Goal: Task Accomplishment & Management: Complete application form

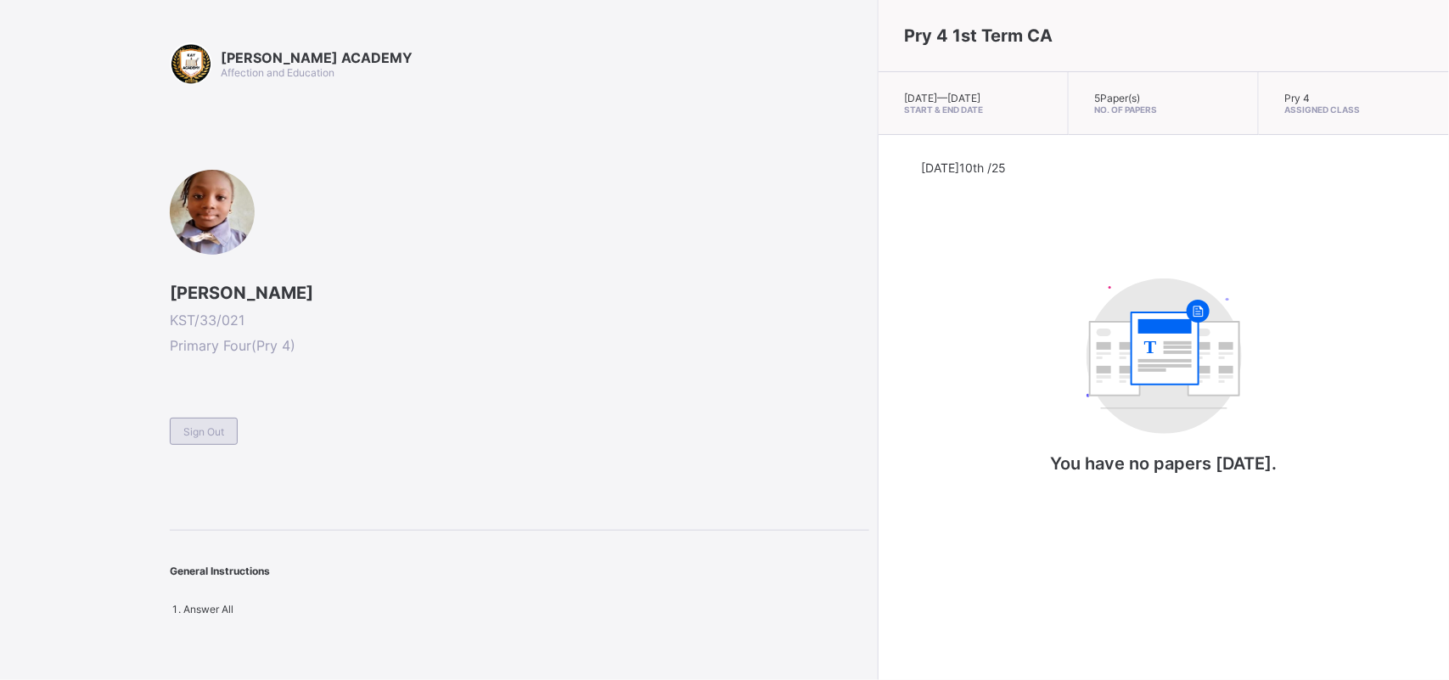
click at [221, 430] on span "Sign Out" at bounding box center [203, 431] width 41 height 13
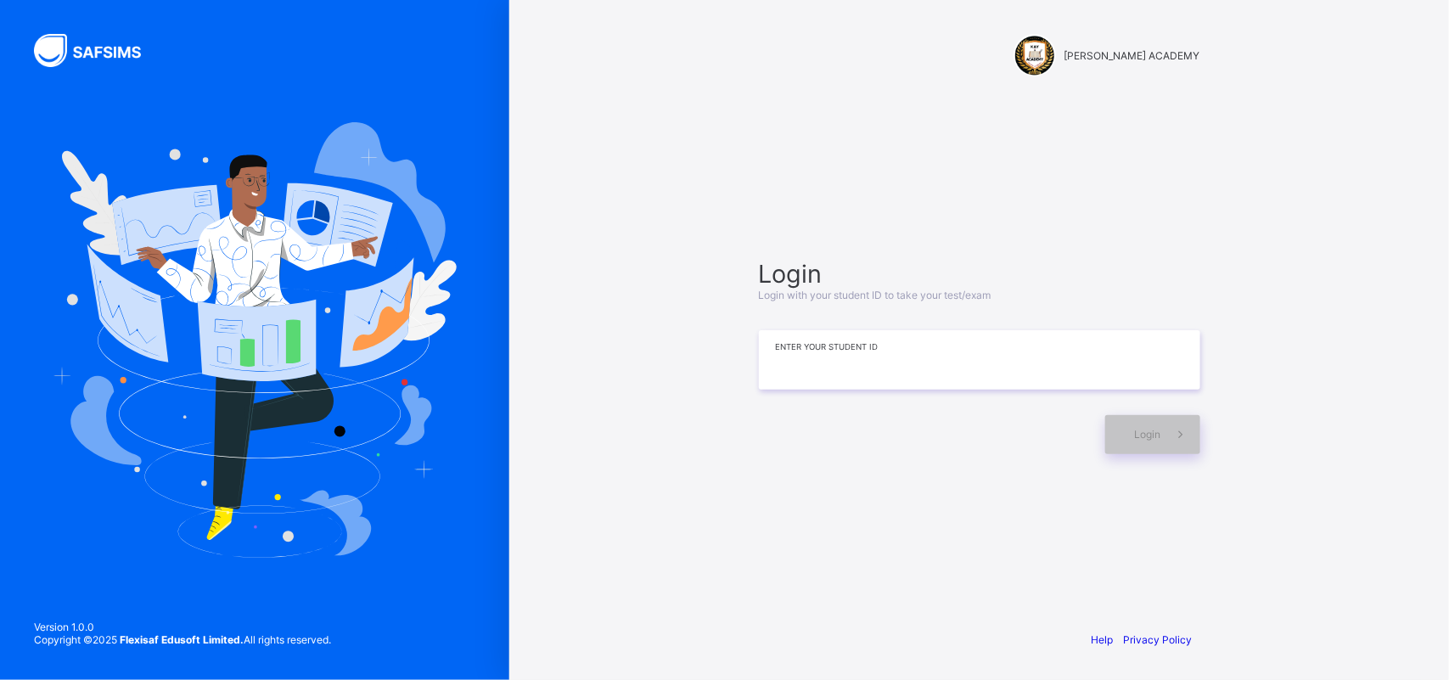
click at [867, 376] on input at bounding box center [979, 359] width 441 height 59
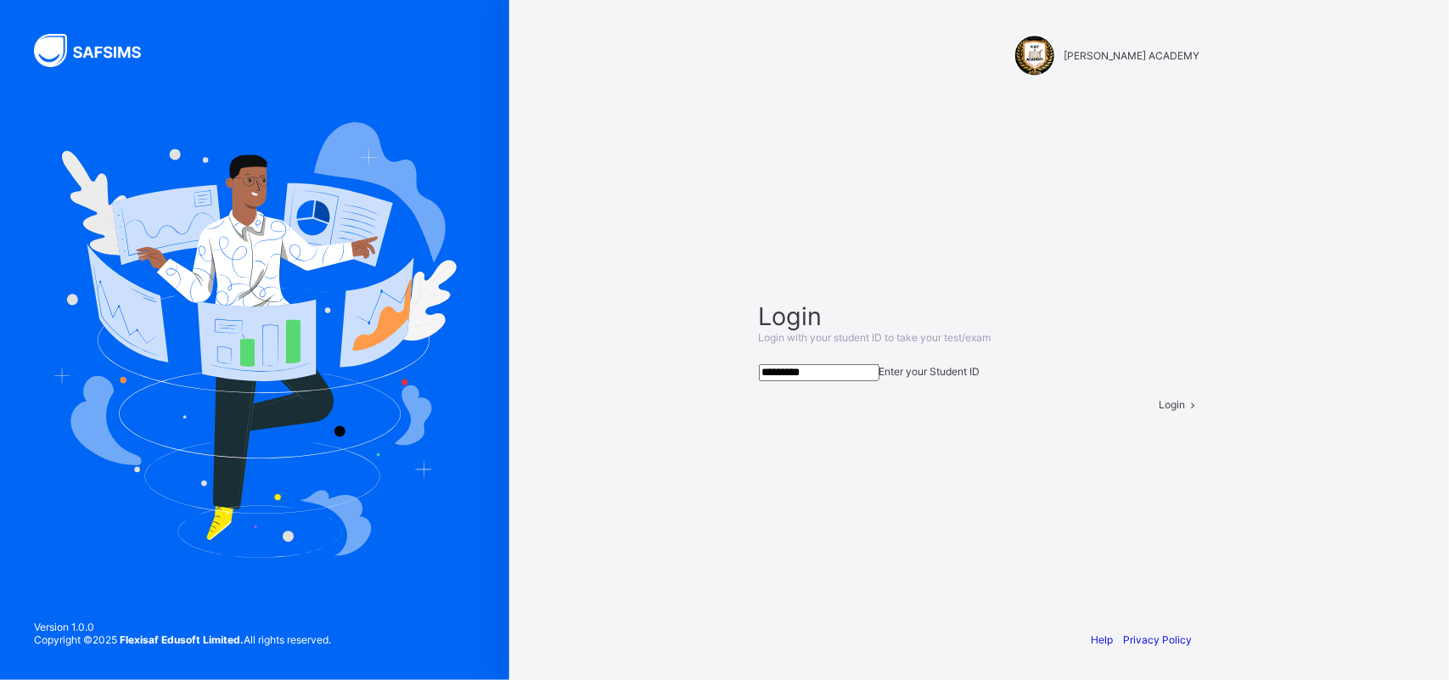
type input "*********"
click at [1160, 411] on div "Login" at bounding box center [1180, 404] width 41 height 13
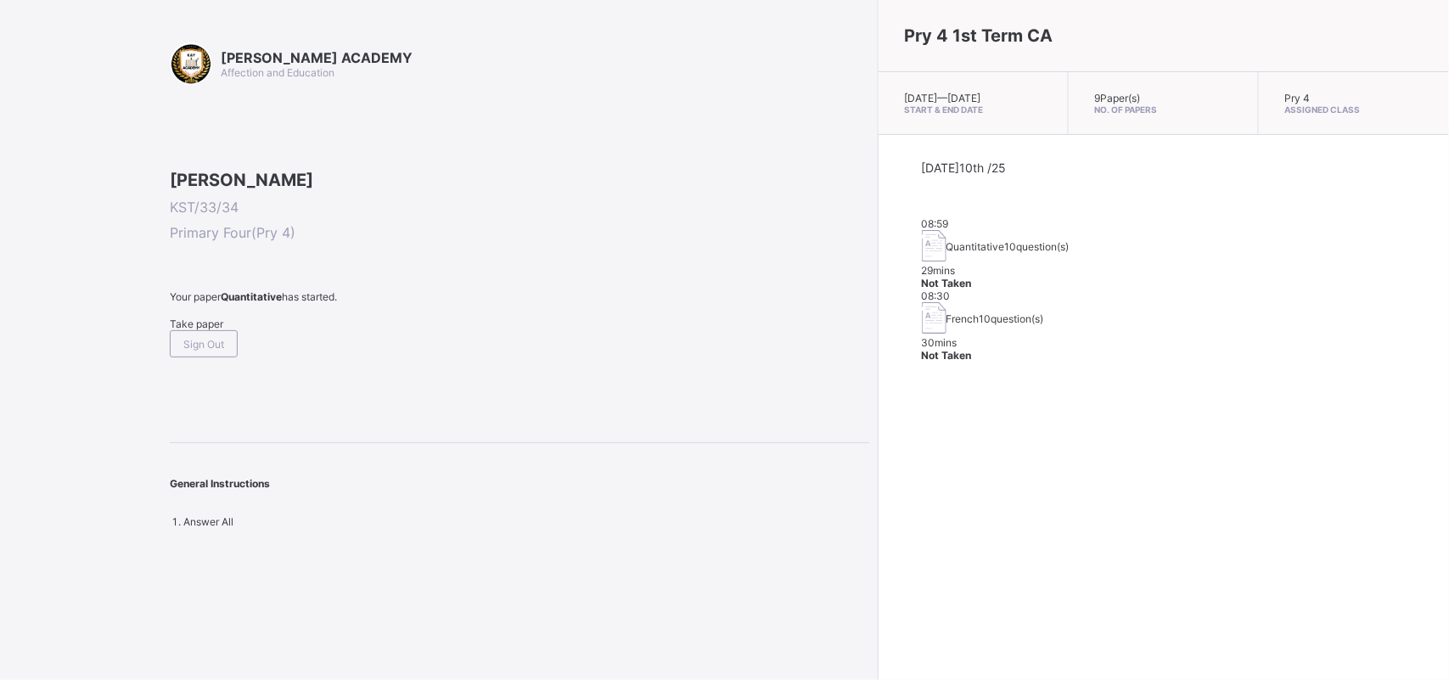
click at [194, 330] on span "Take paper" at bounding box center [196, 324] width 53 height 13
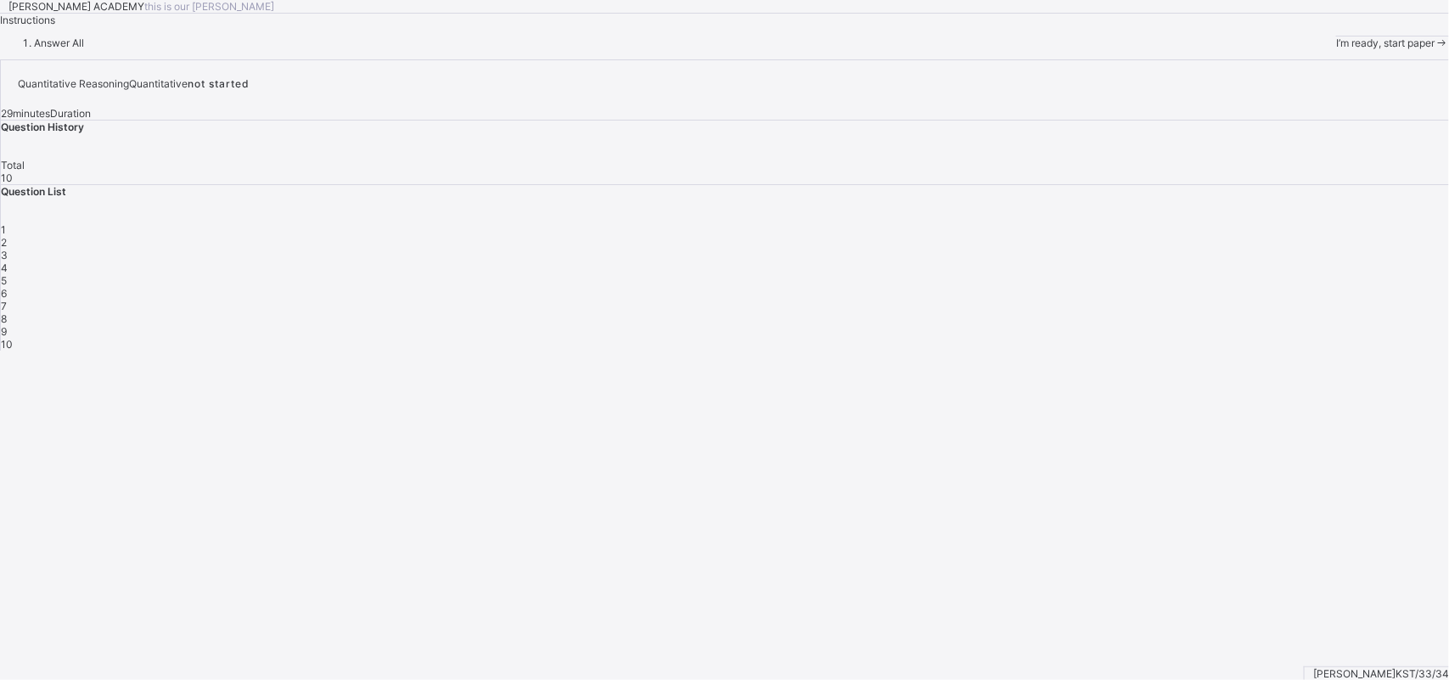
click at [1336, 49] on span "I’m ready, start paper" at bounding box center [1385, 43] width 98 height 13
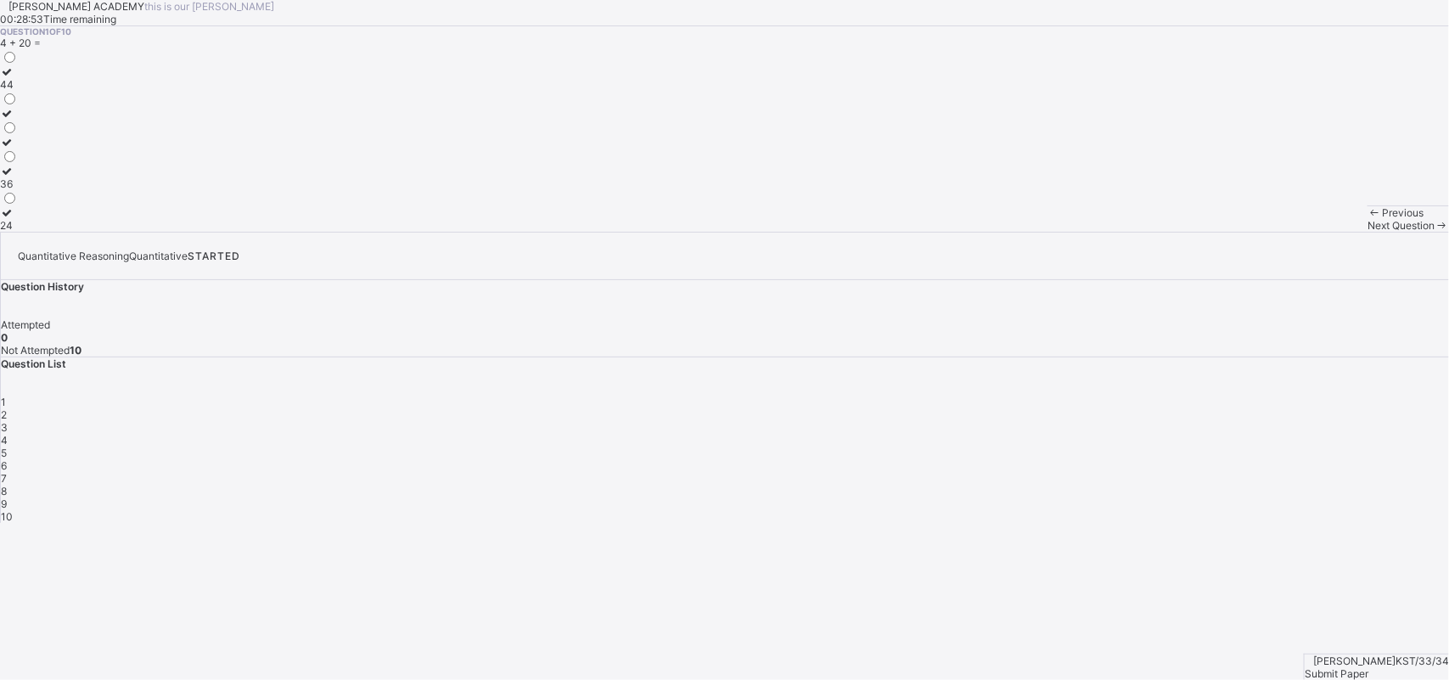
click at [18, 232] on label "24" at bounding box center [9, 218] width 18 height 25
click at [1368, 232] on div "Next Question" at bounding box center [1409, 225] width 82 height 13
click at [25, 203] on label "102" at bounding box center [12, 189] width 25 height 25
click at [1368, 232] on div "Previous Next Question" at bounding box center [1409, 218] width 82 height 26
click at [1368, 232] on div "Next Question" at bounding box center [1409, 225] width 82 height 13
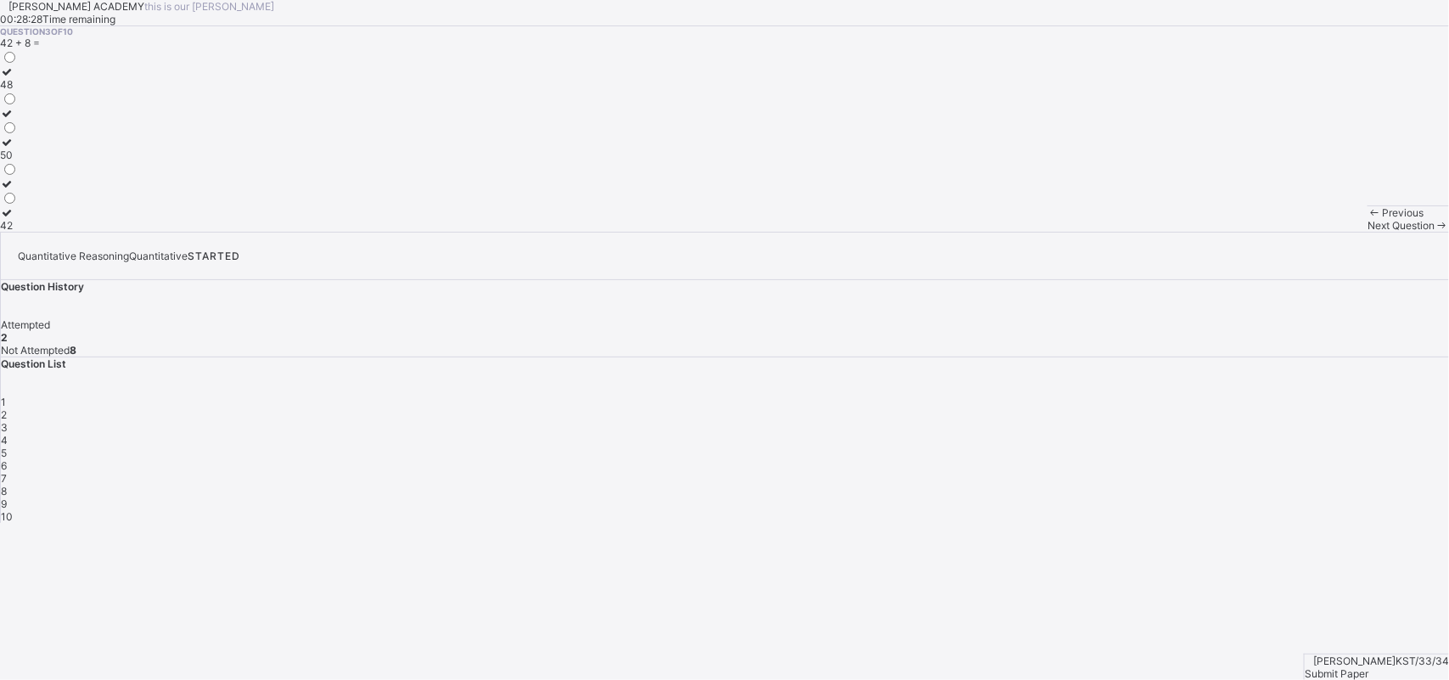
click at [14, 149] on icon at bounding box center [7, 142] width 14 height 13
click at [1368, 232] on div "Next Question" at bounding box center [1409, 225] width 82 height 13
click at [18, 232] on div "52" at bounding box center [9, 225] width 18 height 13
click at [1368, 232] on span "Next Question" at bounding box center [1401, 225] width 67 height 13
click at [44, 91] on label "800, 900" at bounding box center [22, 77] width 44 height 25
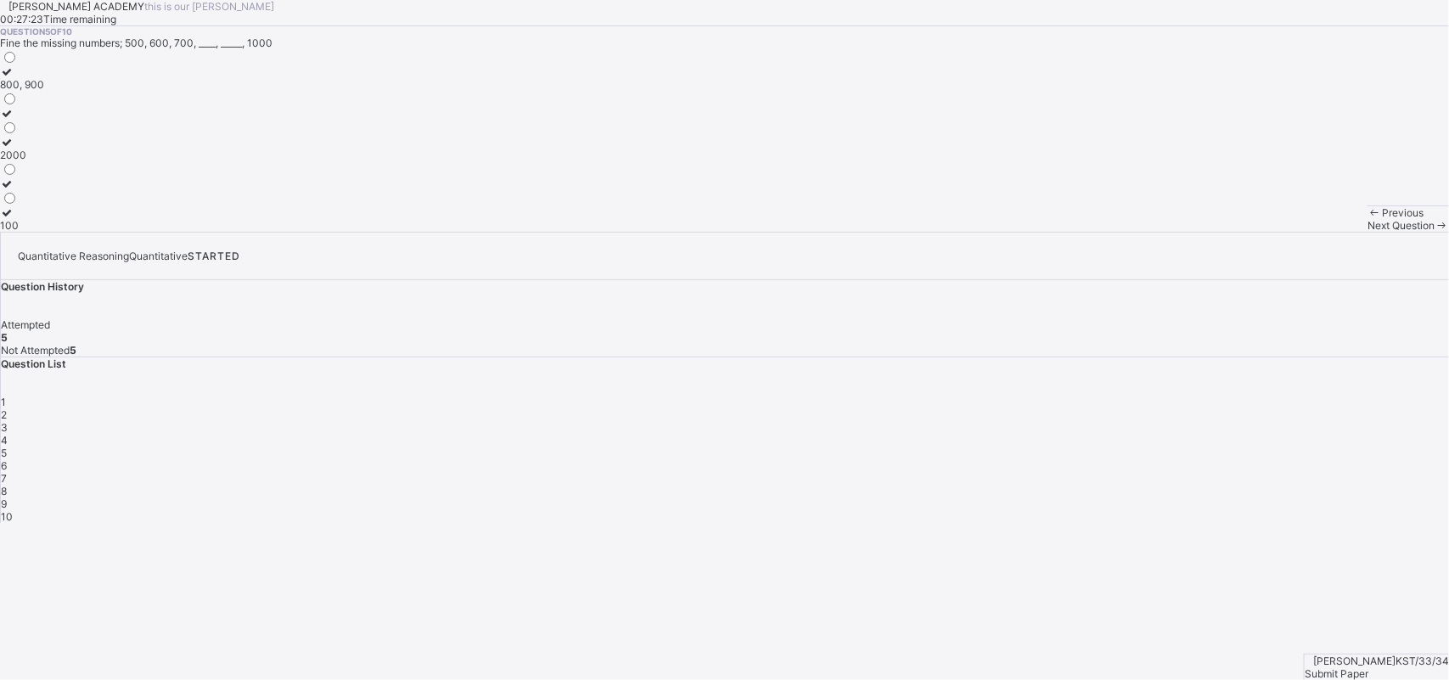
click at [1368, 232] on div "Next Question" at bounding box center [1409, 225] width 82 height 13
click at [27, 174] on div "330" at bounding box center [13, 167] width 27 height 13
click at [1368, 232] on div "Next Question" at bounding box center [1409, 225] width 82 height 13
click at [19, 232] on label "99" at bounding box center [9, 218] width 19 height 25
click at [1368, 232] on span "Next Question" at bounding box center [1401, 225] width 67 height 13
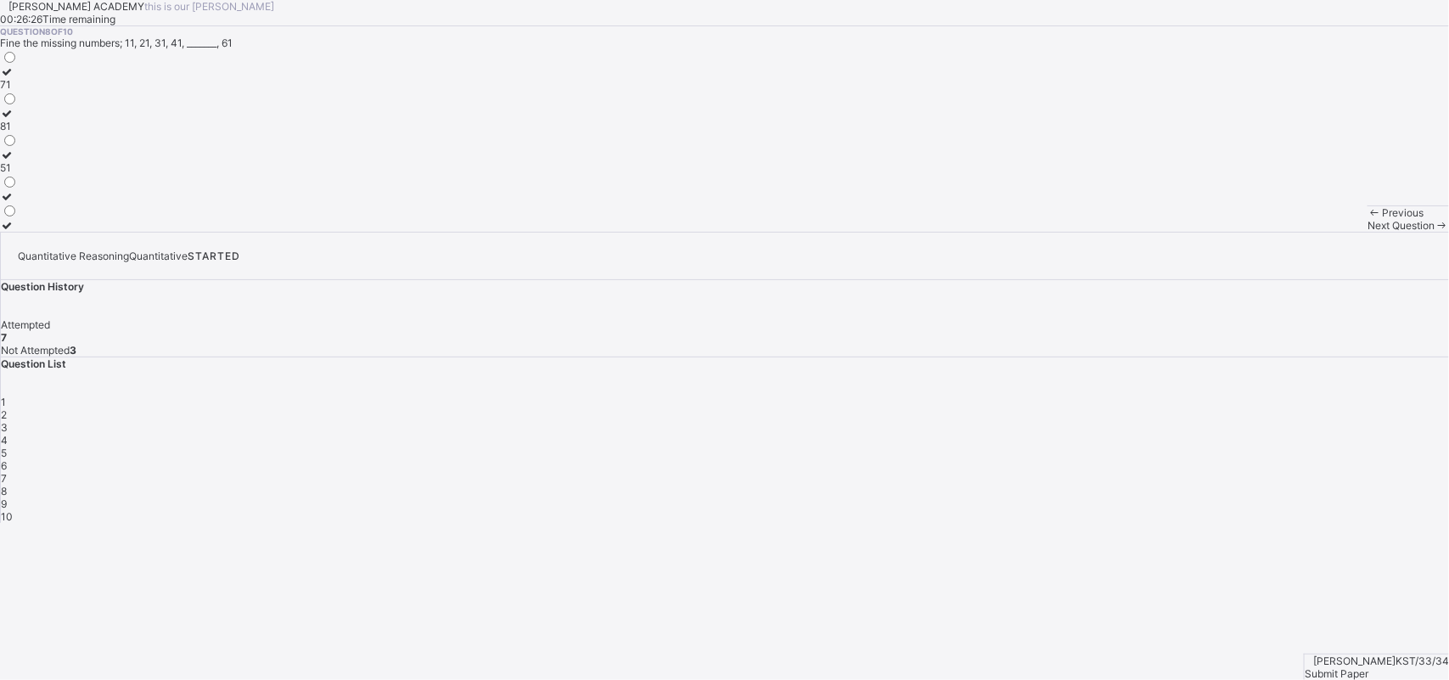
click at [18, 174] on div "51" at bounding box center [9, 167] width 18 height 13
click at [1368, 232] on span "Next Question" at bounding box center [1401, 225] width 67 height 13
click at [19, 232] on label "70" at bounding box center [9, 218] width 19 height 25
click at [1368, 232] on div "Next Question" at bounding box center [1409, 225] width 82 height 13
click at [1384, 667] on div "Submit Paper" at bounding box center [1377, 673] width 144 height 13
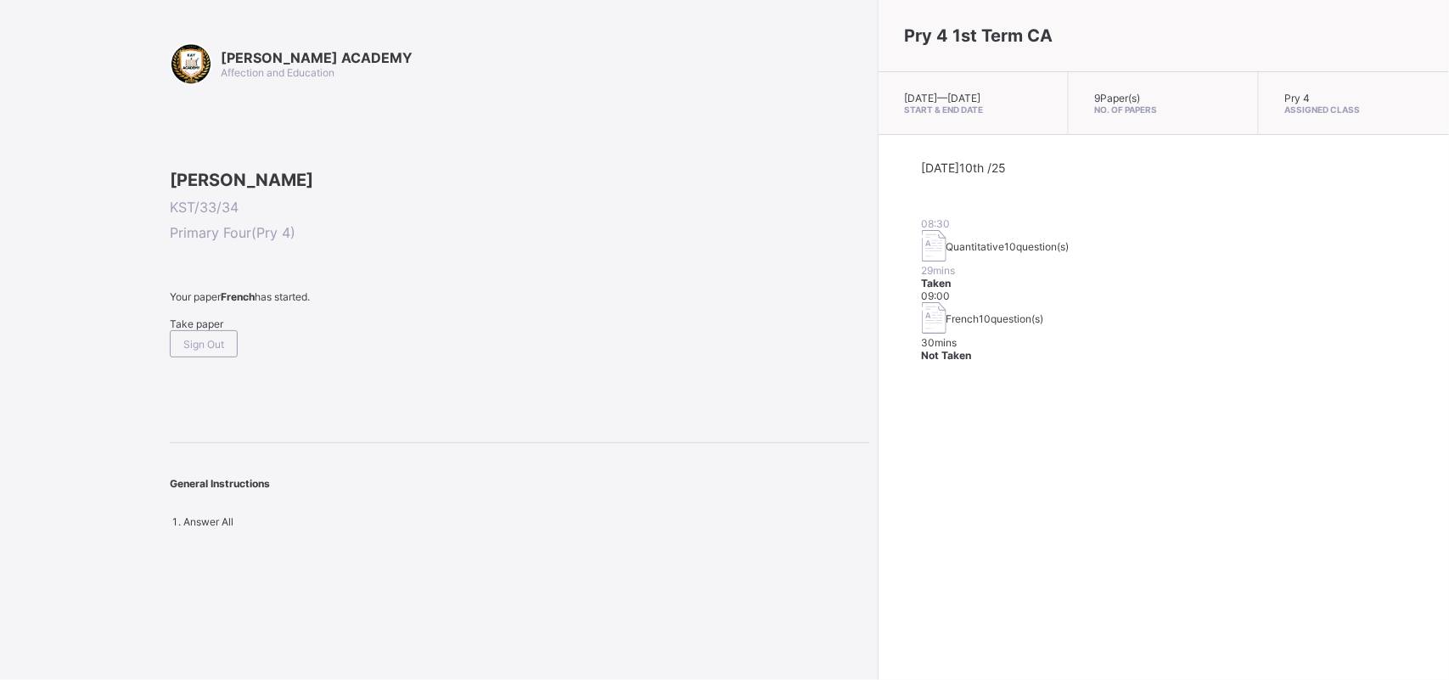
click at [205, 330] on div "Take paper" at bounding box center [520, 324] width 700 height 13
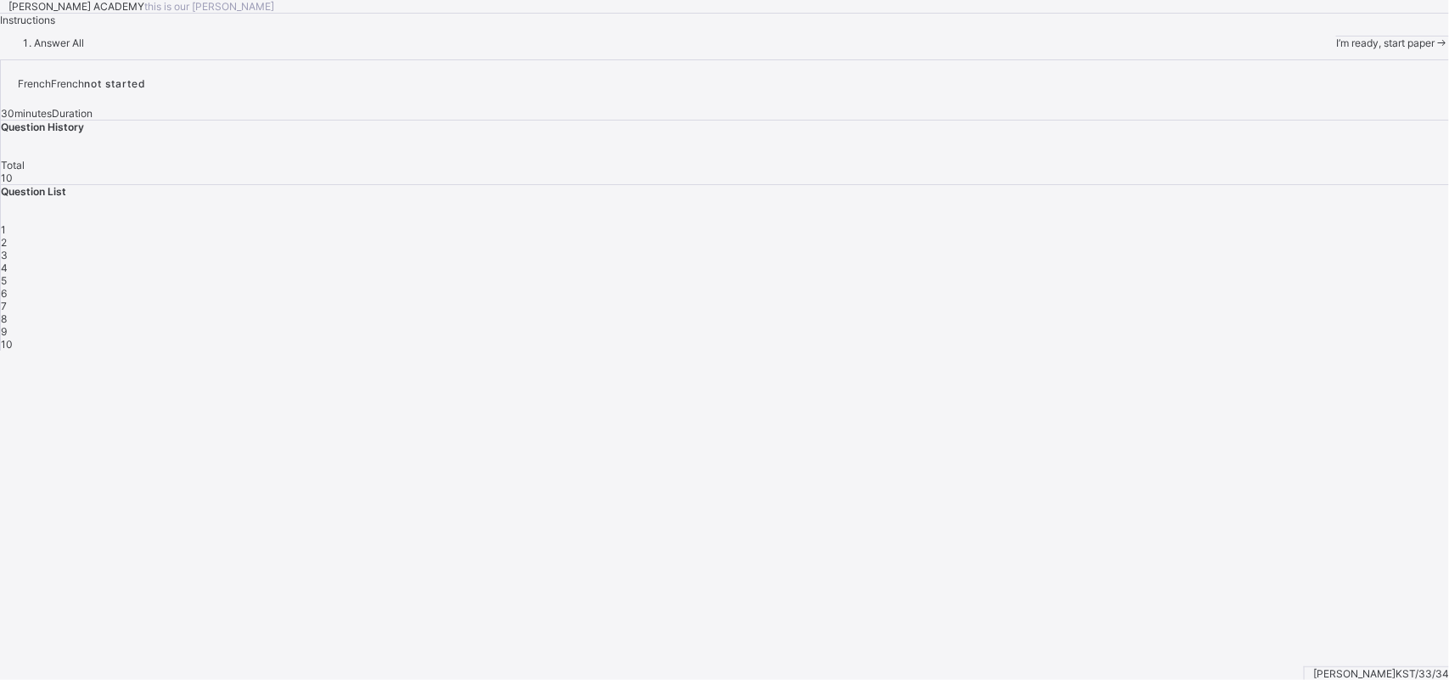
click at [1336, 49] on span "I’m ready, start paper" at bounding box center [1385, 43] width 98 height 13
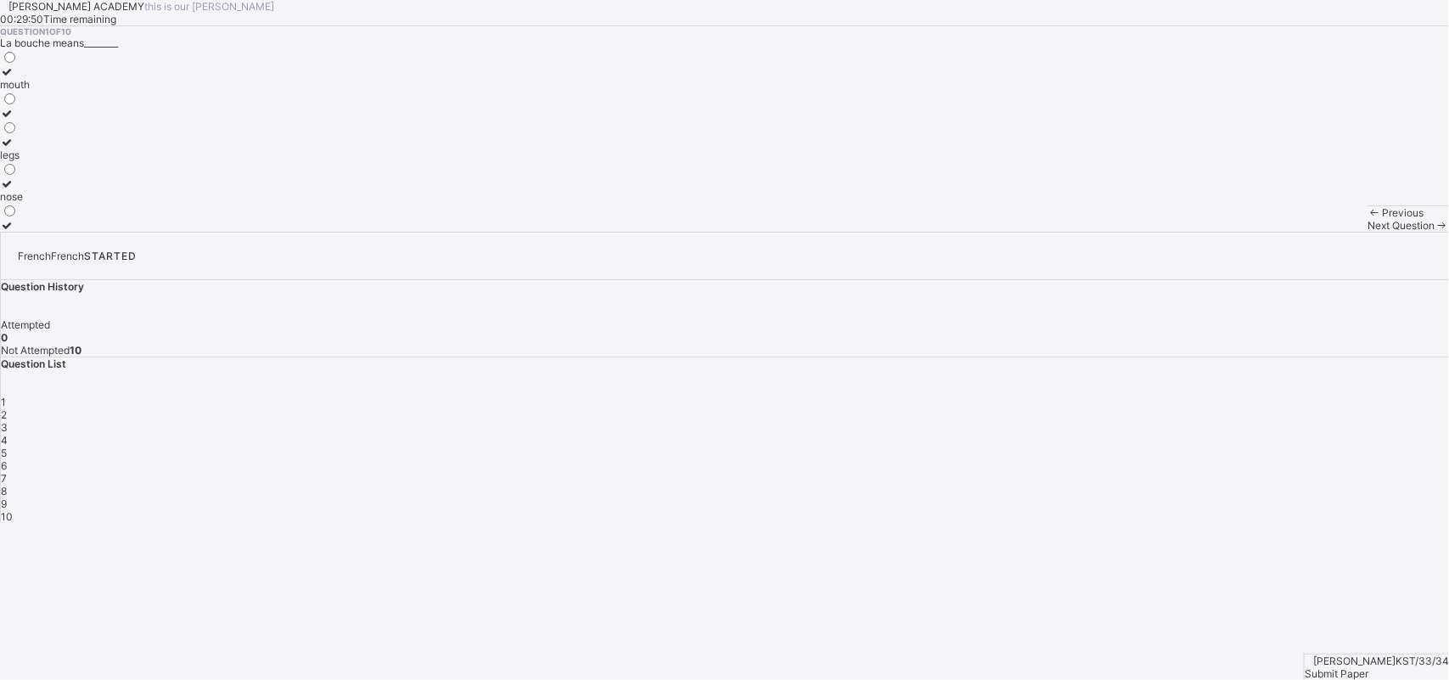
click at [30, 91] on div "mouth" at bounding box center [15, 84] width 30 height 13
click at [1368, 232] on span "Next Question" at bounding box center [1401, 225] width 67 height 13
click at [135, 203] on div "what is your name?" at bounding box center [67, 196] width 135 height 13
click at [1368, 232] on span "Next Question" at bounding box center [1401, 225] width 67 height 13
click at [83, 91] on label "come" at bounding box center [41, 77] width 83 height 25
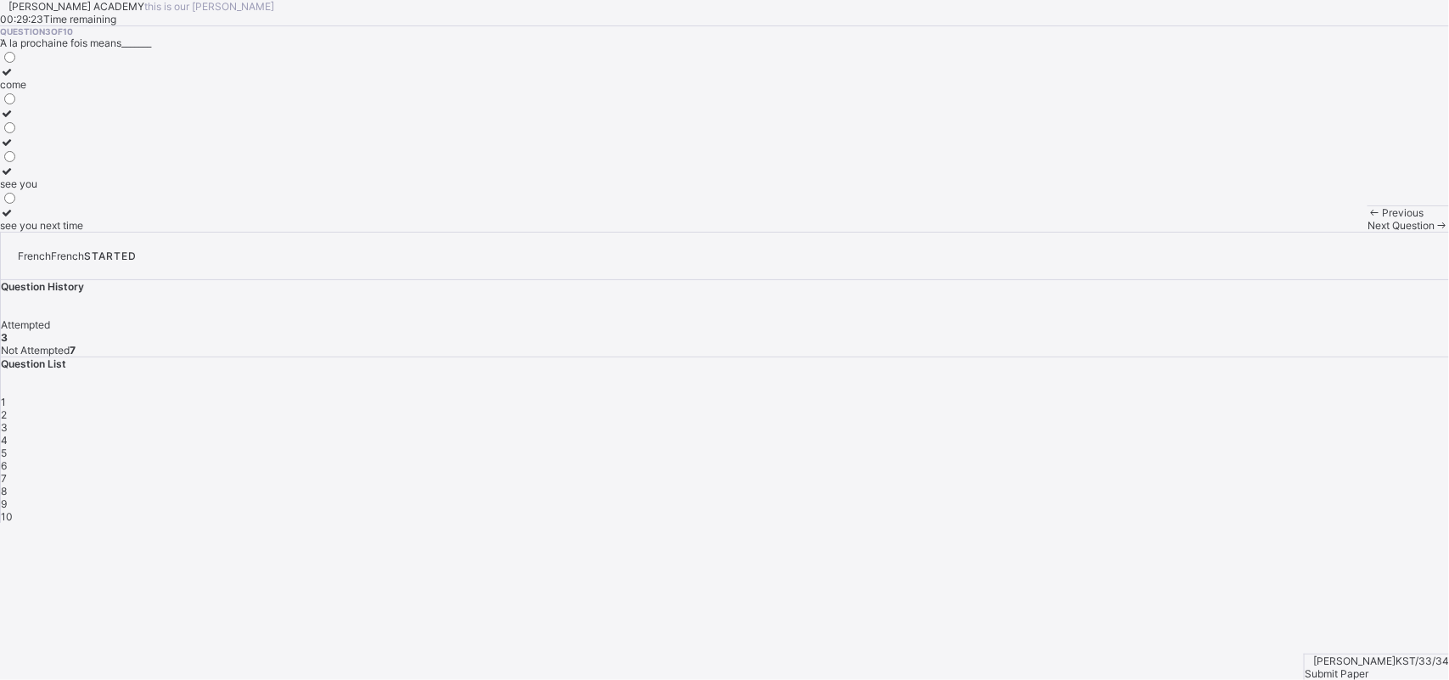
click at [1368, 232] on div "Next Question" at bounding box center [1409, 225] width 82 height 13
click at [44, 161] on div "cousin" at bounding box center [22, 155] width 44 height 13
click at [1368, 232] on div "Next Question" at bounding box center [1409, 225] width 82 height 13
click at [55, 203] on div "sister" at bounding box center [27, 196] width 55 height 13
click at [1368, 232] on div "Next Question" at bounding box center [1409, 225] width 82 height 13
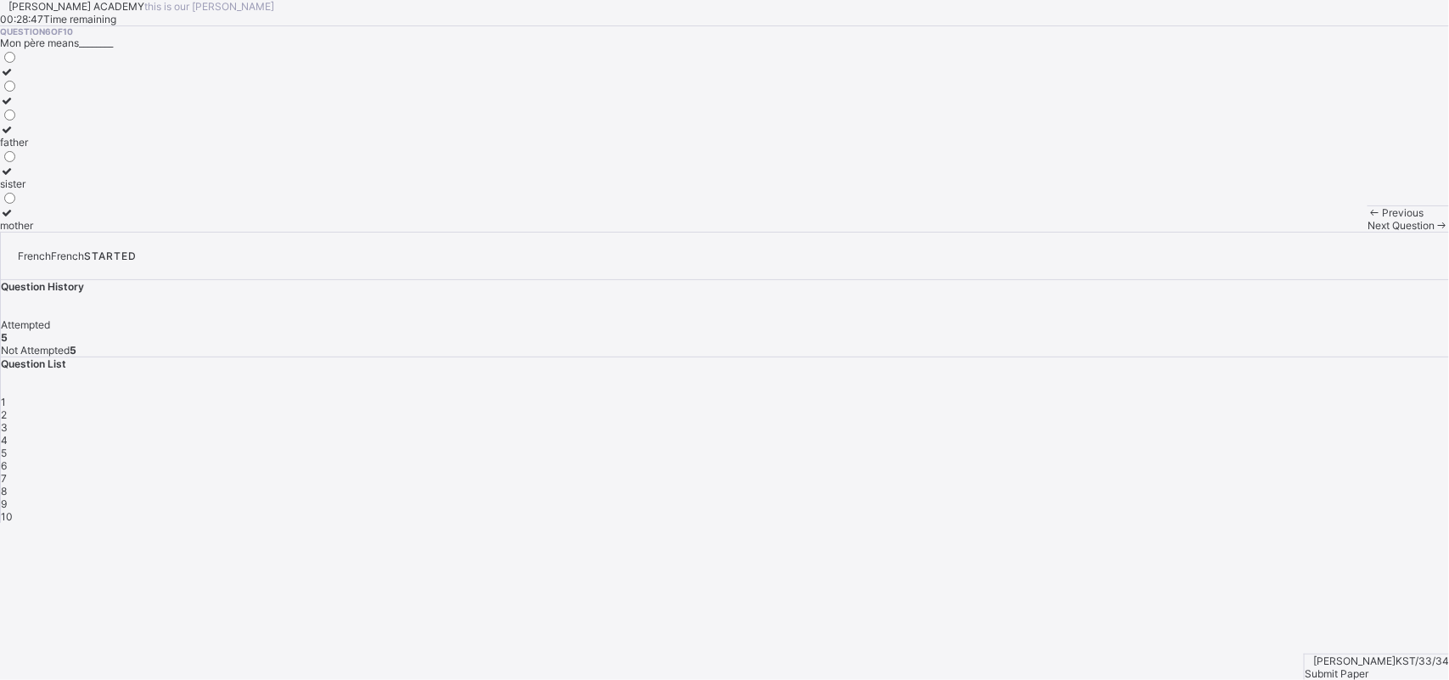
click at [33, 149] on div "father" at bounding box center [16, 142] width 33 height 13
click at [1368, 232] on div "Next Question" at bounding box center [1409, 225] width 82 height 13
click at [33, 91] on label "mother" at bounding box center [16, 77] width 33 height 25
click at [1368, 232] on span "Next Question" at bounding box center [1401, 225] width 67 height 13
click at [73, 232] on label "see you soon" at bounding box center [36, 218] width 73 height 25
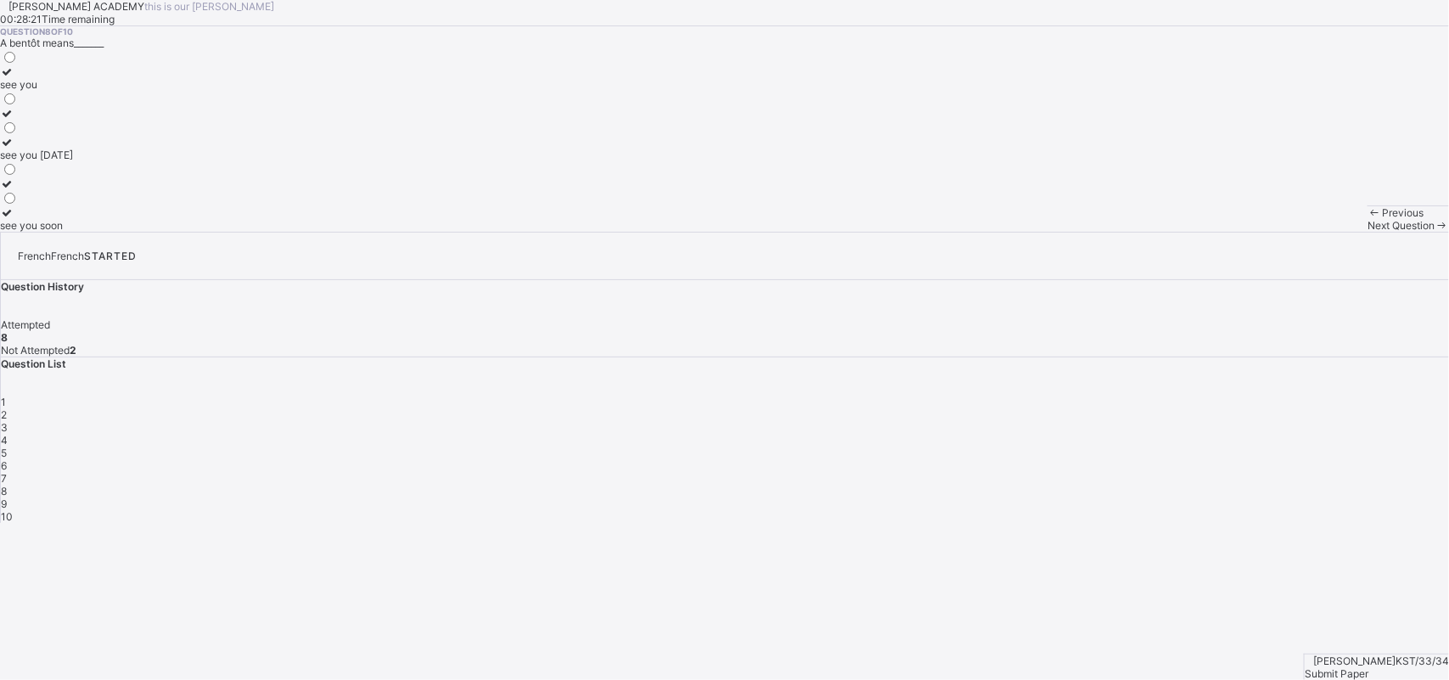
click at [73, 161] on div "see you [DATE]" at bounding box center [36, 155] width 73 height 13
click at [73, 91] on label "see you" at bounding box center [36, 77] width 73 height 25
click at [73, 232] on div "see you soon" at bounding box center [36, 225] width 73 height 13
click at [1368, 232] on span "Next Question" at bounding box center [1401, 225] width 67 height 13
click at [73, 120] on div "sorry" at bounding box center [36, 113] width 73 height 13
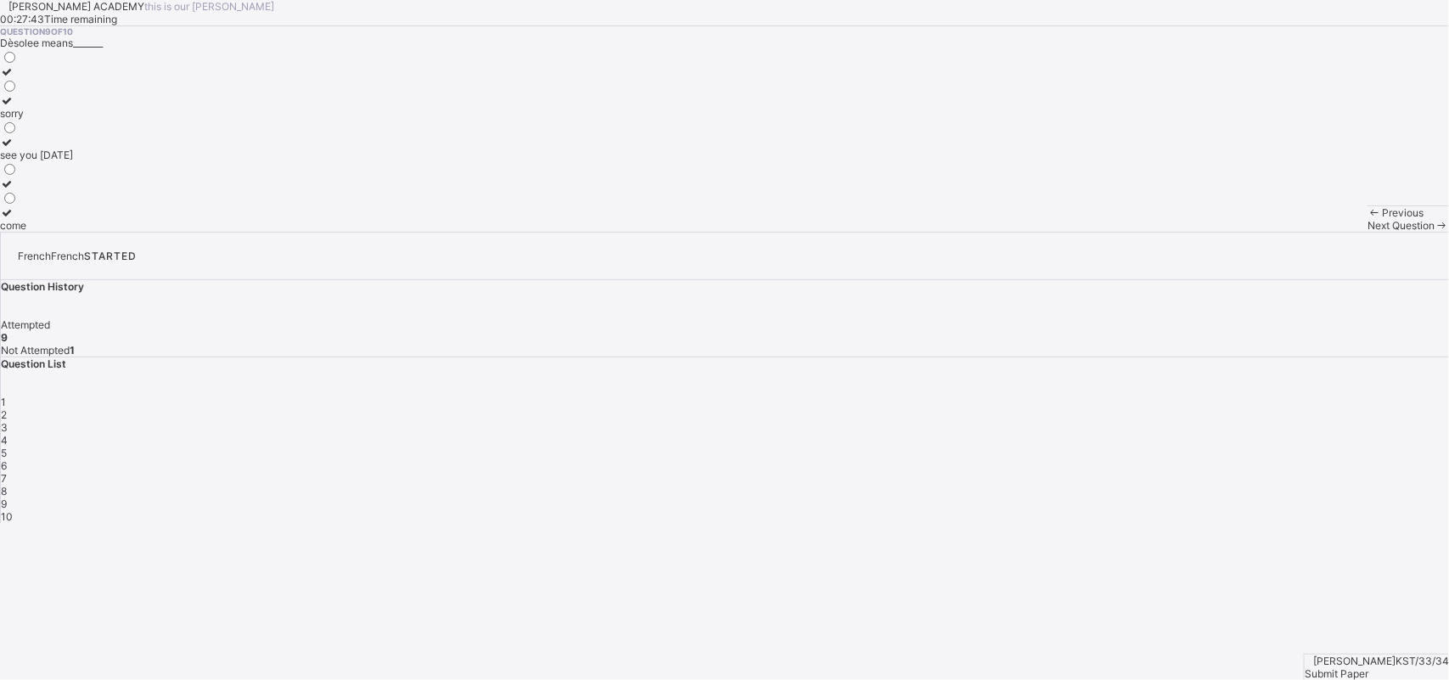
click at [1368, 232] on span "Next Question" at bounding box center [1401, 225] width 67 height 13
click at [30, 120] on div "head" at bounding box center [15, 113] width 30 height 13
click at [1360, 667] on div "Submit Paper" at bounding box center [1377, 673] width 144 height 13
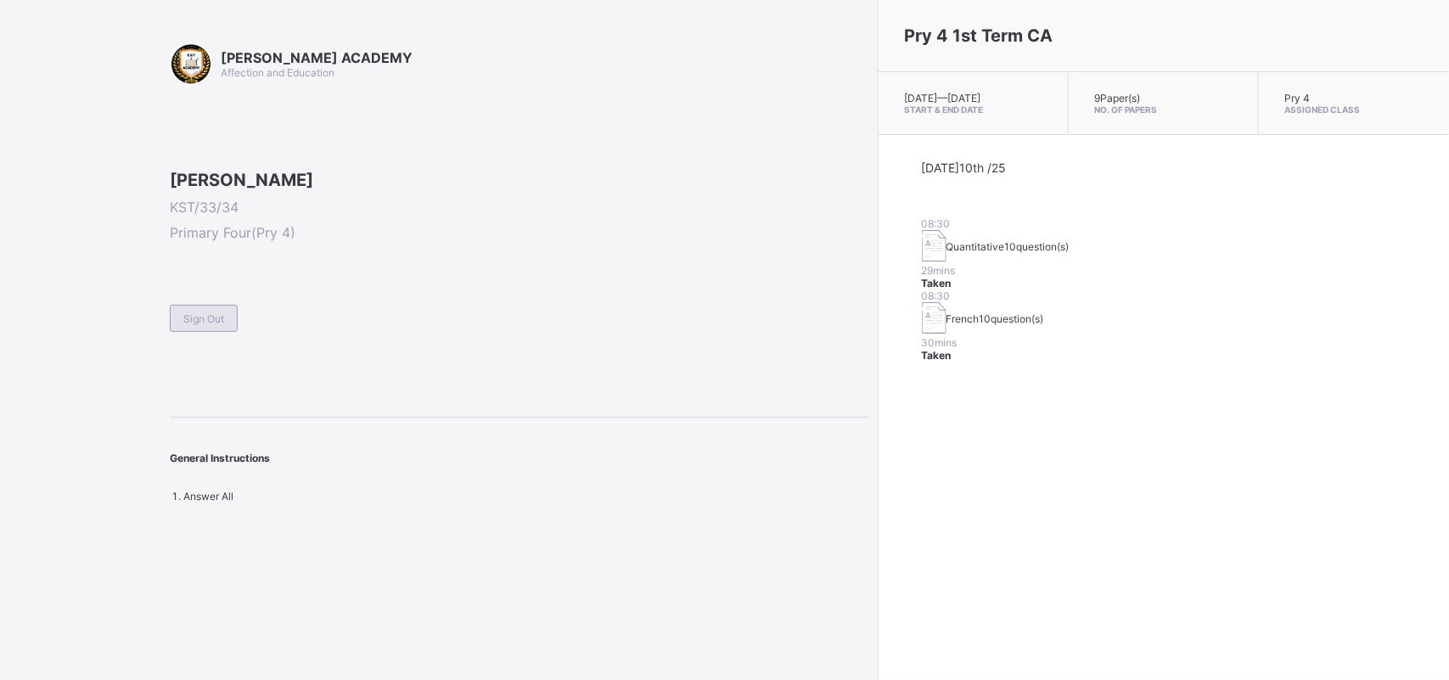
click at [209, 325] on span "Sign Out" at bounding box center [203, 318] width 41 height 13
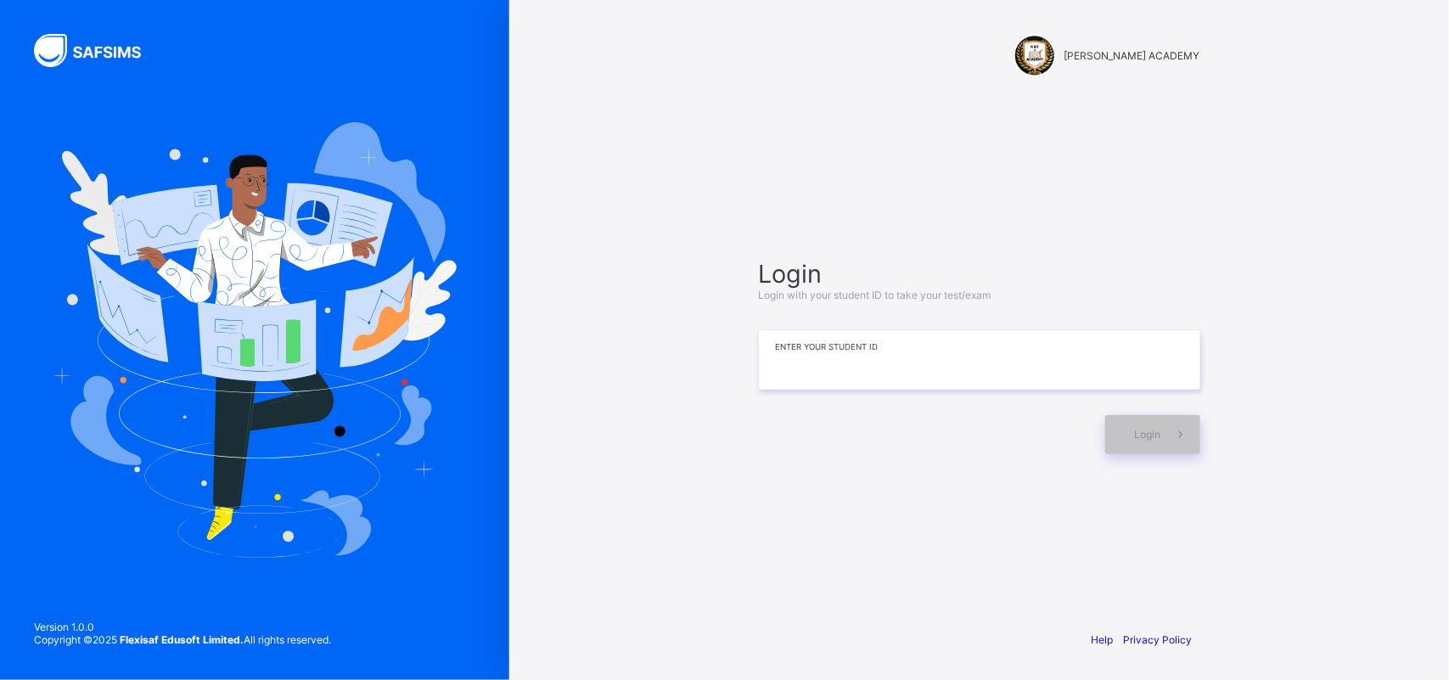
click at [795, 349] on input at bounding box center [979, 359] width 441 height 59
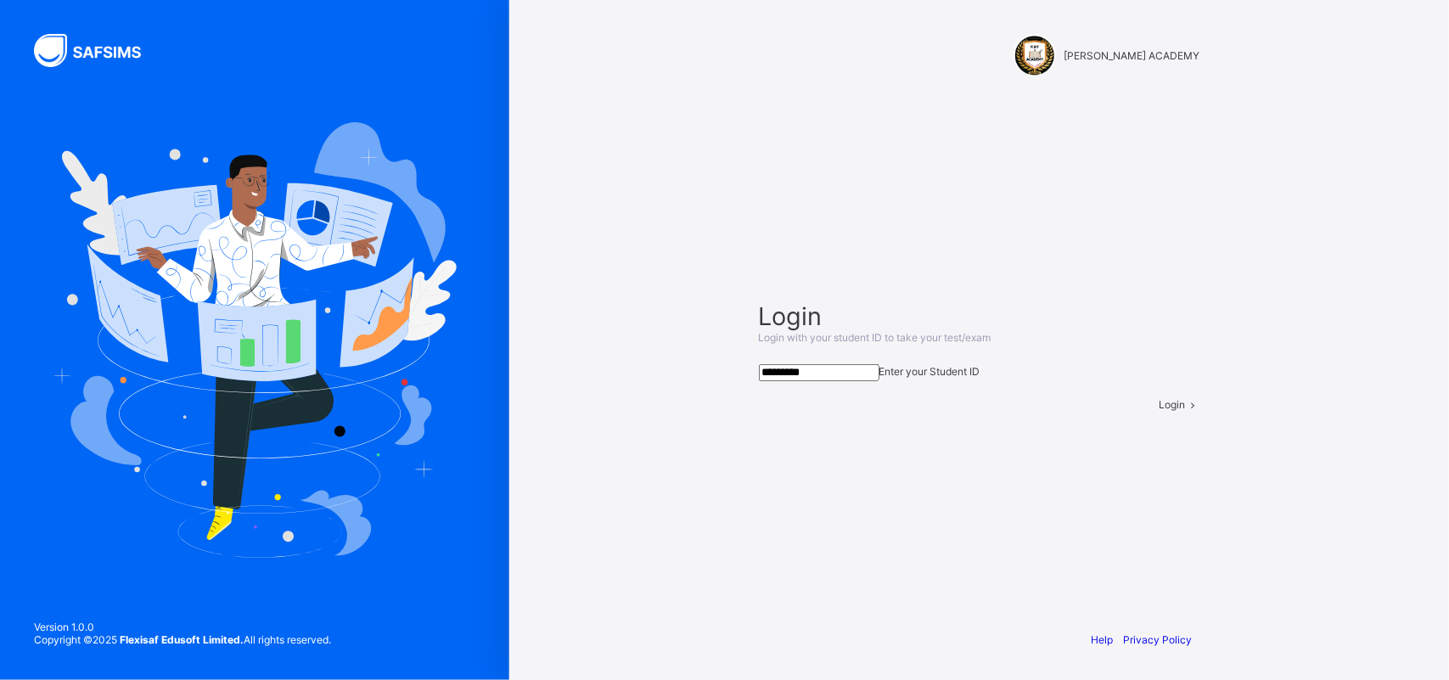
type input "*********"
click at [1160, 411] on div "Login" at bounding box center [1180, 404] width 41 height 13
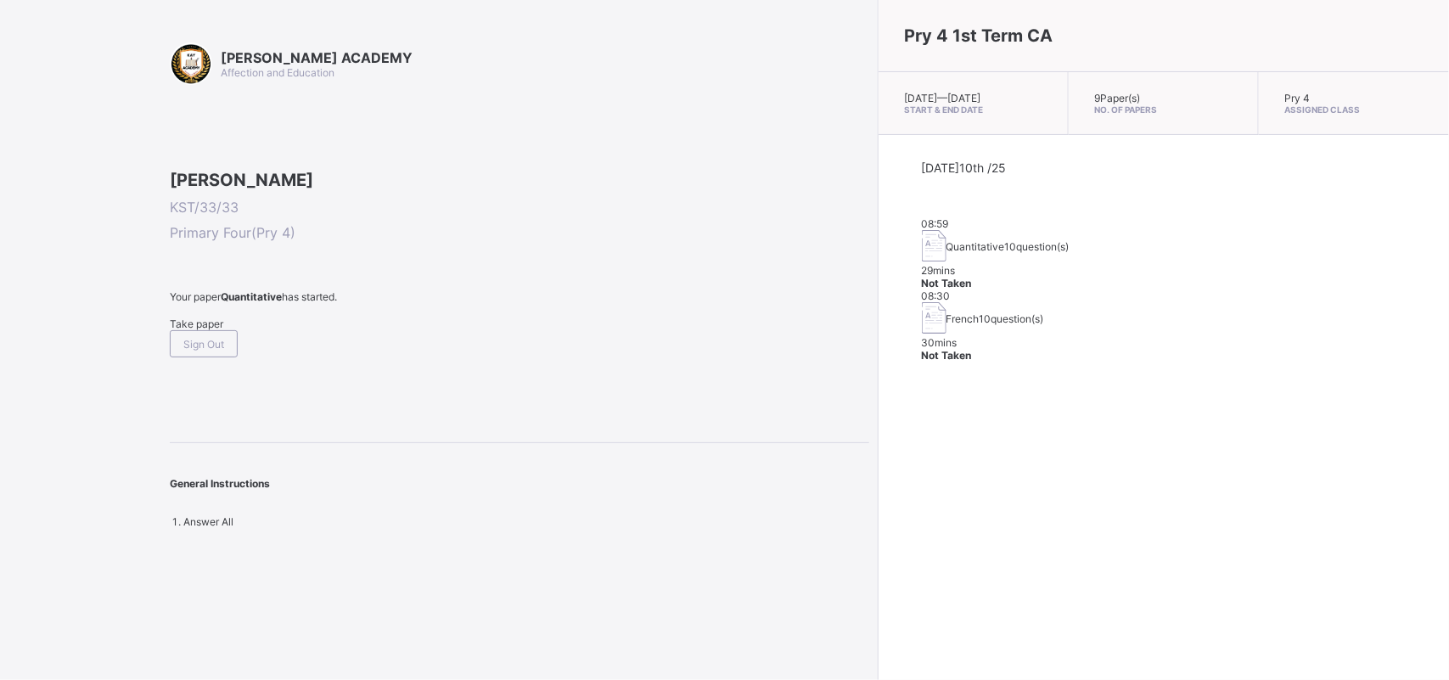
click at [200, 330] on span "Take paper" at bounding box center [196, 324] width 53 height 13
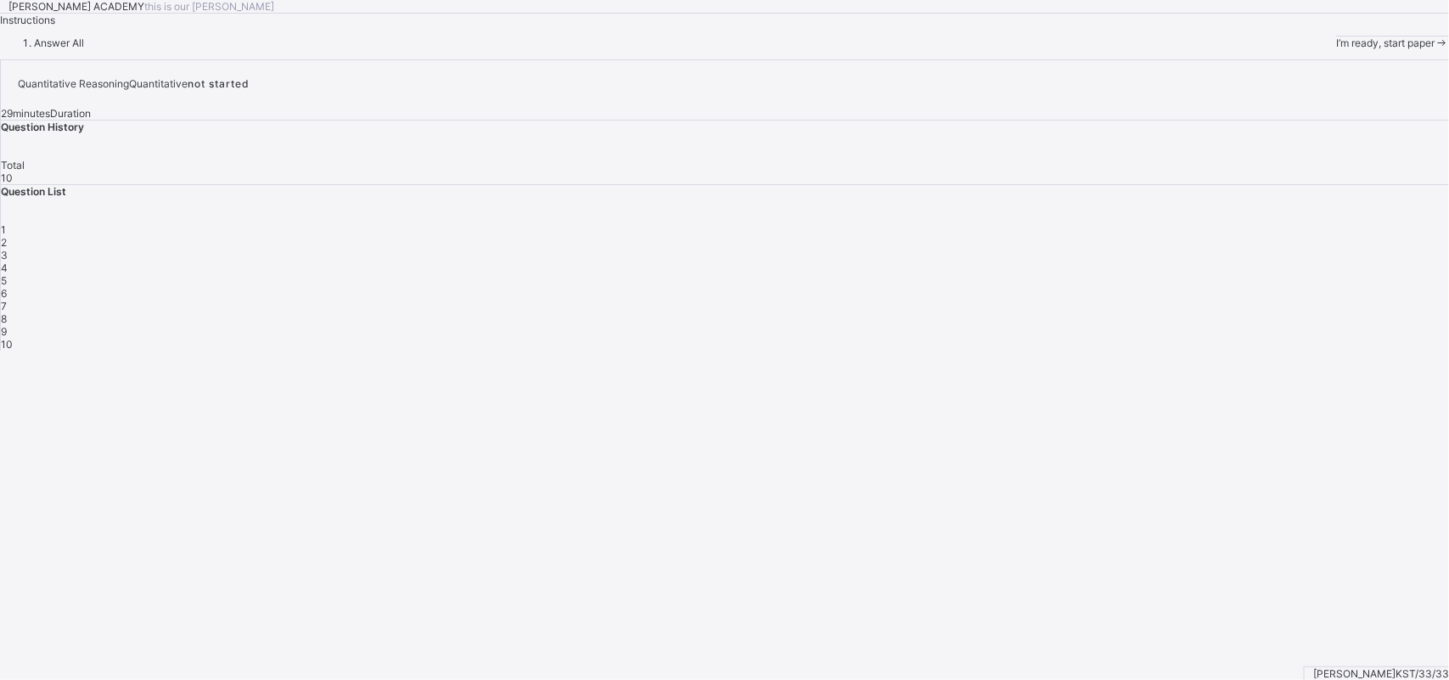
click at [1336, 49] on span "I’m ready, start paper" at bounding box center [1385, 43] width 98 height 13
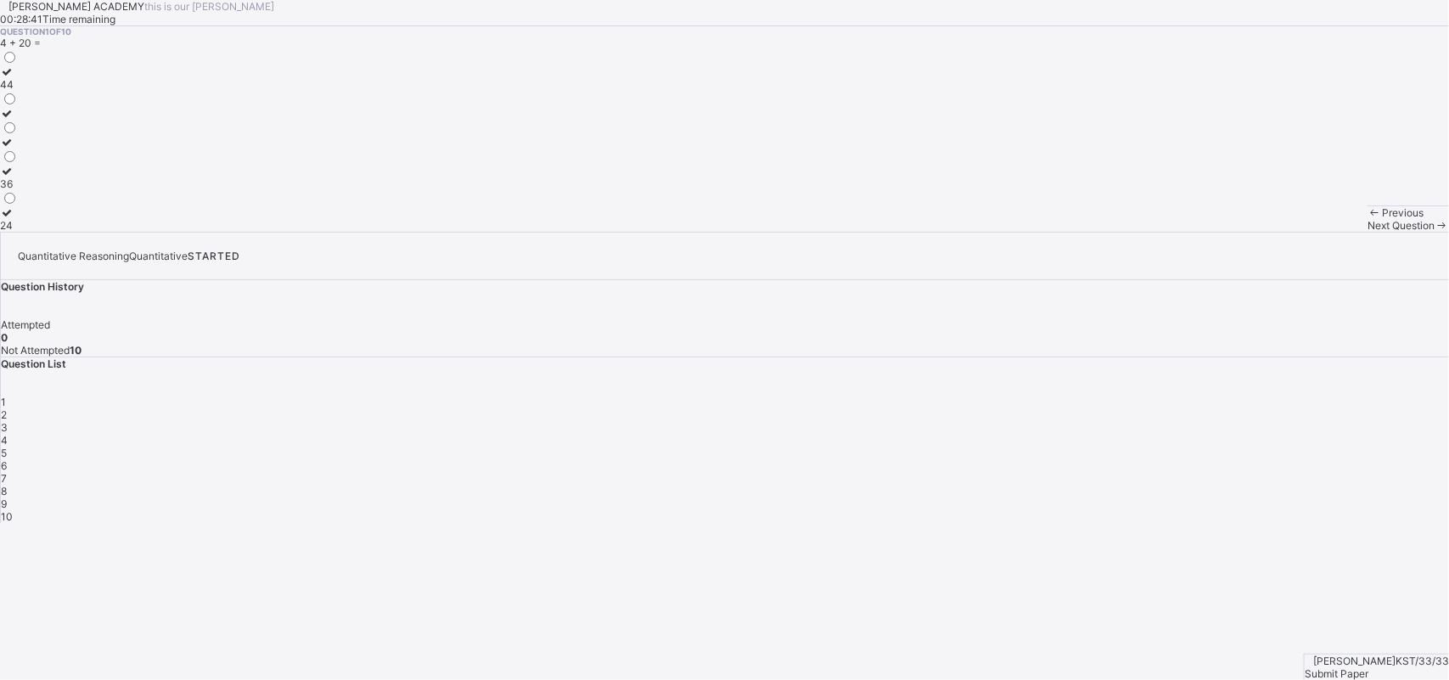
click at [18, 232] on div "24" at bounding box center [9, 225] width 18 height 13
click at [7, 408] on span "2" at bounding box center [4, 414] width 6 height 13
click at [490, 232] on div "120 1200 102" at bounding box center [724, 140] width 1449 height 183
click at [25, 203] on div "102" at bounding box center [12, 196] width 25 height 13
click at [1368, 232] on div "Next Question" at bounding box center [1409, 225] width 82 height 13
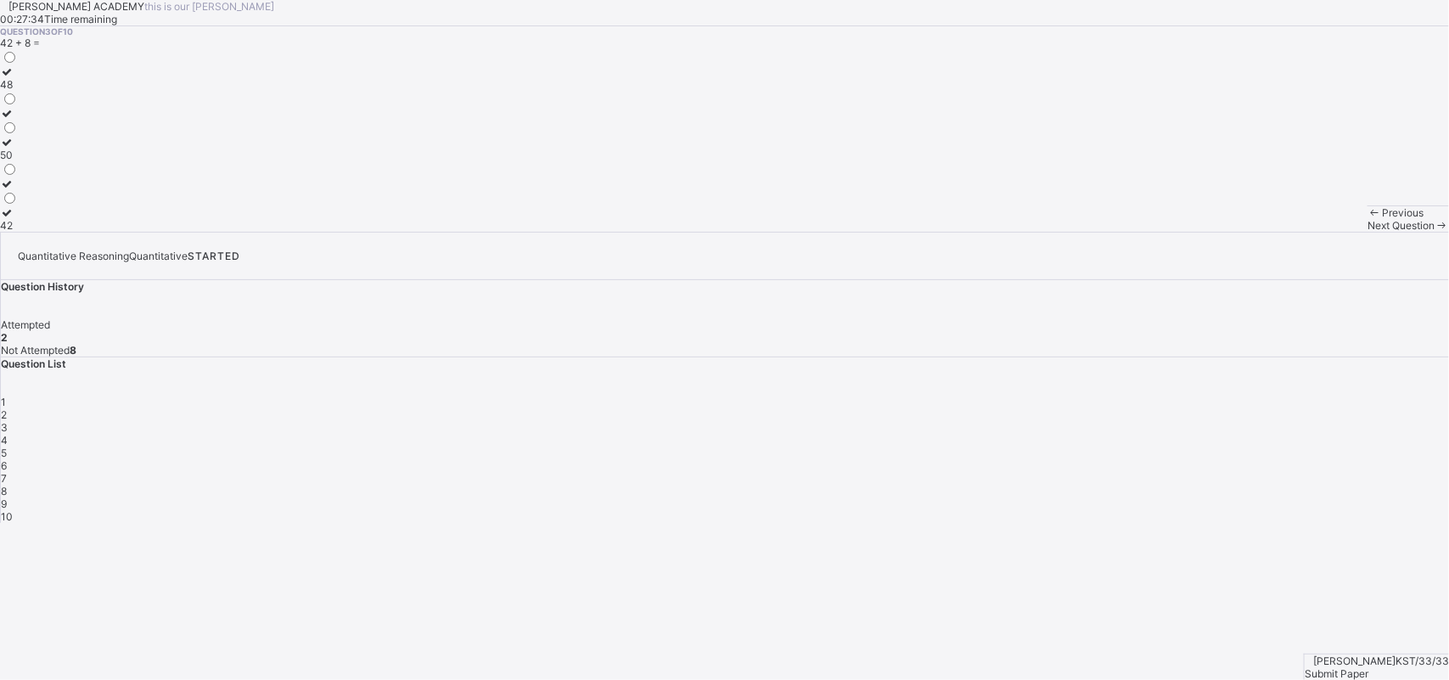
click at [18, 161] on div "50" at bounding box center [9, 155] width 18 height 13
click at [1368, 232] on div "Next Question" at bounding box center [1409, 225] width 82 height 13
click at [18, 232] on div "52" at bounding box center [9, 225] width 18 height 13
click at [1368, 232] on span "Next Question" at bounding box center [1401, 225] width 67 height 13
click at [44, 91] on div "800, 900" at bounding box center [22, 84] width 44 height 13
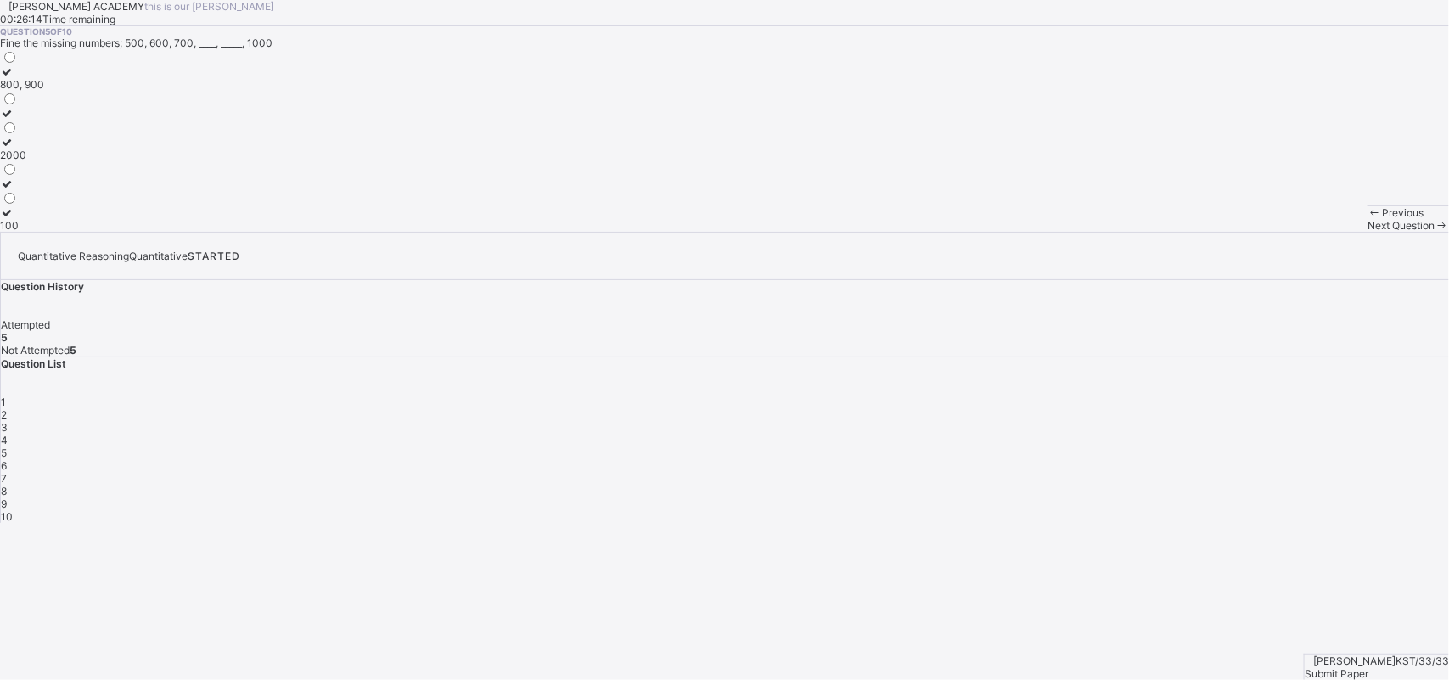
click at [1368, 232] on span "Next Question" at bounding box center [1401, 225] width 67 height 13
click at [27, 91] on div "3300" at bounding box center [13, 84] width 27 height 13
click at [1368, 232] on span "Next Question" at bounding box center [1401, 225] width 67 height 13
click at [19, 120] on div "909" at bounding box center [9, 113] width 19 height 13
click at [1368, 232] on span "Next Question" at bounding box center [1401, 225] width 67 height 13
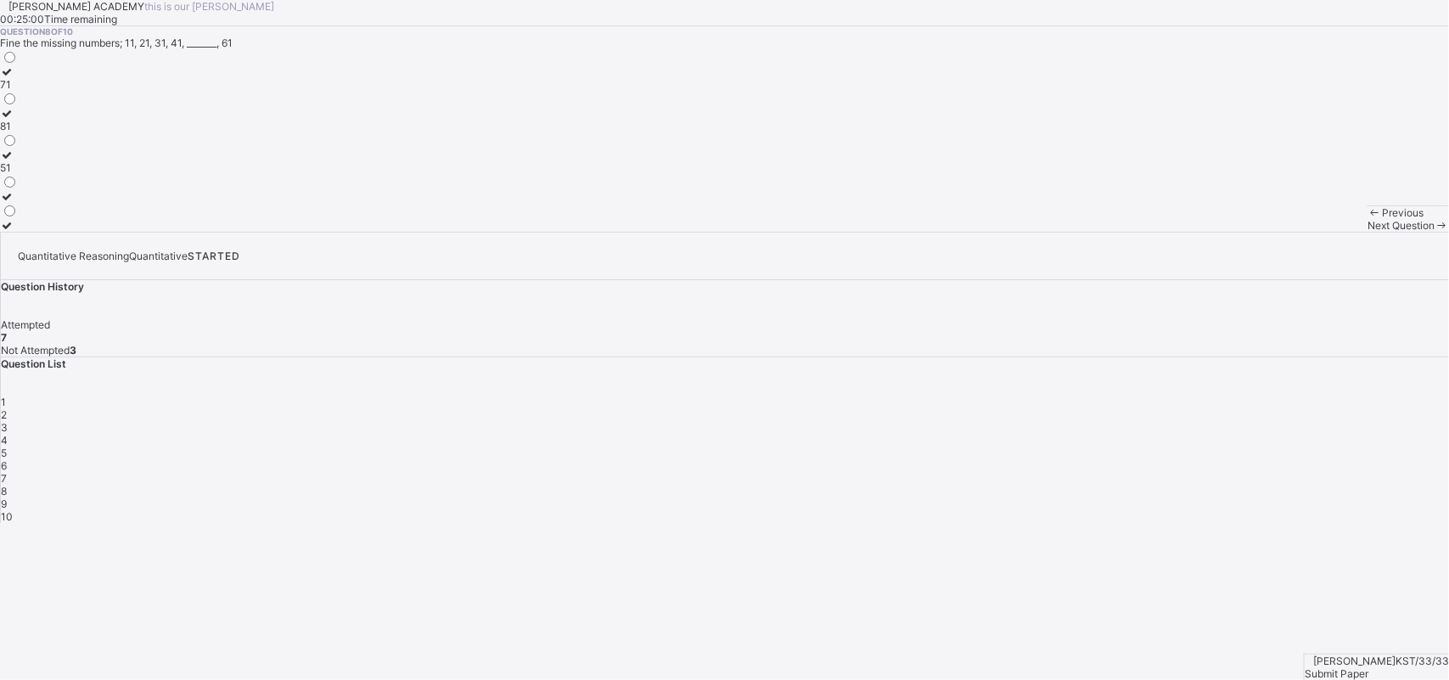
click at [18, 174] on label "51" at bounding box center [9, 161] width 18 height 25
click at [1368, 232] on div "Next Question" at bounding box center [1409, 225] width 82 height 13
click at [19, 232] on div "70" at bounding box center [9, 225] width 19 height 13
click at [1368, 232] on span "Next Question" at bounding box center [1401, 225] width 67 height 13
click at [18, 91] on label "50" at bounding box center [9, 77] width 18 height 25
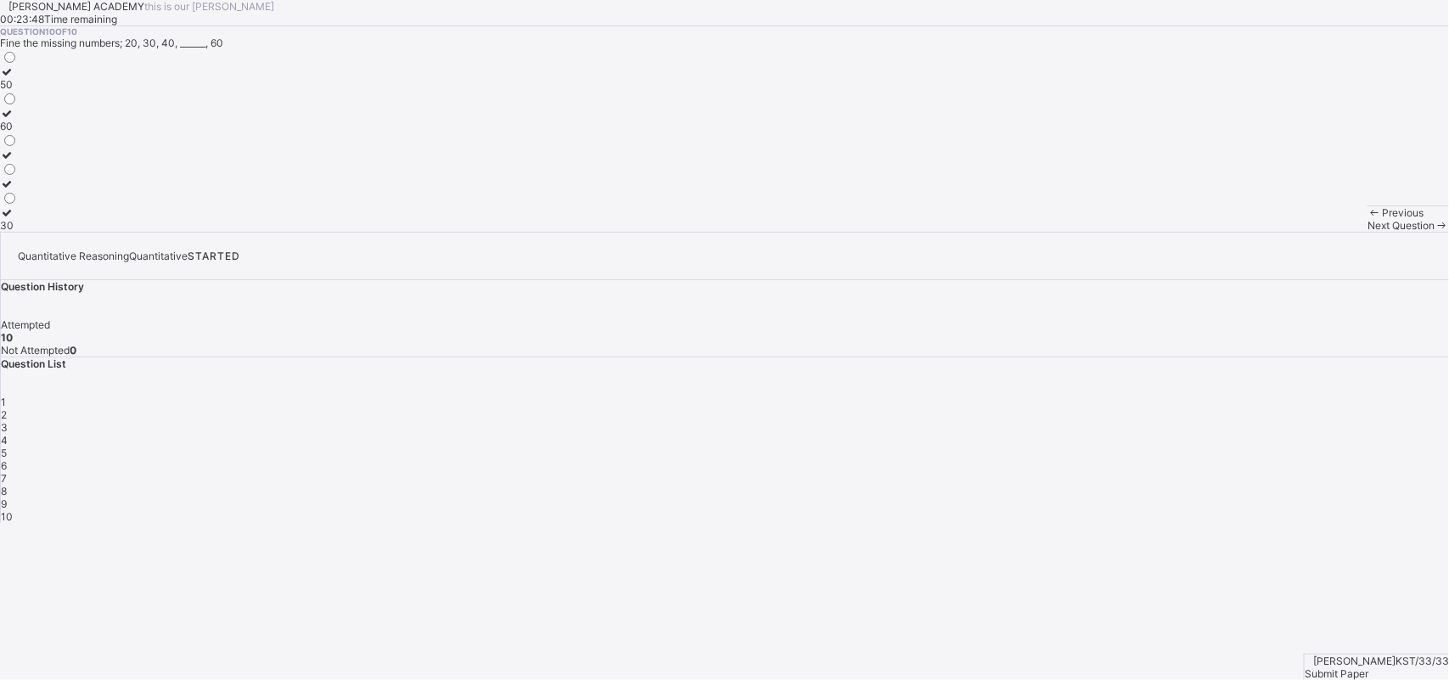
click at [1435, 232] on icon at bounding box center [1442, 225] width 14 height 13
click at [1367, 667] on div "Submit Paper" at bounding box center [1377, 673] width 144 height 13
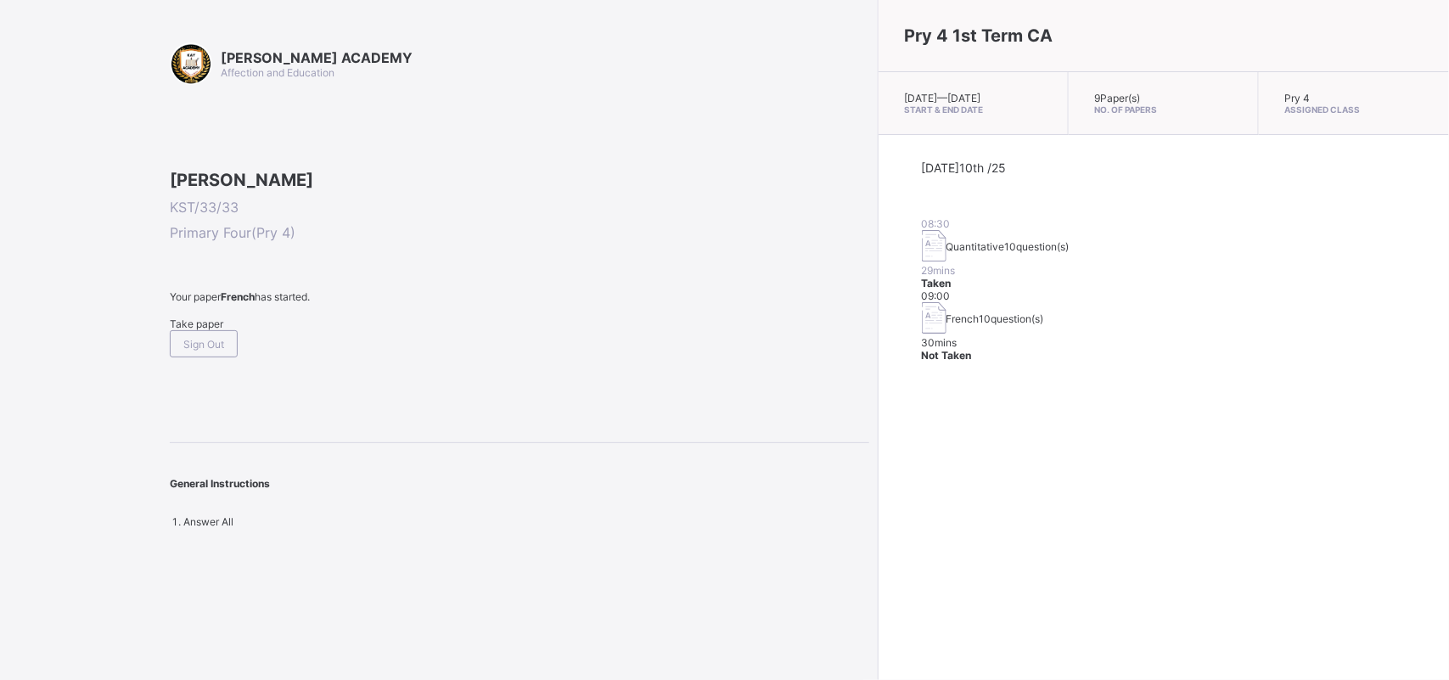
click at [219, 330] on span "Take paper" at bounding box center [196, 324] width 53 height 13
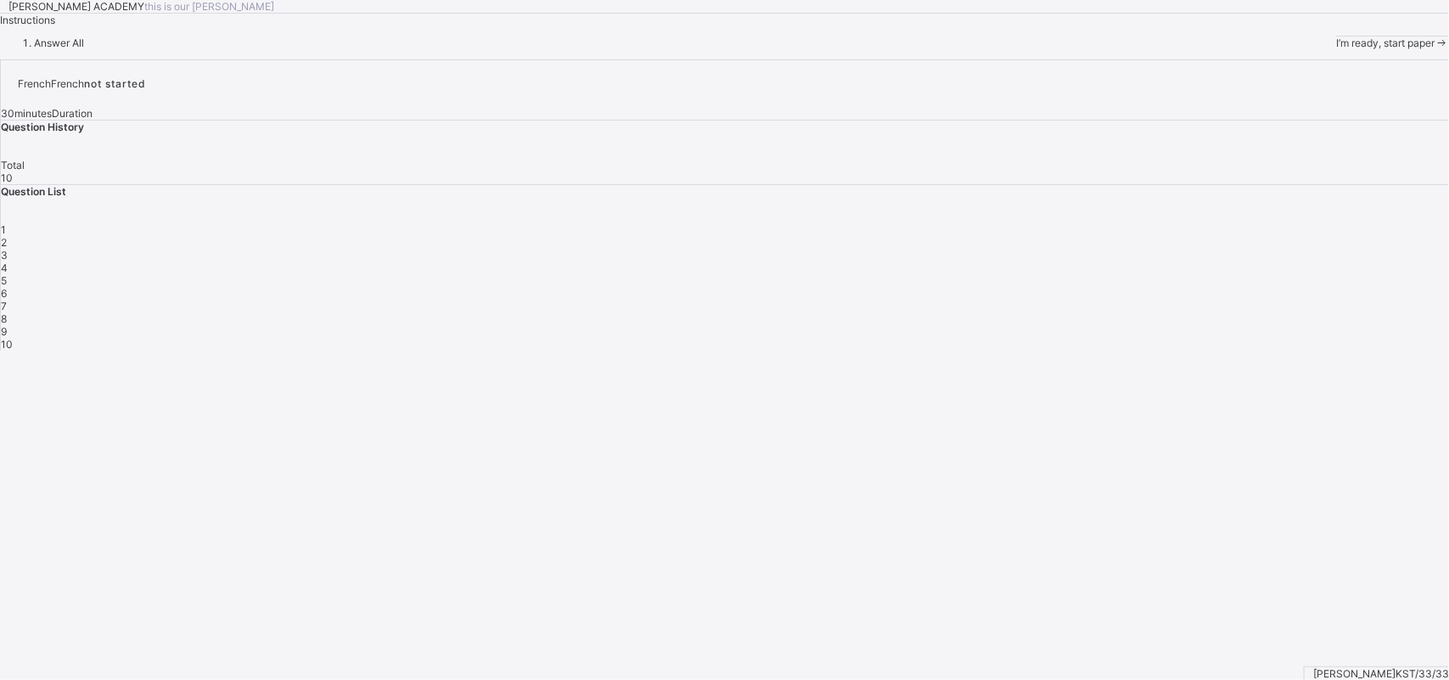
click at [1336, 49] on span "I’m ready, start paper" at bounding box center [1385, 43] width 98 height 13
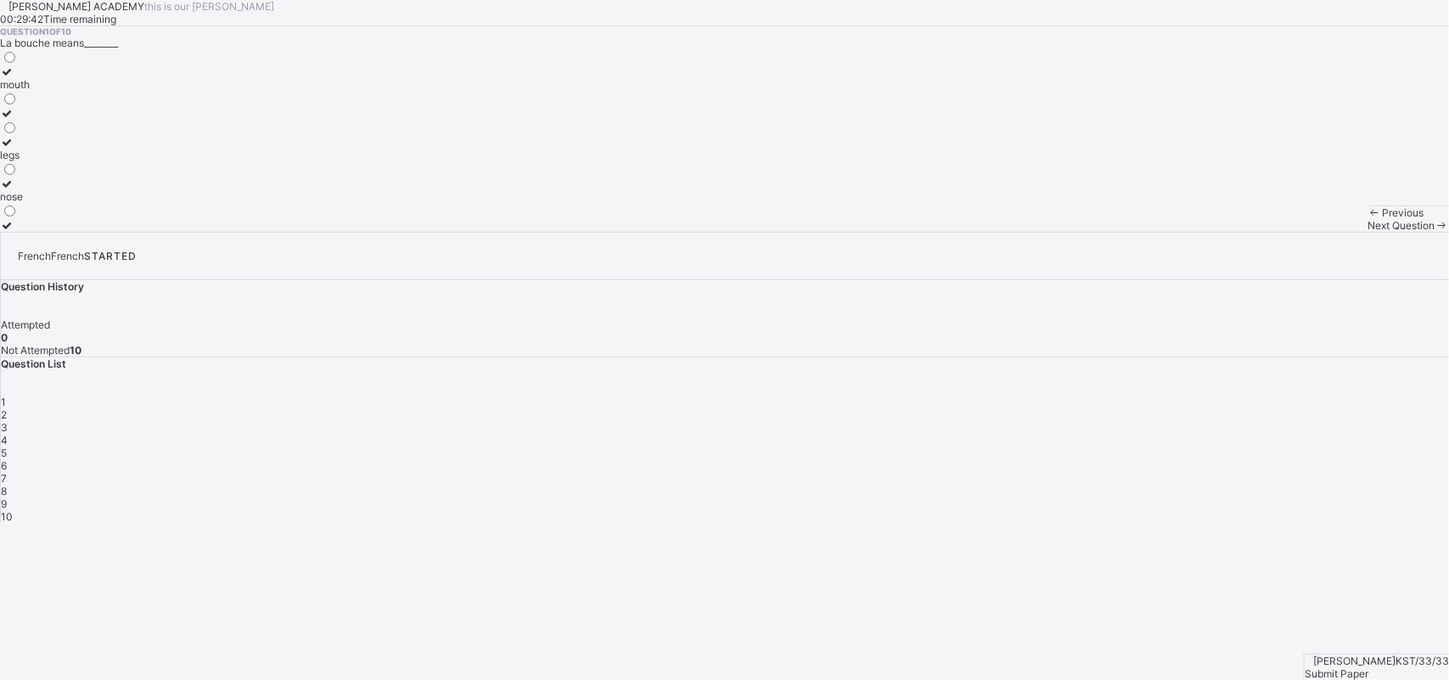
click at [30, 91] on div "mouth" at bounding box center [15, 84] width 30 height 13
click at [1189, 408] on div "2" at bounding box center [725, 414] width 1448 height 13
click at [135, 132] on div "how are you" at bounding box center [67, 126] width 135 height 13
click at [1368, 232] on div "Previous Next Question" at bounding box center [1409, 218] width 82 height 26
click at [1368, 232] on span "Next Question" at bounding box center [1401, 225] width 67 height 13
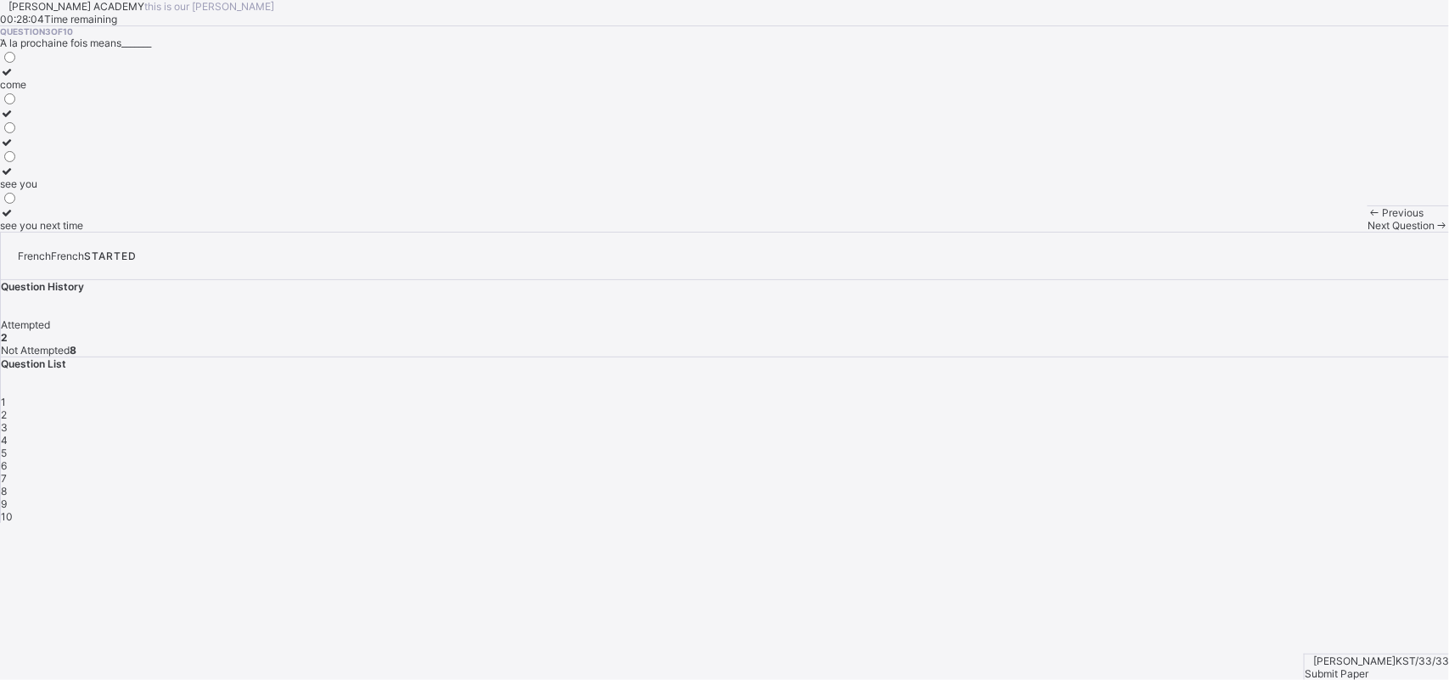
click at [83, 232] on label "see you next time" at bounding box center [41, 218] width 83 height 25
click at [83, 149] on div at bounding box center [41, 149] width 83 height 0
click at [1368, 232] on div "Next Question" at bounding box center [1409, 225] width 82 height 13
click at [8, 421] on span "3" at bounding box center [4, 427] width 7 height 13
click at [83, 232] on label "see you next time" at bounding box center [41, 218] width 83 height 25
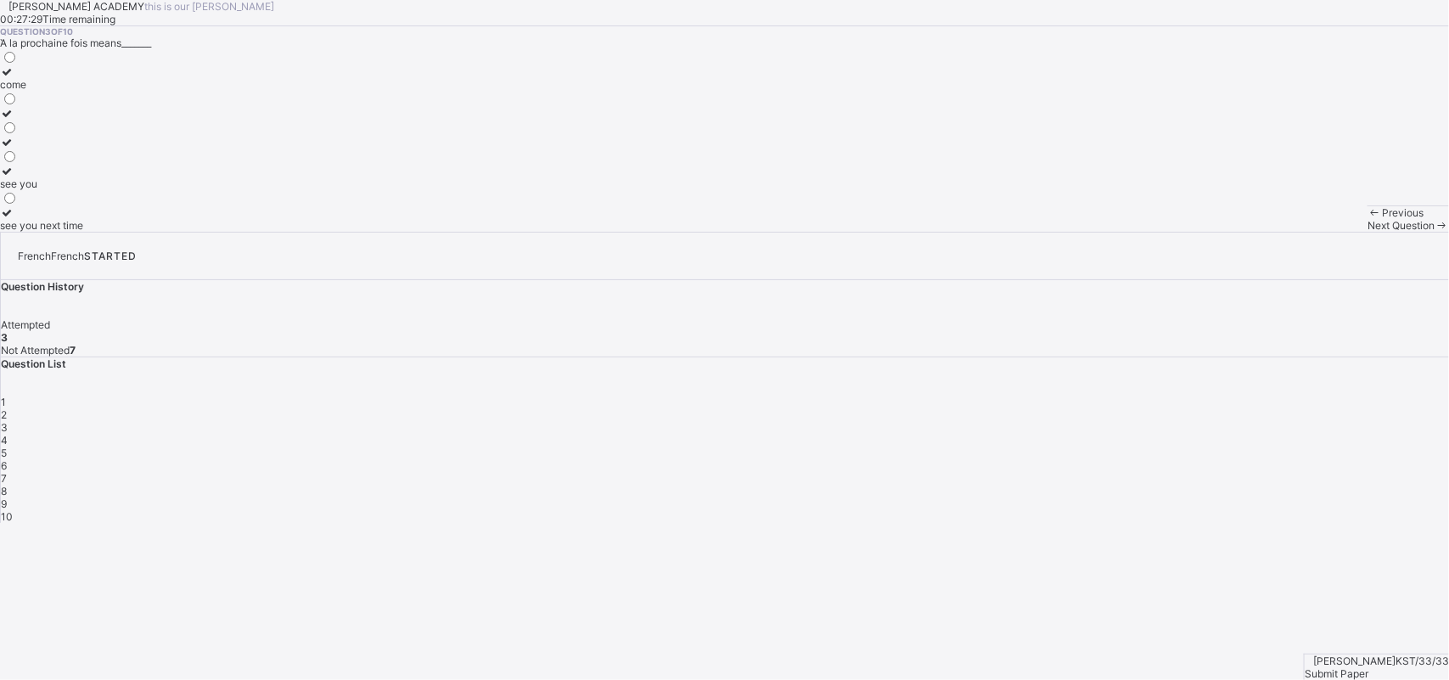
click at [1368, 232] on div "Next Question" at bounding box center [1409, 225] width 82 height 13
click at [44, 232] on label "customer" at bounding box center [22, 218] width 44 height 25
click at [1368, 232] on span "Next Question" at bounding box center [1401, 225] width 67 height 13
click at [55, 161] on div "grandfather" at bounding box center [27, 155] width 55 height 13
click at [55, 203] on div "sister" at bounding box center [27, 196] width 55 height 13
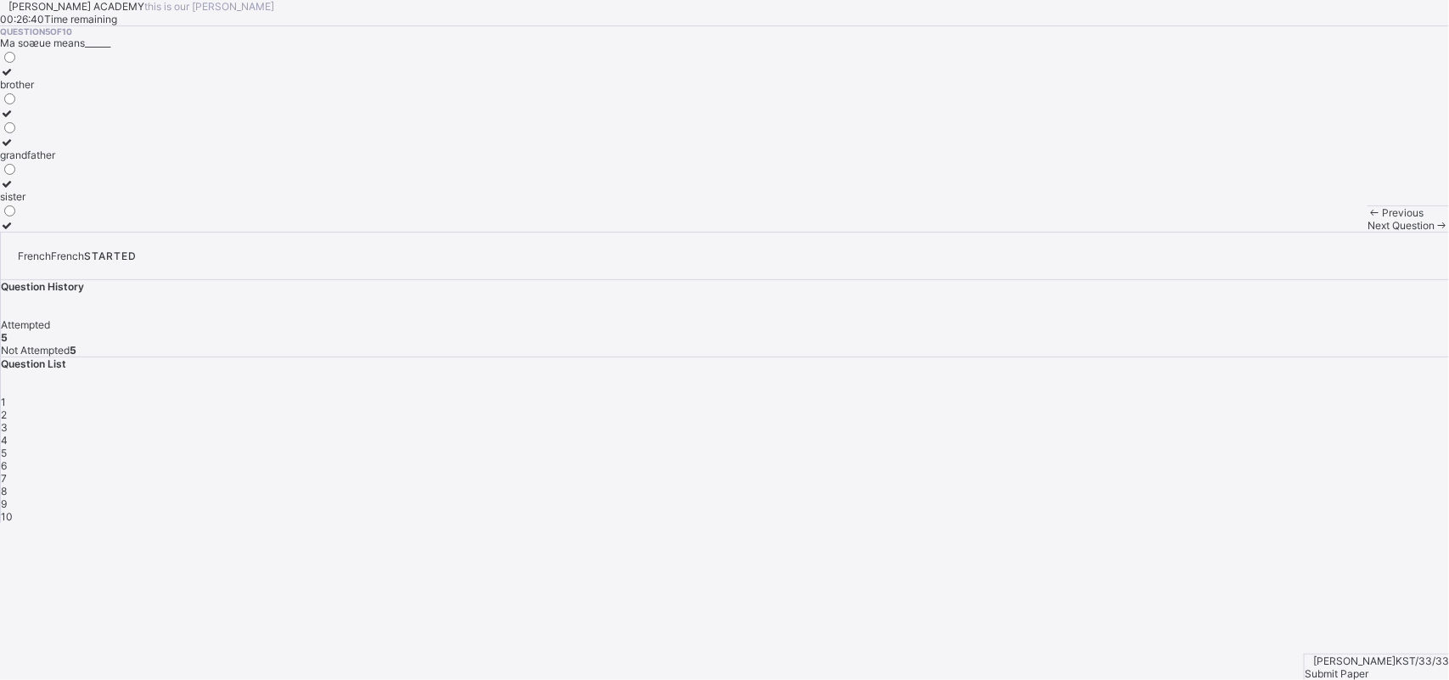
click at [1368, 232] on span "Next Question" at bounding box center [1401, 225] width 67 height 13
click at [33, 232] on label "mother" at bounding box center [16, 218] width 33 height 25
click at [1368, 232] on span "Next Question" at bounding box center [1401, 225] width 67 height 13
click at [33, 132] on div "come" at bounding box center [16, 126] width 33 height 13
click at [1135, 485] on div "8" at bounding box center [725, 491] width 1448 height 13
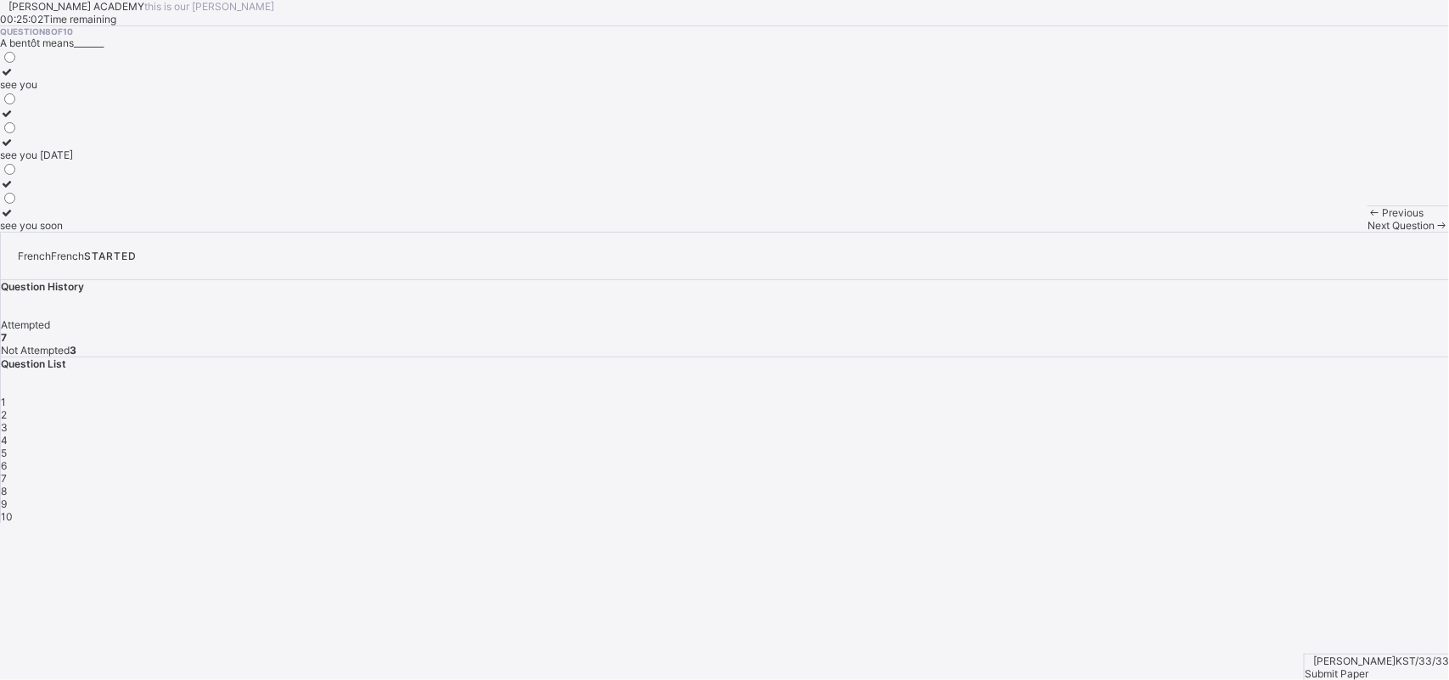
click at [73, 161] on div "see you [DATE]" at bounding box center [36, 155] width 73 height 13
click at [1368, 232] on span "Next Question" at bounding box center [1401, 225] width 67 height 13
click at [478, 232] on div "sorry see you [DATE] come" at bounding box center [724, 140] width 1449 height 183
click at [477, 232] on div "sorry see you [DATE] come" at bounding box center [724, 140] width 1449 height 183
click at [73, 161] on label "see you [DATE]" at bounding box center [36, 148] width 73 height 25
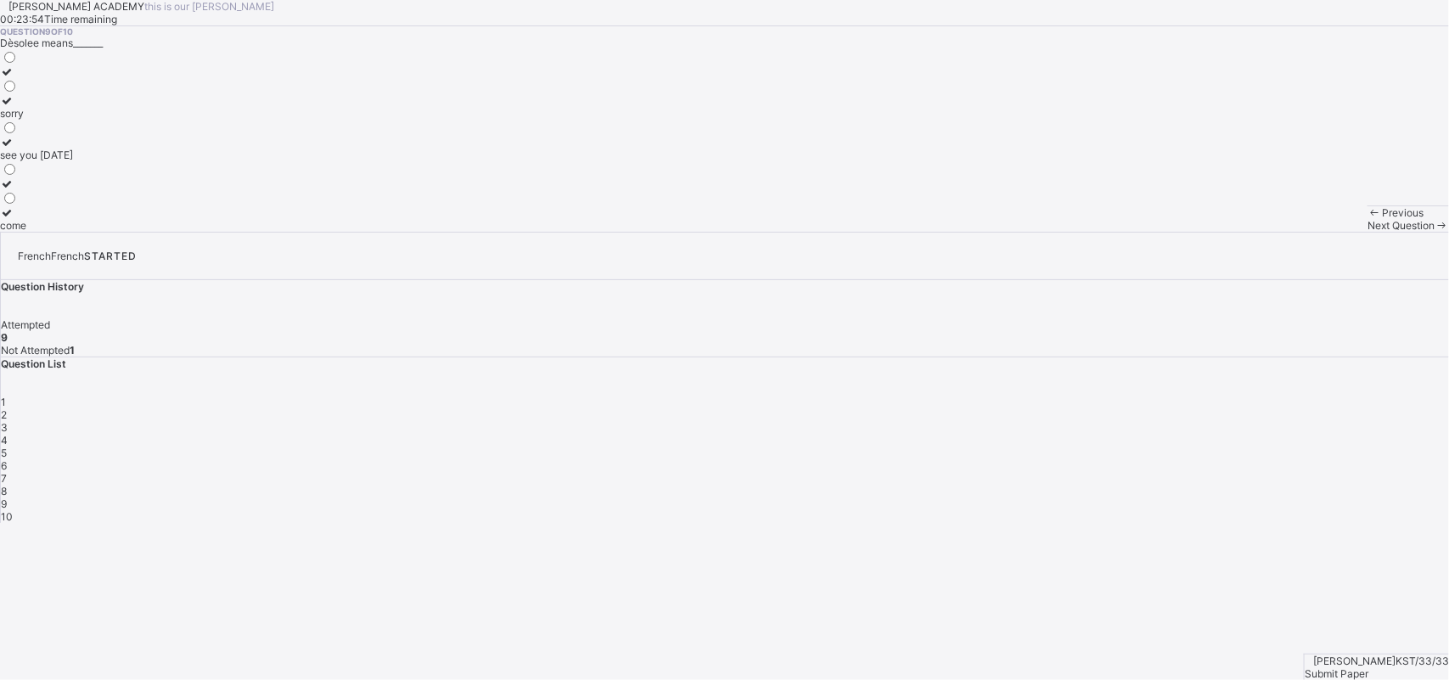
click at [73, 161] on label "see you [DATE]" at bounding box center [36, 148] width 73 height 25
click at [73, 161] on div "see you [DATE]" at bounding box center [36, 155] width 73 height 13
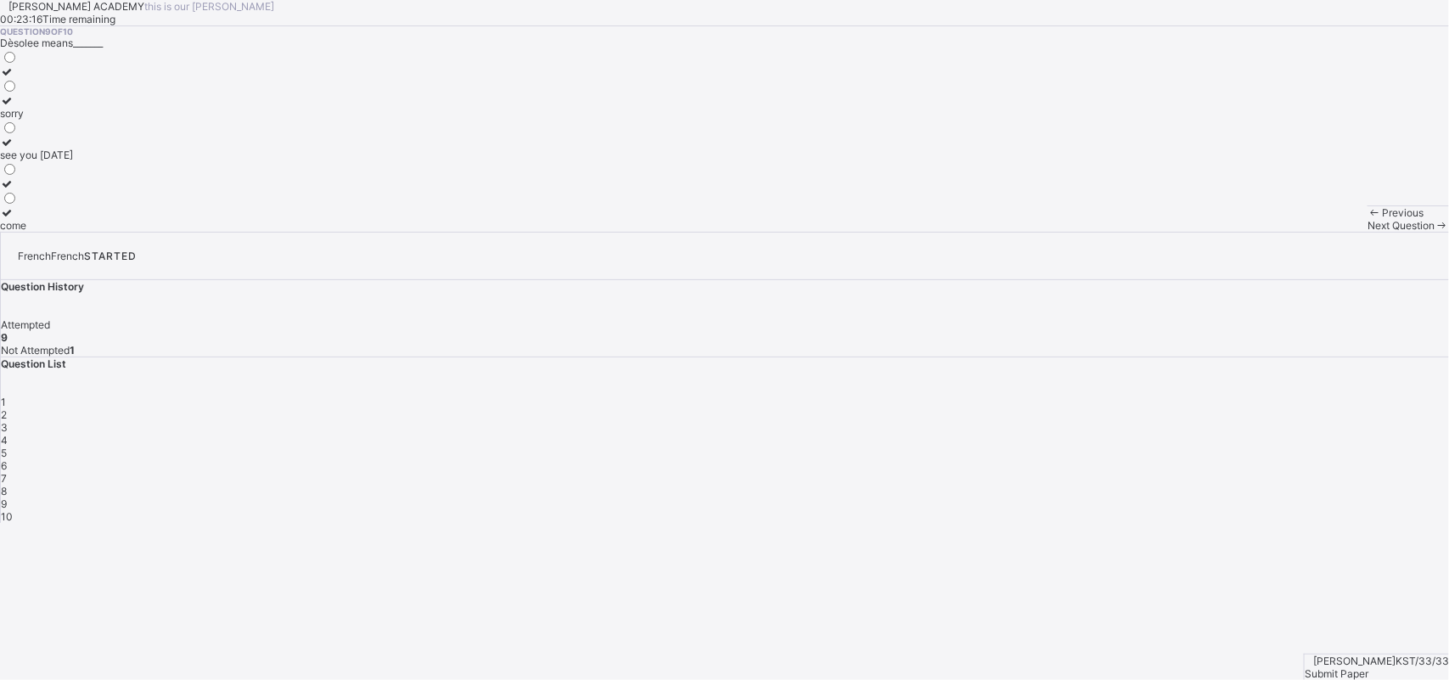
click at [13, 510] on span "10" at bounding box center [7, 516] width 12 height 13
click at [490, 232] on div "head noise mouth" at bounding box center [724, 140] width 1449 height 183
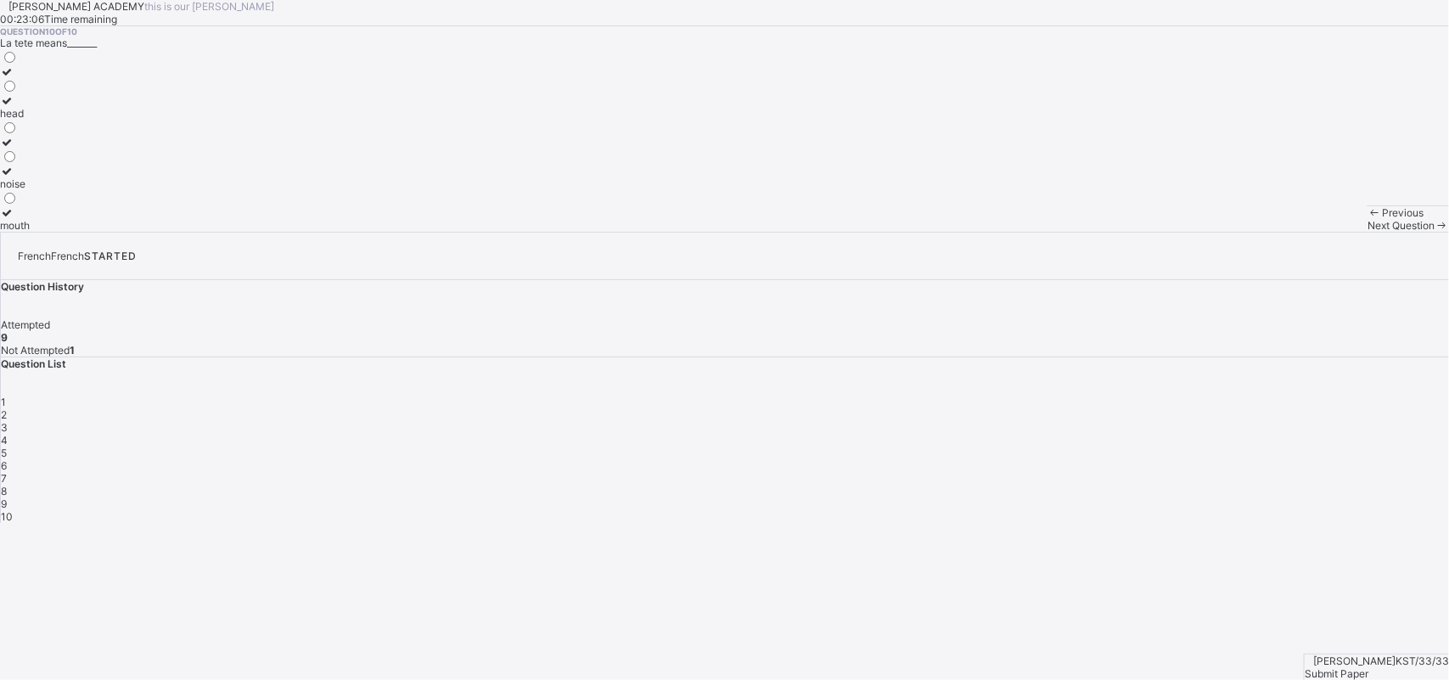
click at [490, 232] on div "head noise mouth" at bounding box center [724, 140] width 1449 height 183
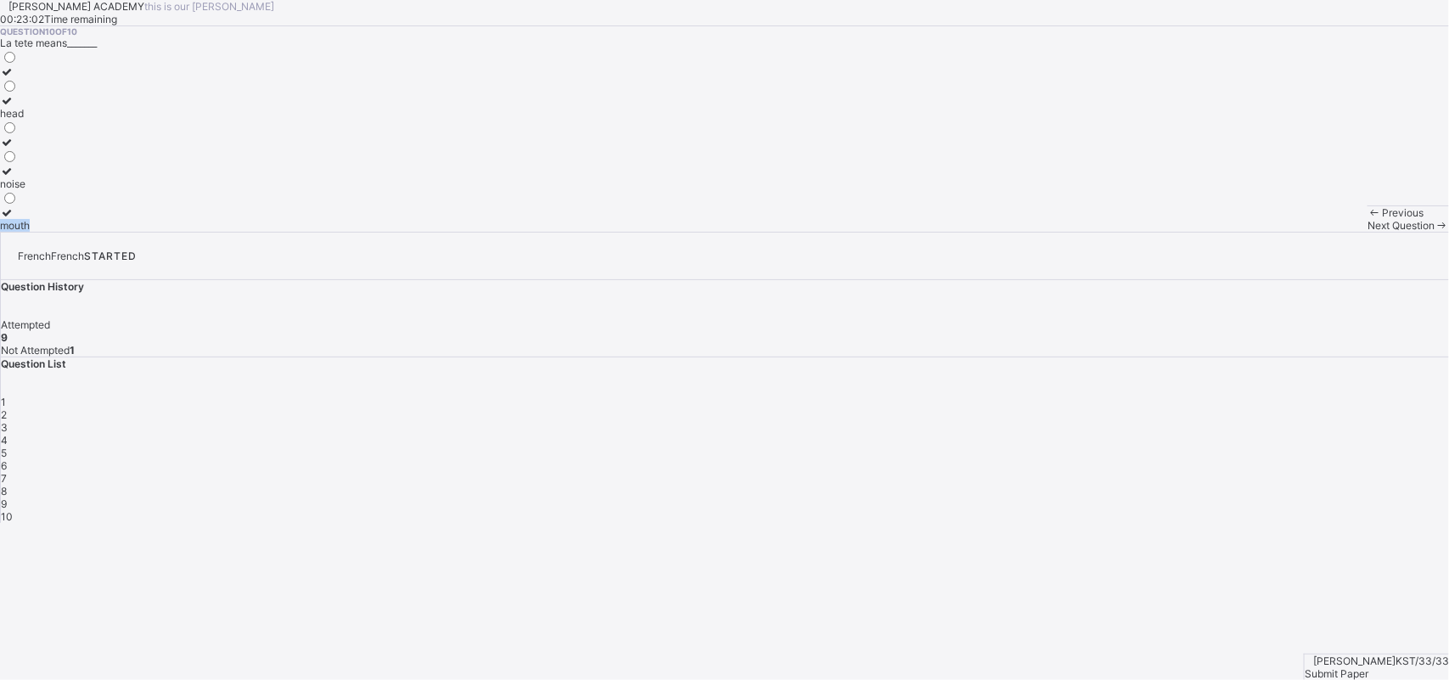
click at [30, 232] on div "mouth" at bounding box center [15, 225] width 30 height 13
click at [6, 396] on span "1" at bounding box center [3, 402] width 5 height 13
click at [840, 232] on div "Question 1 of 10 La bouche means________ mouth legs nose" at bounding box center [724, 128] width 1449 height 205
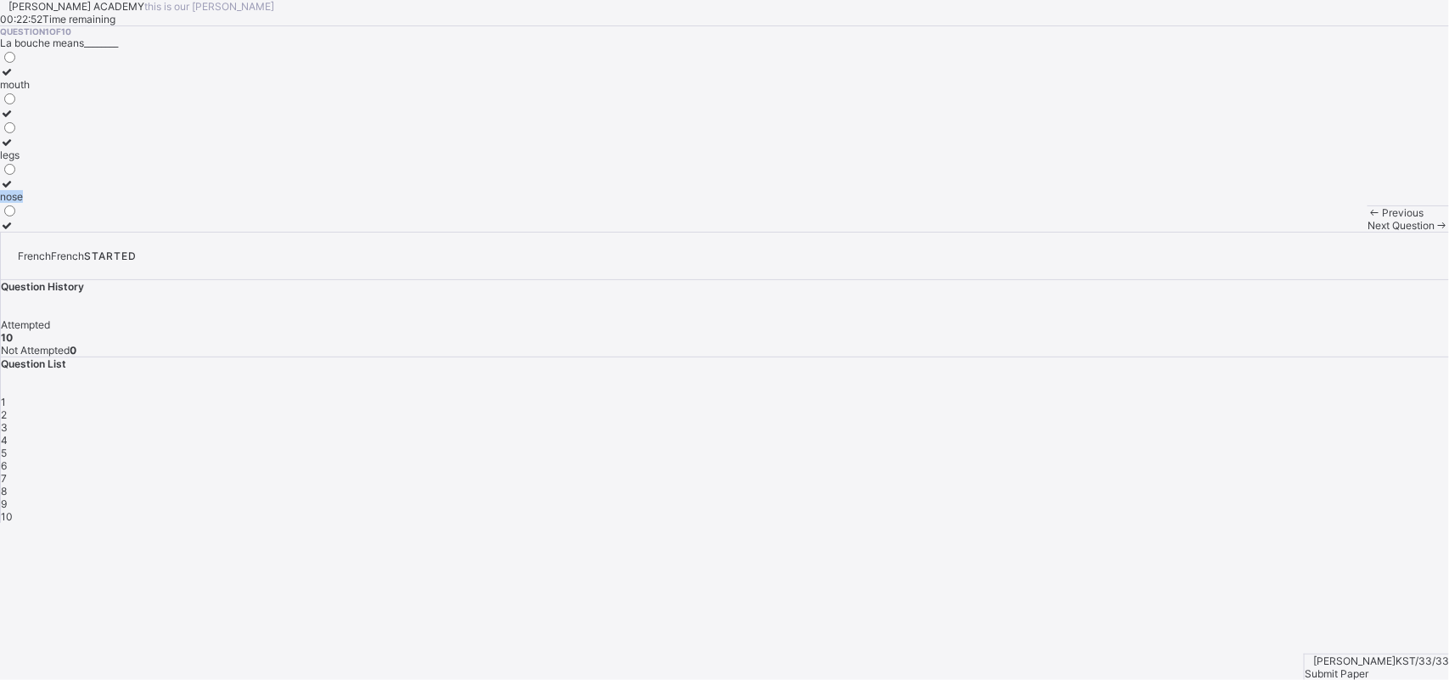
click at [840, 232] on div "Question 1 of 10 La bouche means________ mouth legs nose" at bounding box center [724, 128] width 1449 height 205
click at [30, 203] on div "nose" at bounding box center [15, 196] width 30 height 13
click at [7, 408] on span "2" at bounding box center [4, 414] width 6 height 13
click at [1040, 232] on div "Question 2 of 10 Comment tu'appelle means_______ what is your mother's name? ho…" at bounding box center [724, 128] width 1449 height 205
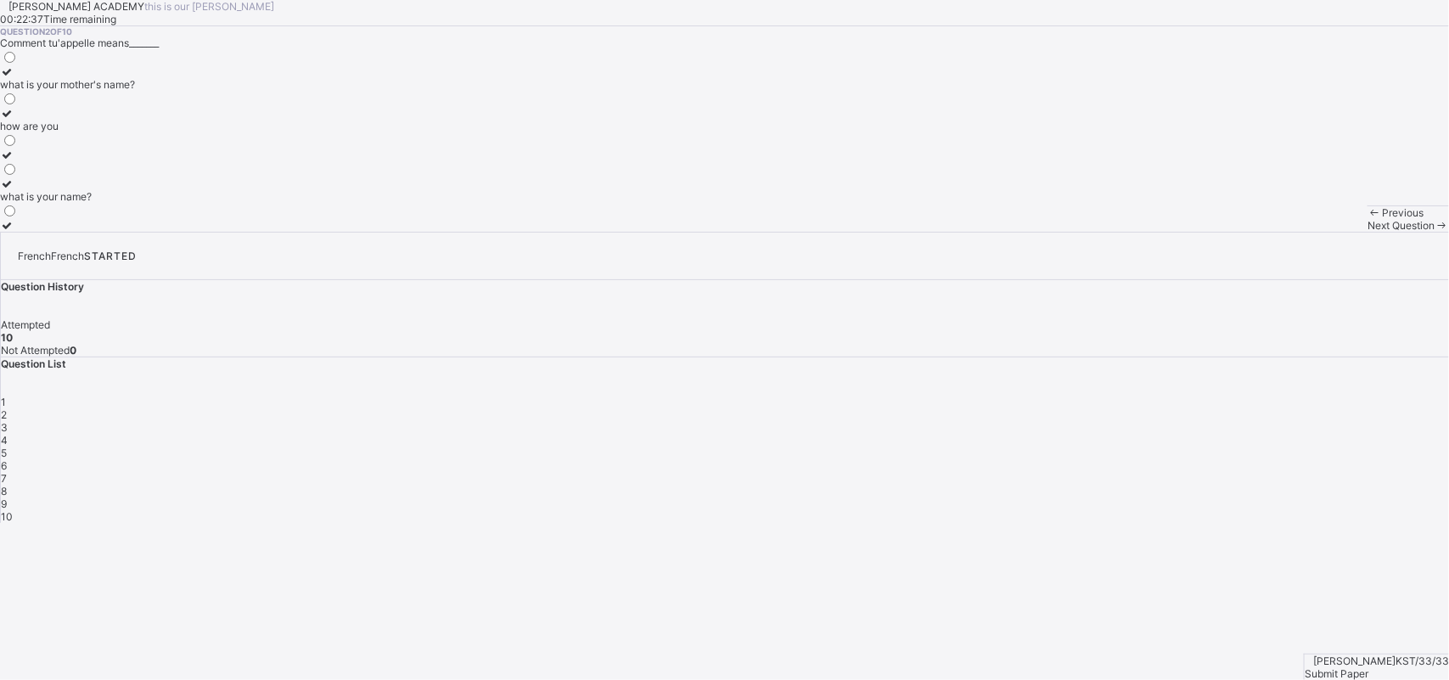
click at [1040, 232] on div "Question 2 of 10 Comment tu'appelle means_______ what is your mother's name? ho…" at bounding box center [724, 128] width 1449 height 205
click at [1038, 232] on div "Question 2 of 10 Comment tu'appelle means_______ what is your mother's name? ho…" at bounding box center [724, 128] width 1449 height 205
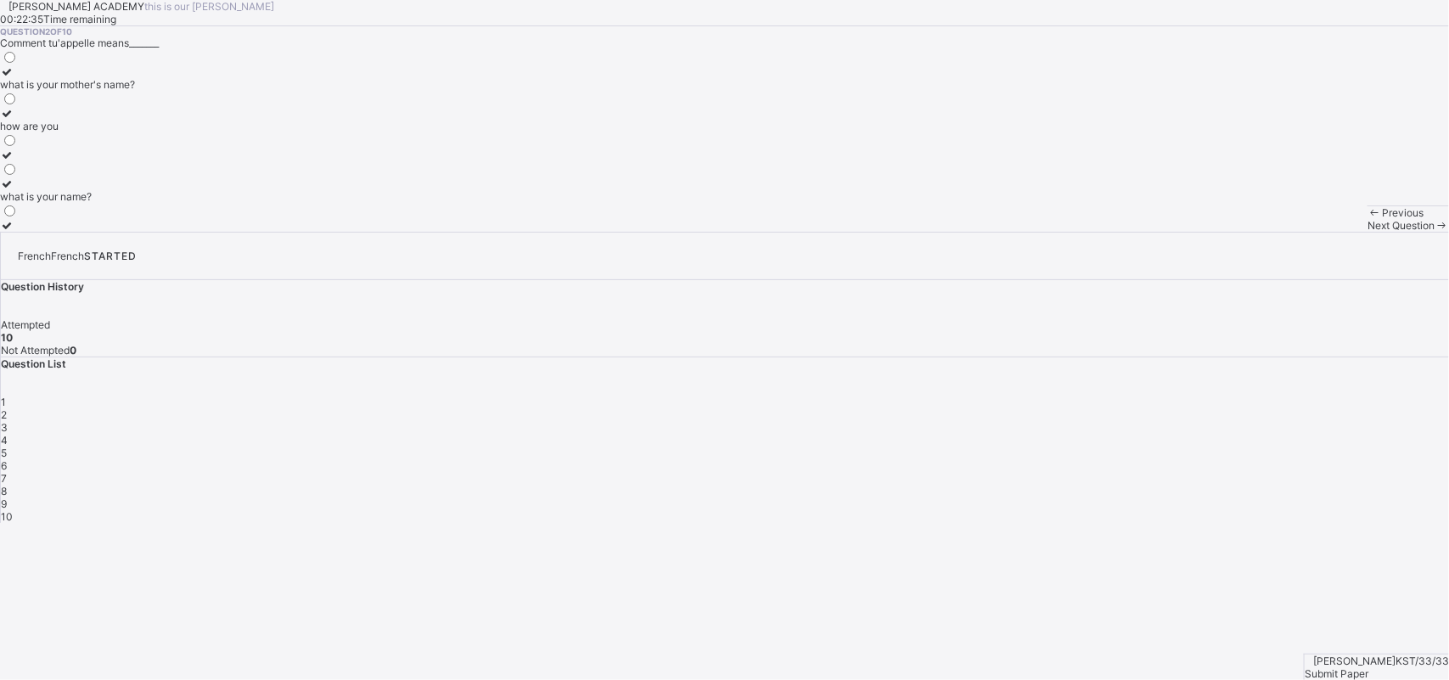
click at [1038, 232] on div "Question 2 of 10 Comment tu'appelle means_______ what is your mother's name? ho…" at bounding box center [724, 128] width 1449 height 205
click at [853, 232] on div "Question 2 of 10 Comment tu'appelle means_______ what is your mother's name? ho…" at bounding box center [724, 128] width 1449 height 205
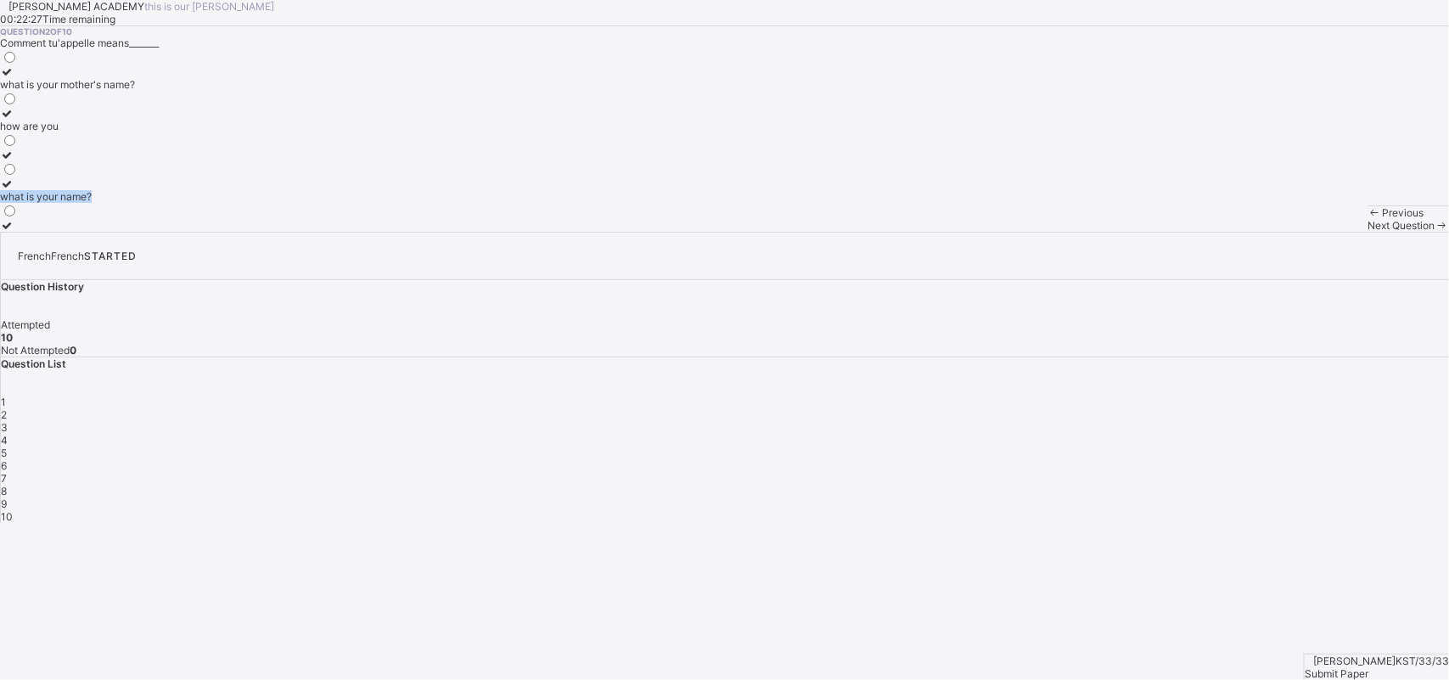
click at [853, 232] on div "Question 2 of 10 Comment tu'appelle means_______ what is your mother's name? ho…" at bounding box center [724, 128] width 1449 height 205
click at [135, 203] on div "what is your name?" at bounding box center [67, 196] width 135 height 13
click at [8, 421] on span "3" at bounding box center [4, 427] width 7 height 13
click at [802, 232] on div "Question 3 of 10 Ὰ la prochaine fois means_______ come see you see you next time" at bounding box center [724, 128] width 1449 height 205
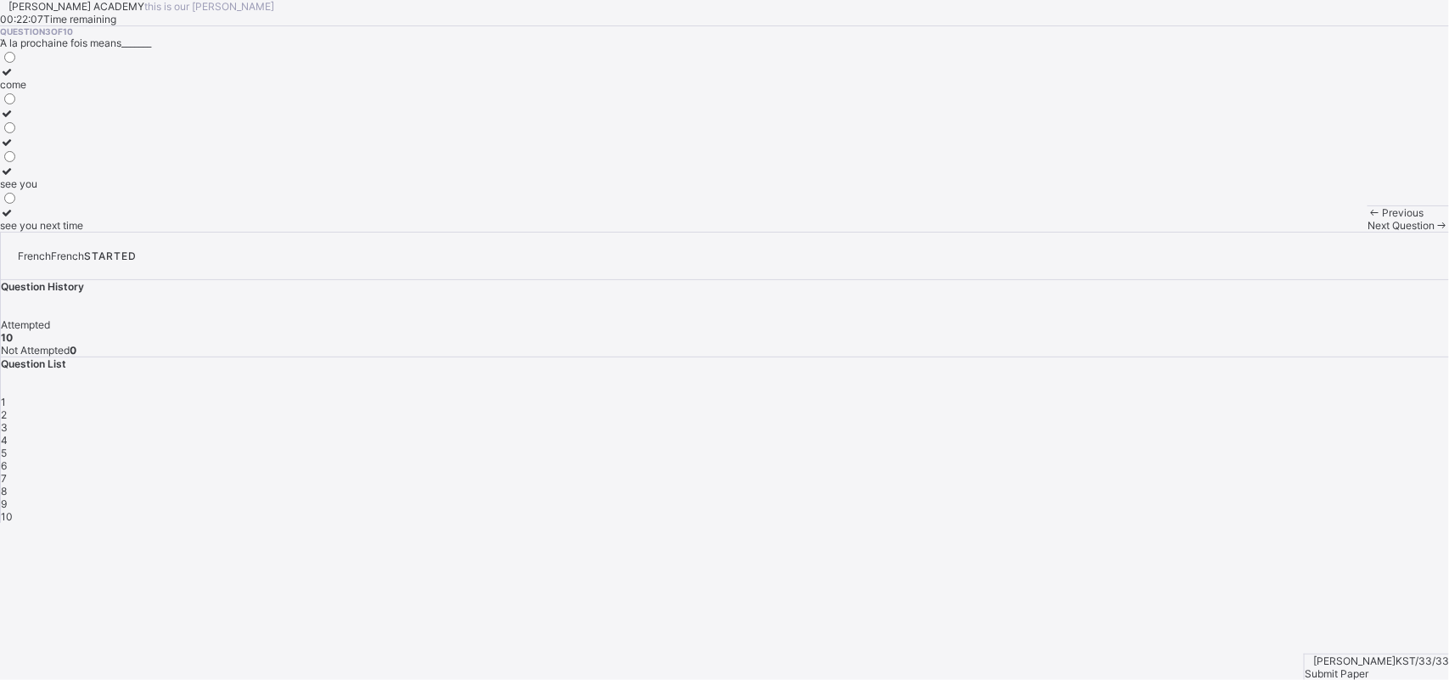
click at [802, 232] on div "Question 3 of 10 Ὰ la prochaine fois means_______ come see you see you next time" at bounding box center [724, 128] width 1449 height 205
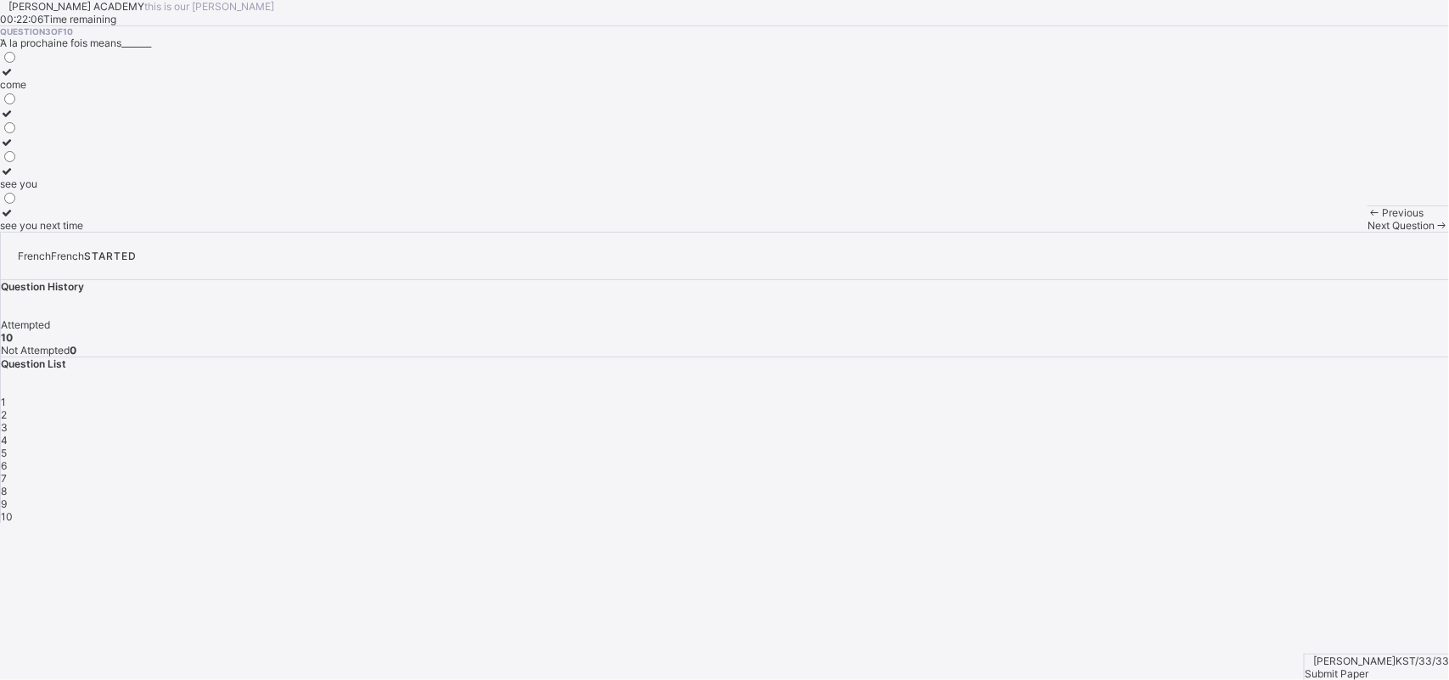
click at [802, 232] on div "Question 3 of 10 Ὰ la prochaine fois means_______ come see you see you next time" at bounding box center [724, 128] width 1449 height 205
click at [782, 232] on div "Question 3 of 10 Ὰ la prochaine fois means_______ come see you see you next time" at bounding box center [724, 128] width 1449 height 205
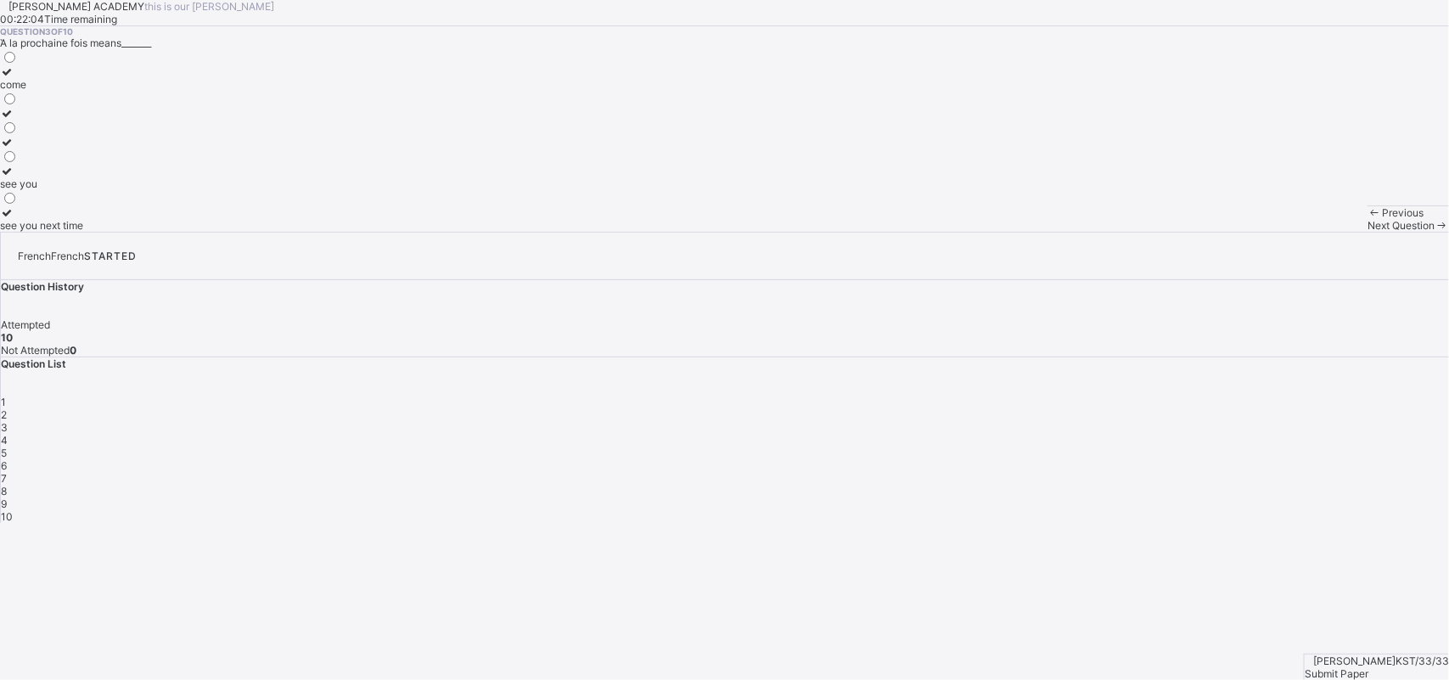
click at [782, 232] on div "Question 3 of 10 Ὰ la prochaine fois means_______ come see you see you next time" at bounding box center [724, 128] width 1449 height 205
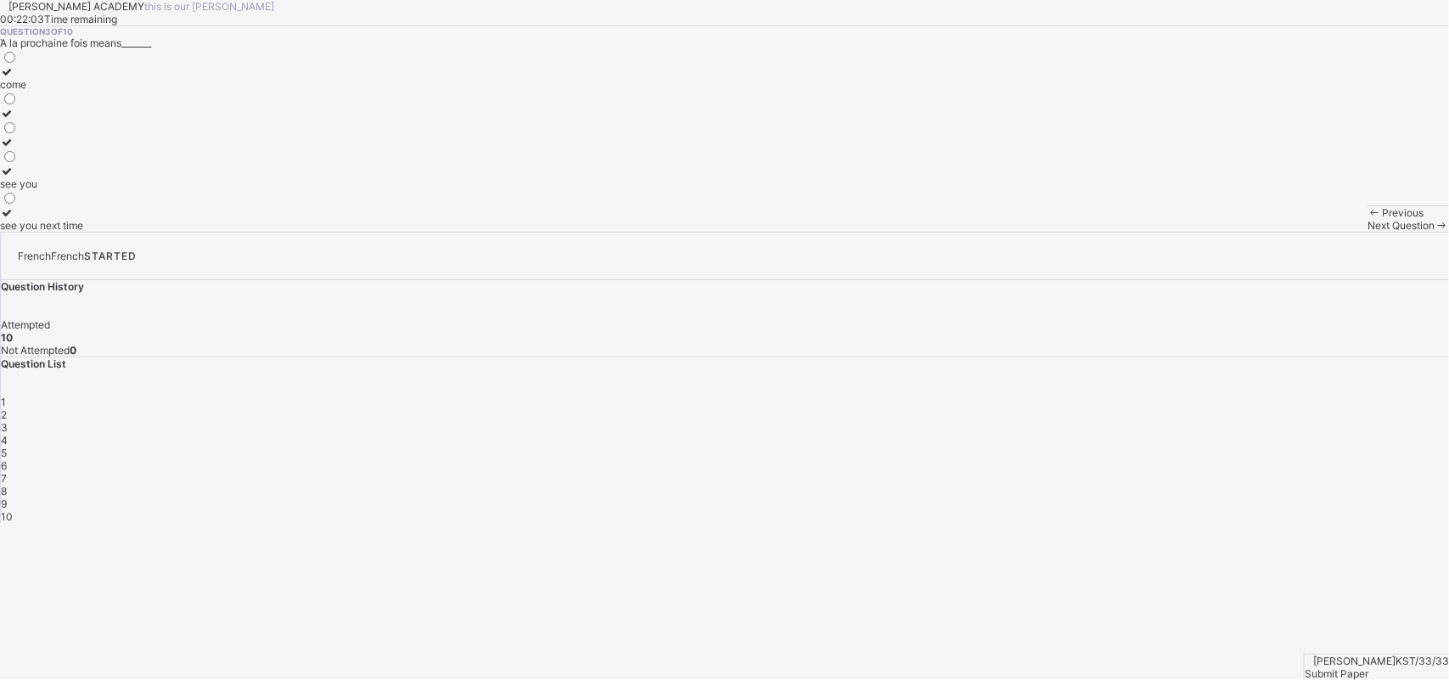
click at [782, 232] on div "Question 3 of 10 Ὰ la prochaine fois means_______ come see you see you next time" at bounding box center [724, 128] width 1449 height 205
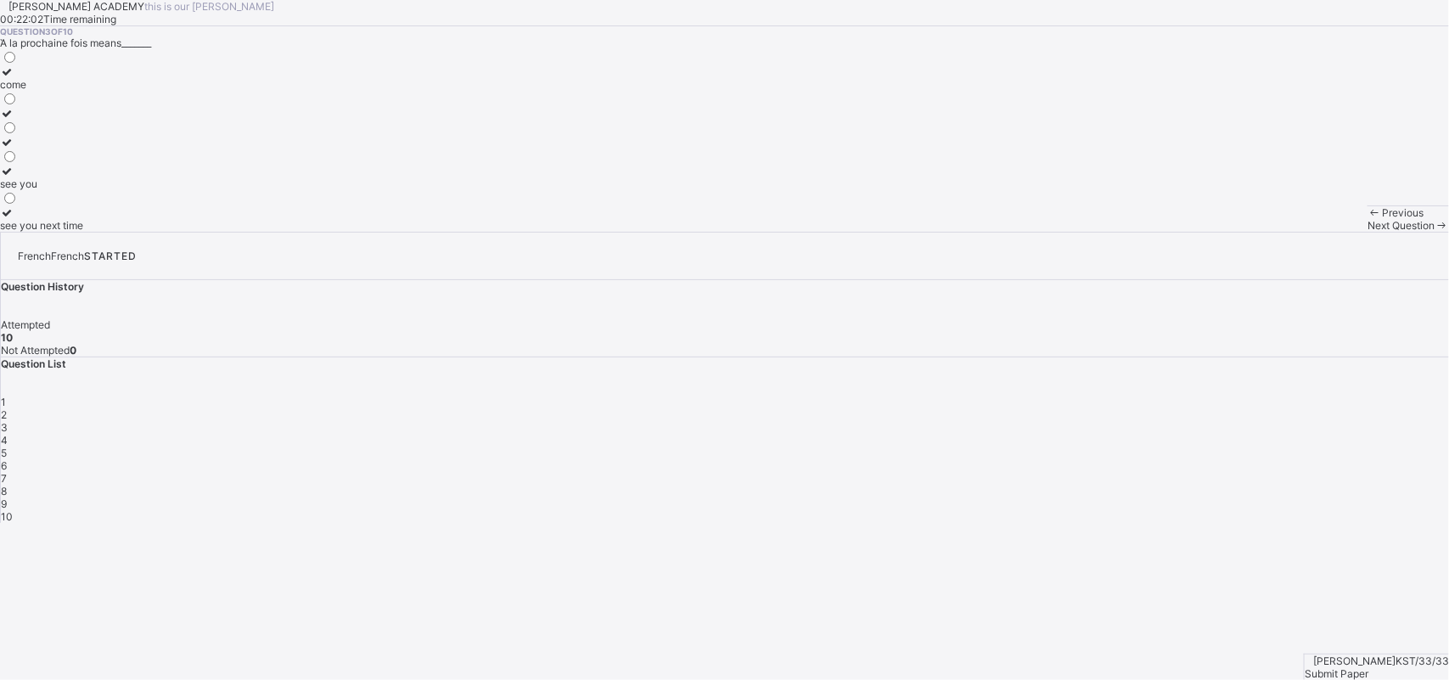
click at [782, 232] on div "Question 3 of 10 Ὰ la prochaine fois means_______ come see you see you next time" at bounding box center [724, 128] width 1449 height 205
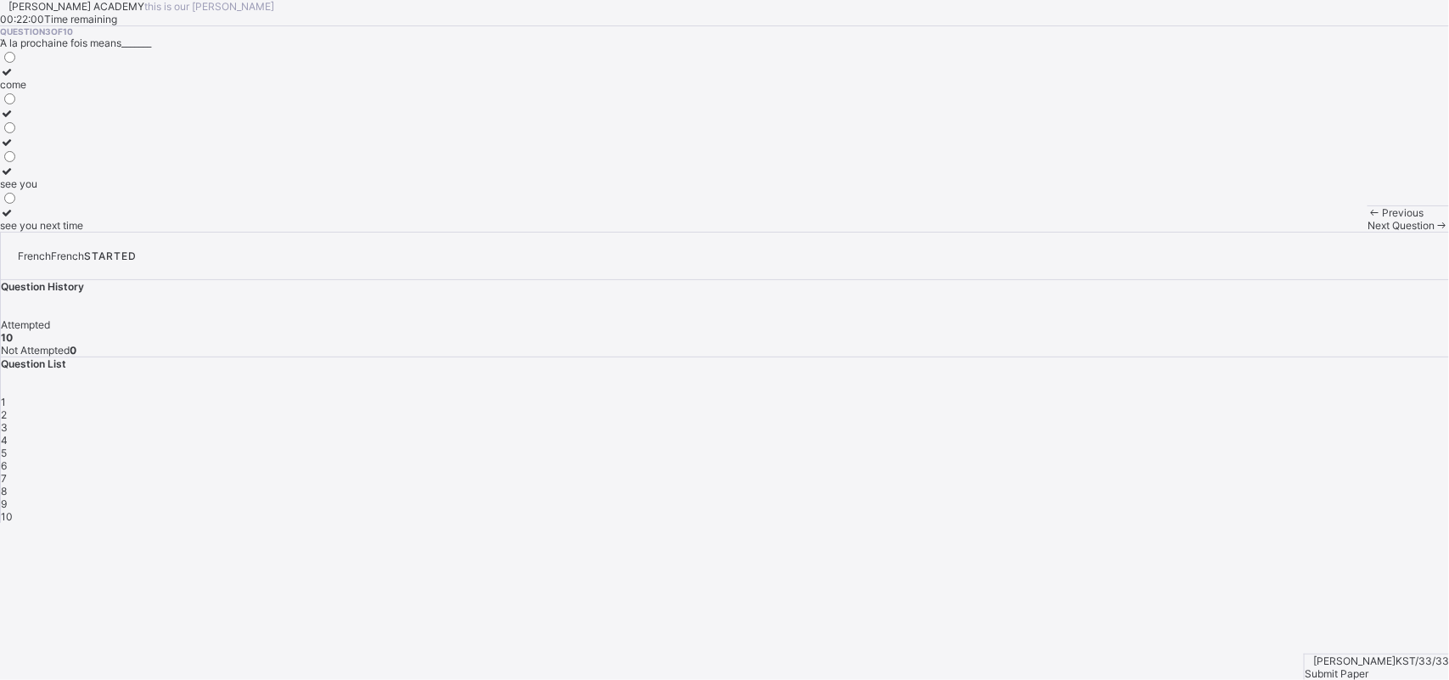
click at [782, 232] on div "Question 3 of 10 Ὰ la prochaine fois means_______ come see you see you next time" at bounding box center [724, 128] width 1449 height 205
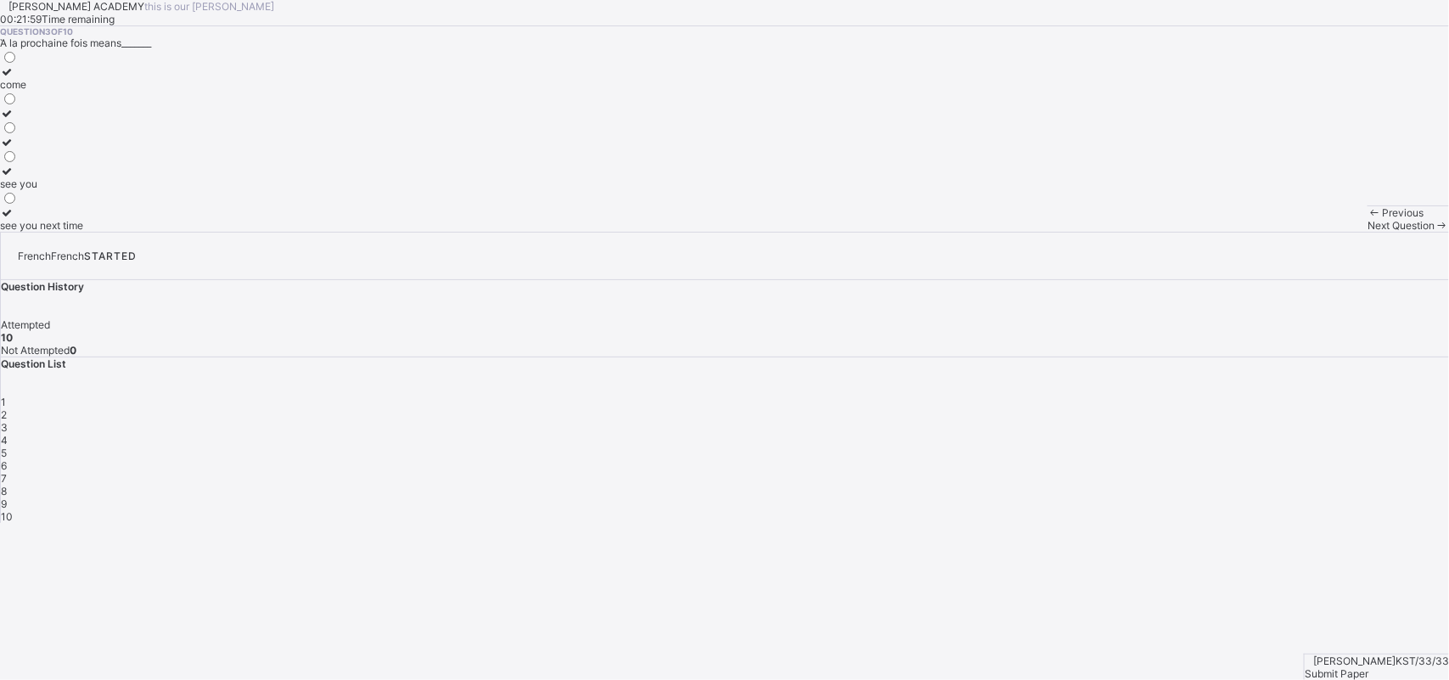
click at [782, 232] on div "Question 3 of 10 Ὰ la prochaine fois means_______ come see you see you next time" at bounding box center [724, 128] width 1449 height 205
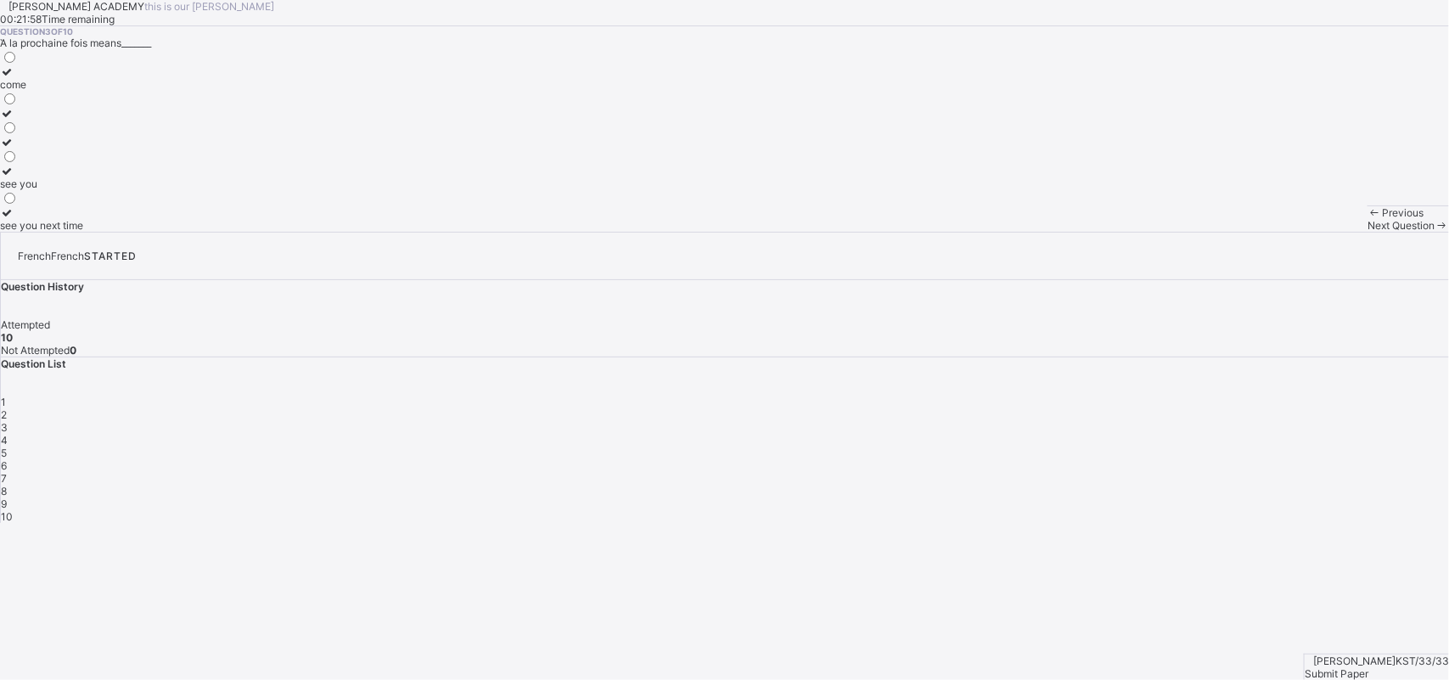
click at [782, 232] on div "Question 3 of 10 Ὰ la prochaine fois means_______ come see you see you next time" at bounding box center [724, 128] width 1449 height 205
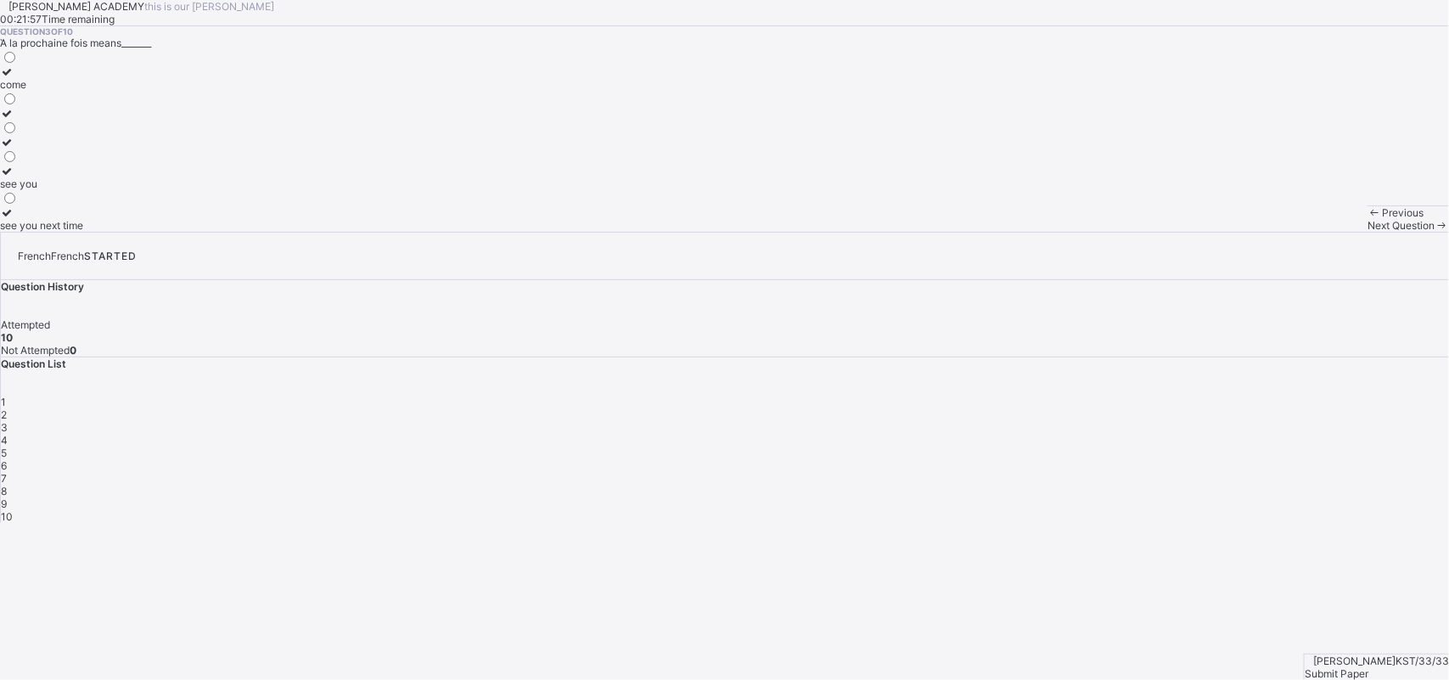
click at [782, 232] on div "Question 3 of 10 Ὰ la prochaine fois means_______ come see you see you next time" at bounding box center [724, 128] width 1449 height 205
click at [701, 232] on div "Question 3 of 10 Ὰ la prochaine fois means_______ come see you see you next time" at bounding box center [724, 128] width 1449 height 205
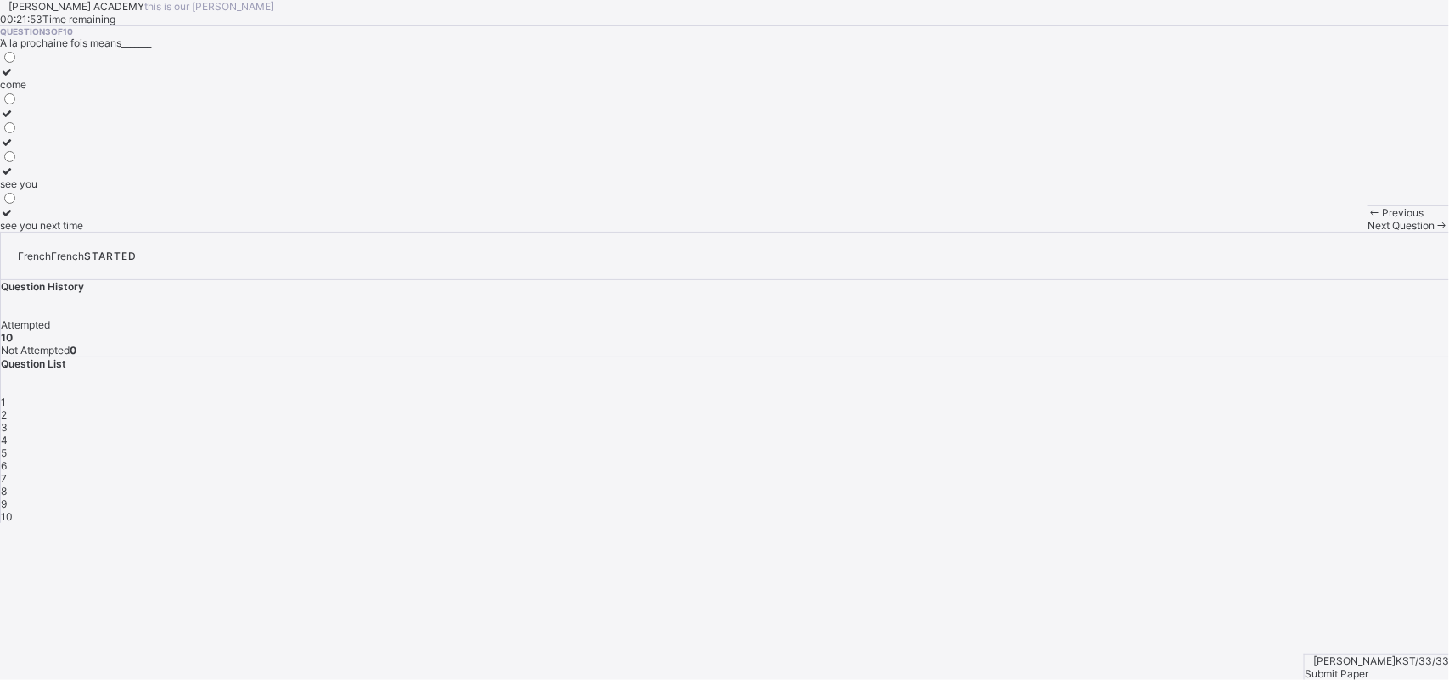
click at [701, 232] on div "Question 3 of 10 Ὰ la prochaine fois means_______ come see you see you next time" at bounding box center [724, 128] width 1449 height 205
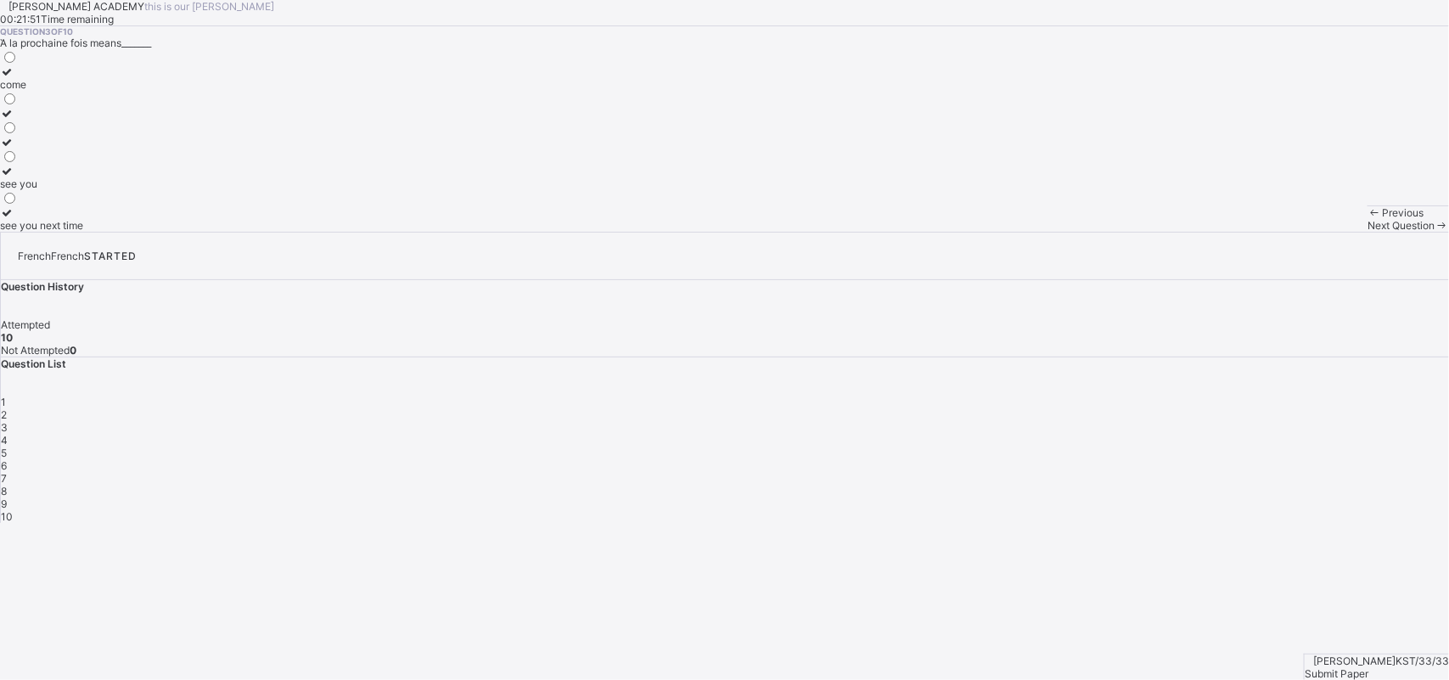
click at [701, 232] on div "Question 3 of 10 Ὰ la prochaine fois means_______ come see you see you next time" at bounding box center [724, 128] width 1449 height 205
click at [1278, 434] on div "4" at bounding box center [725, 440] width 1448 height 13
click at [775, 232] on div "Question 4 of 10 Mon cousin means_______ cake cousin customer" at bounding box center [724, 128] width 1449 height 205
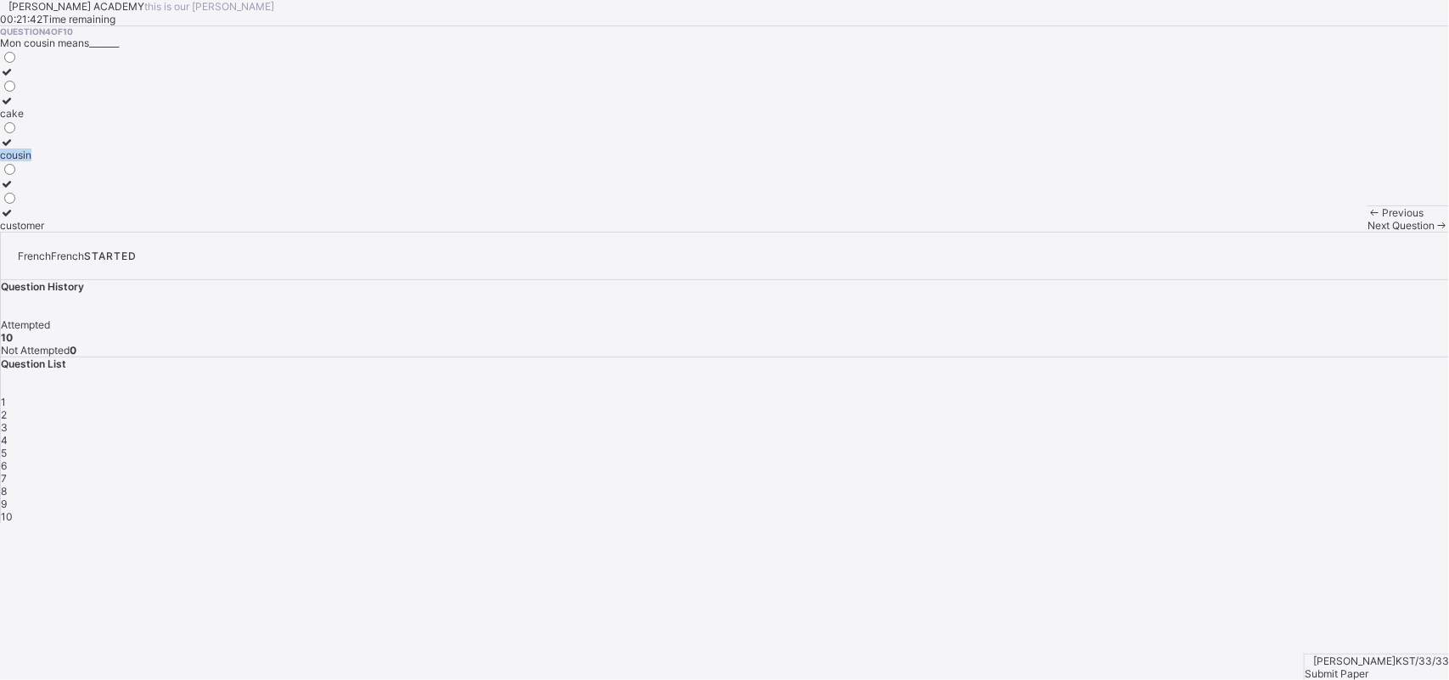
click at [775, 232] on div "Question 4 of 10 Mon cousin means_______ cake cousin customer" at bounding box center [724, 128] width 1449 height 205
click at [44, 161] on div "cousin" at bounding box center [22, 155] width 44 height 13
click at [7, 447] on span "5" at bounding box center [4, 453] width 6 height 13
click at [804, 232] on div "Question 5 of 10 Ma soᴂue means______ brother grandfather sister" at bounding box center [724, 128] width 1449 height 205
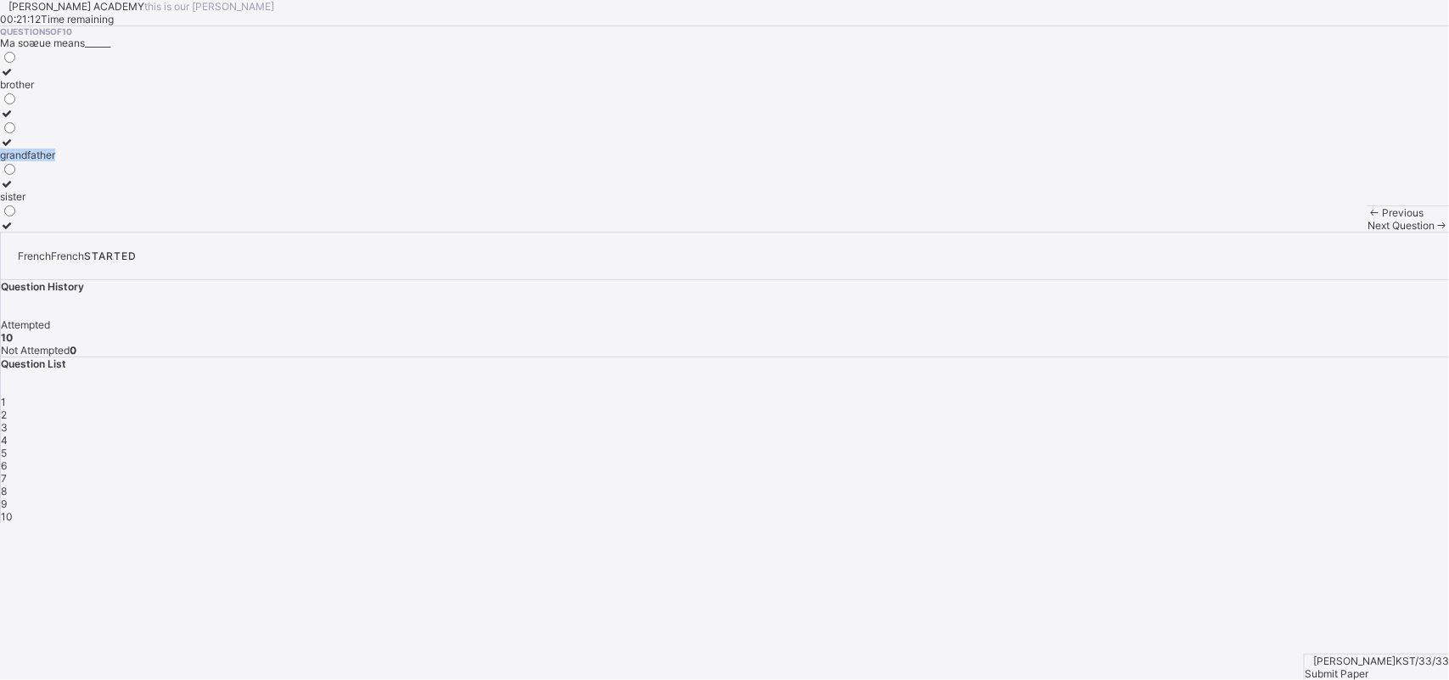
click at [804, 232] on div "Question 5 of 10 Ma soᴂue means______ brother grandfather sister" at bounding box center [724, 128] width 1449 height 205
click at [55, 161] on div "grandfather" at bounding box center [27, 155] width 55 height 13
click at [7, 459] on span "6" at bounding box center [4, 465] width 6 height 13
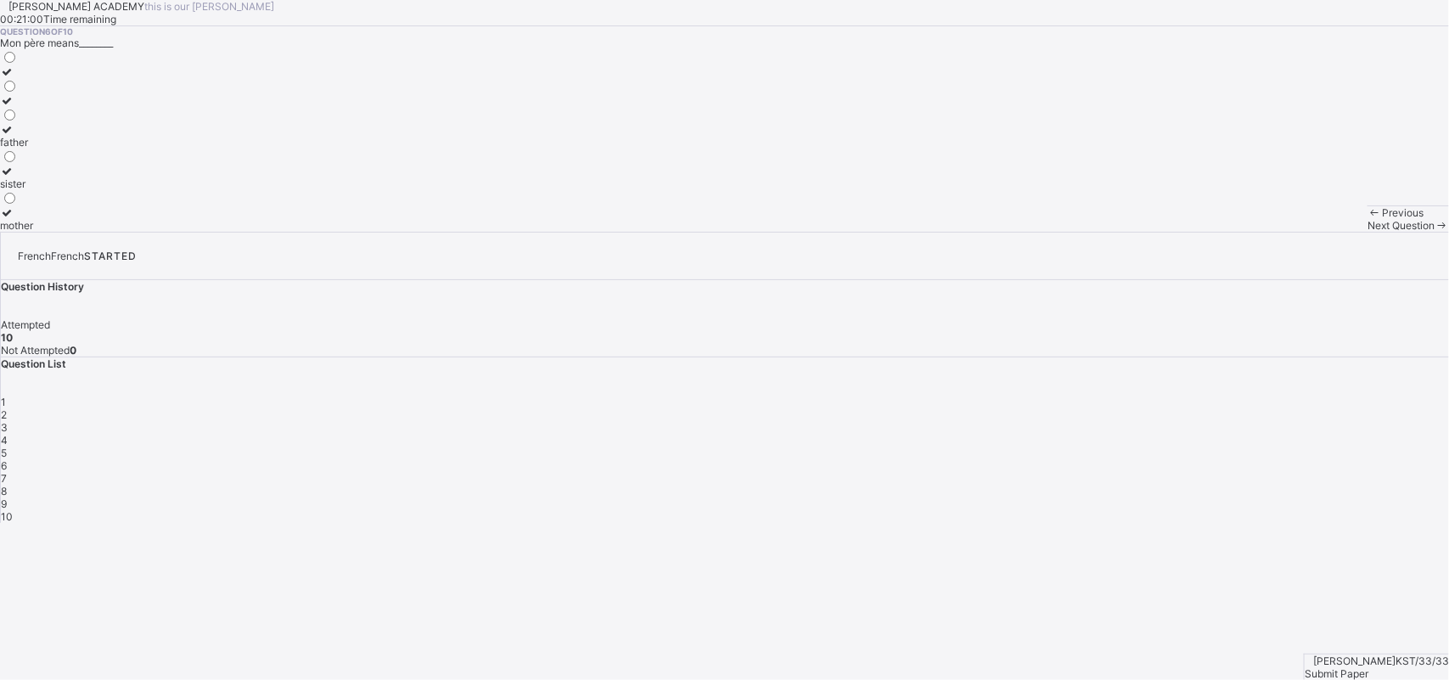
click at [761, 232] on div "Question 6 of 10 Mon pѐre means________ father sister mother" at bounding box center [724, 128] width 1449 height 205
click at [33, 190] on div "sister" at bounding box center [16, 183] width 33 height 13
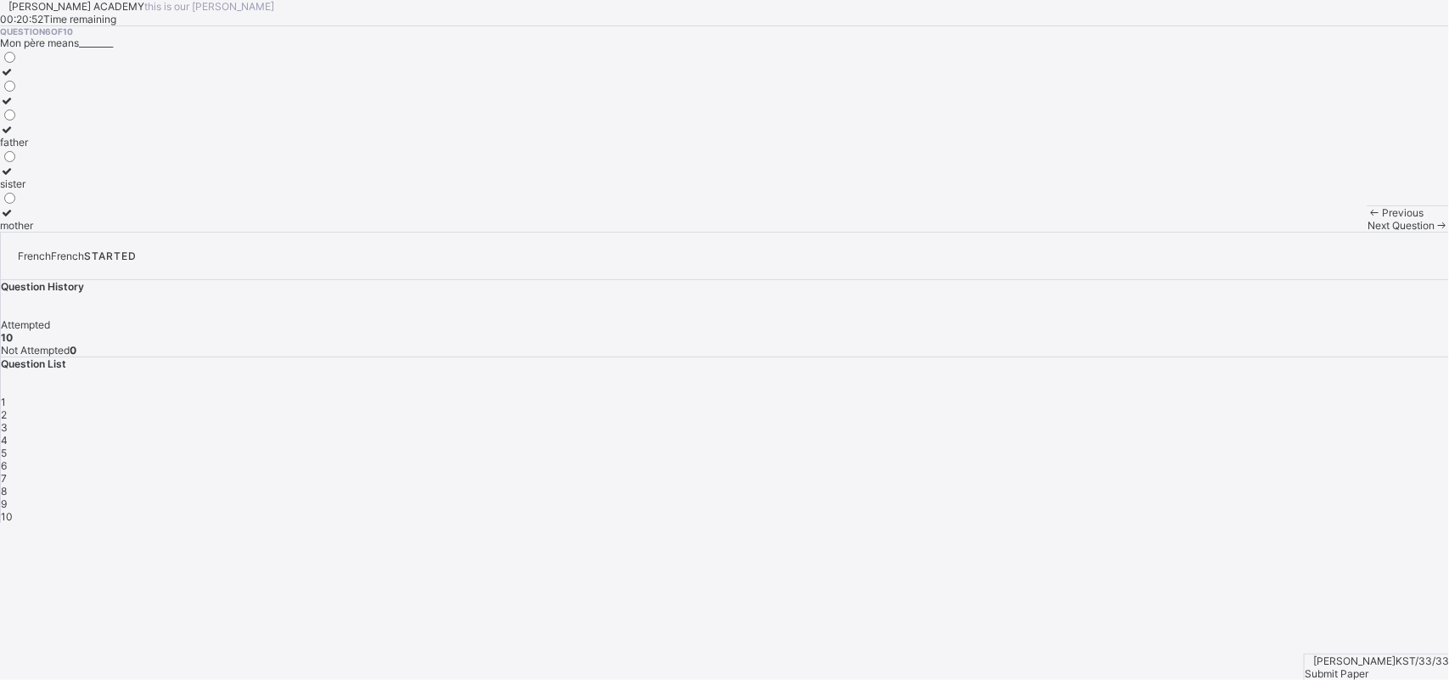
click at [7, 472] on span "7" at bounding box center [4, 478] width 6 height 13
click at [858, 232] on div "Question 7 of 10 Ma mѐre means________ mother come sister" at bounding box center [724, 128] width 1449 height 205
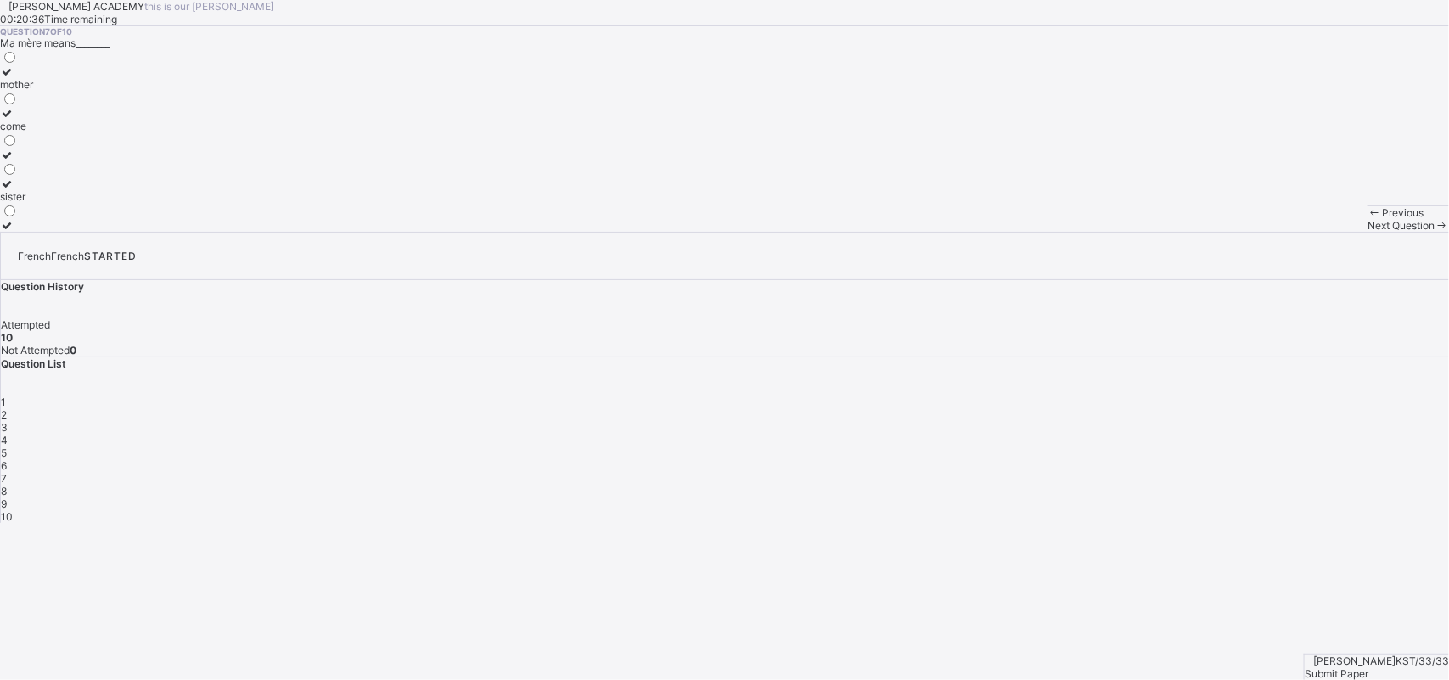
click at [720, 232] on div "Question 7 of 10 Ma mѐre means________ mother come sister" at bounding box center [724, 128] width 1449 height 205
click at [715, 232] on div "Question 7 of 10 Ma mѐre means________ mother come sister" at bounding box center [724, 128] width 1449 height 205
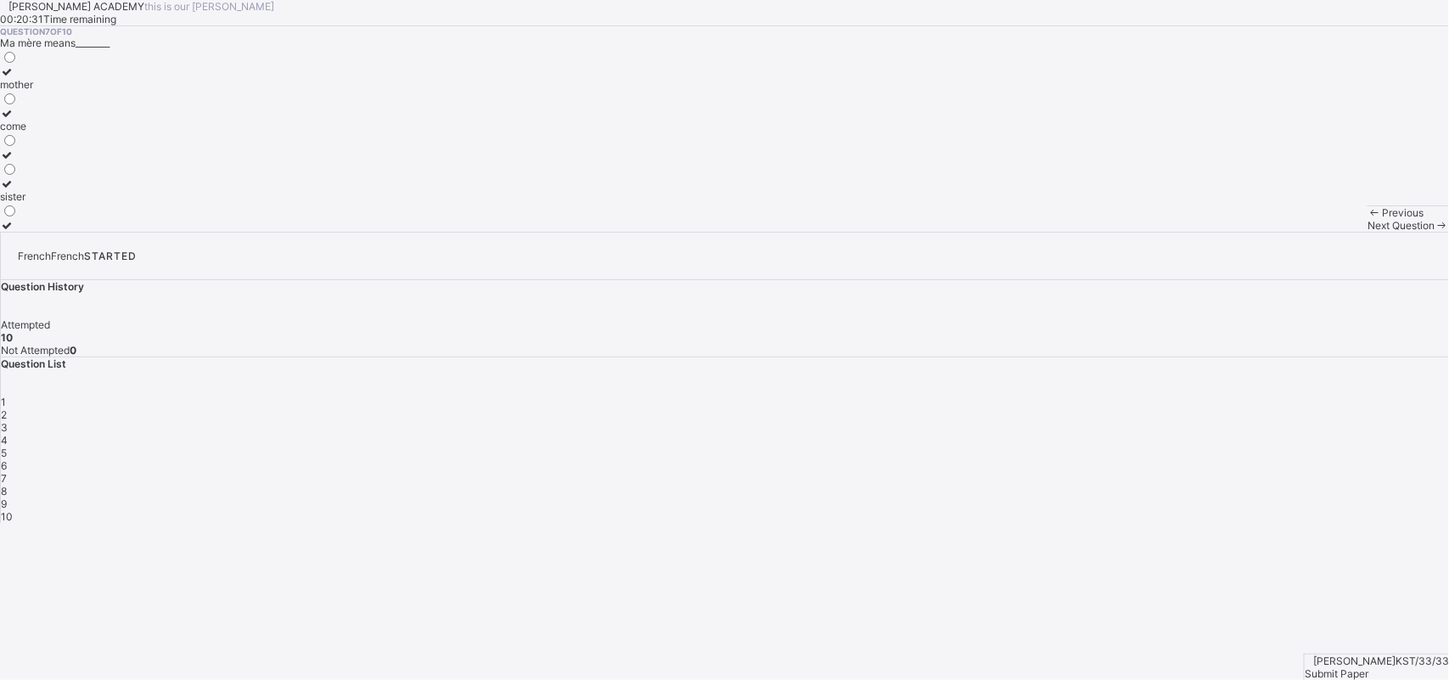
click at [715, 232] on div "Question 7 of 10 Ma mѐre means________ mother come sister" at bounding box center [724, 128] width 1449 height 205
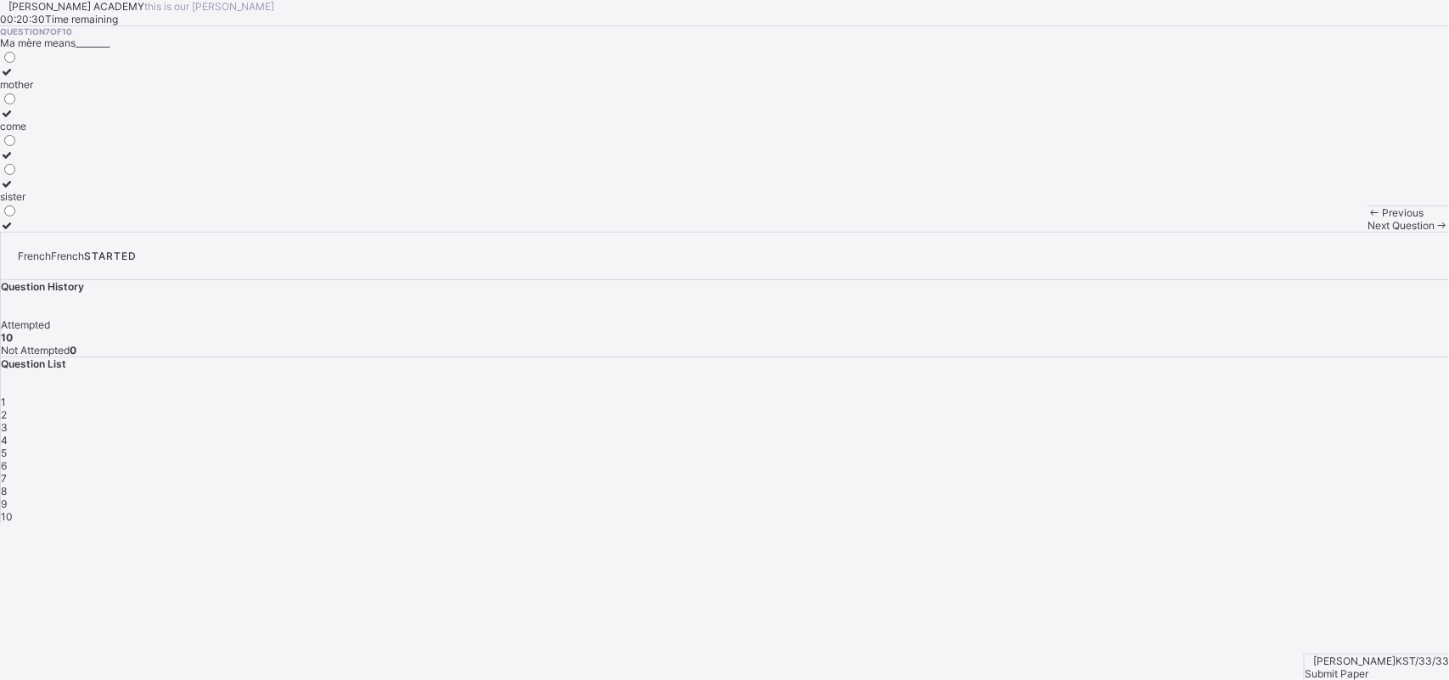
click at [715, 232] on div "Question 7 of 10 Ma mѐre means________ mother come sister" at bounding box center [724, 128] width 1449 height 205
click at [714, 232] on div "Question 7 of 10 Ma mѐre means________ mother come sister" at bounding box center [724, 128] width 1449 height 205
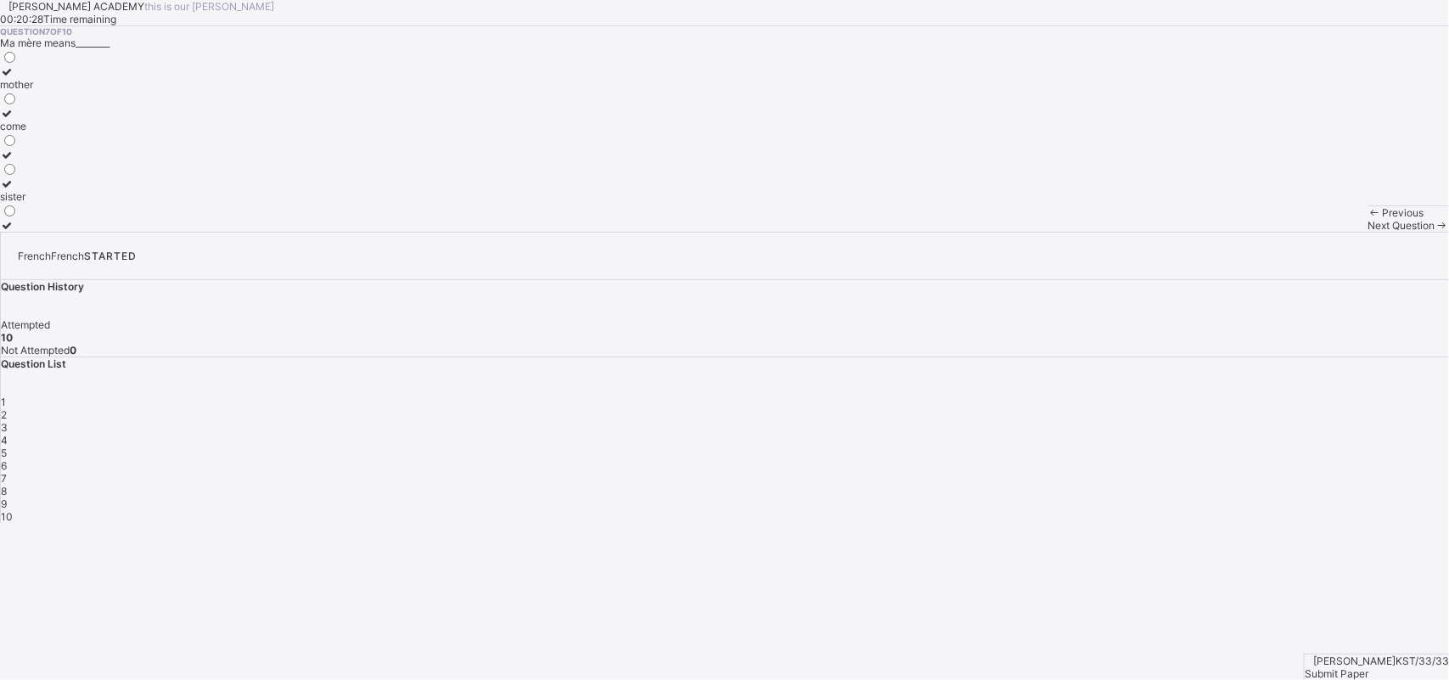
click at [714, 232] on div "Question 7 of 10 Ma mѐre means________ mother come sister" at bounding box center [724, 128] width 1449 height 205
click at [1133, 485] on div "8" at bounding box center [725, 491] width 1448 height 13
click at [726, 232] on div "Question 8 of 10 A bentôt means_______ see you see you [DATE] see you soon" at bounding box center [724, 128] width 1449 height 205
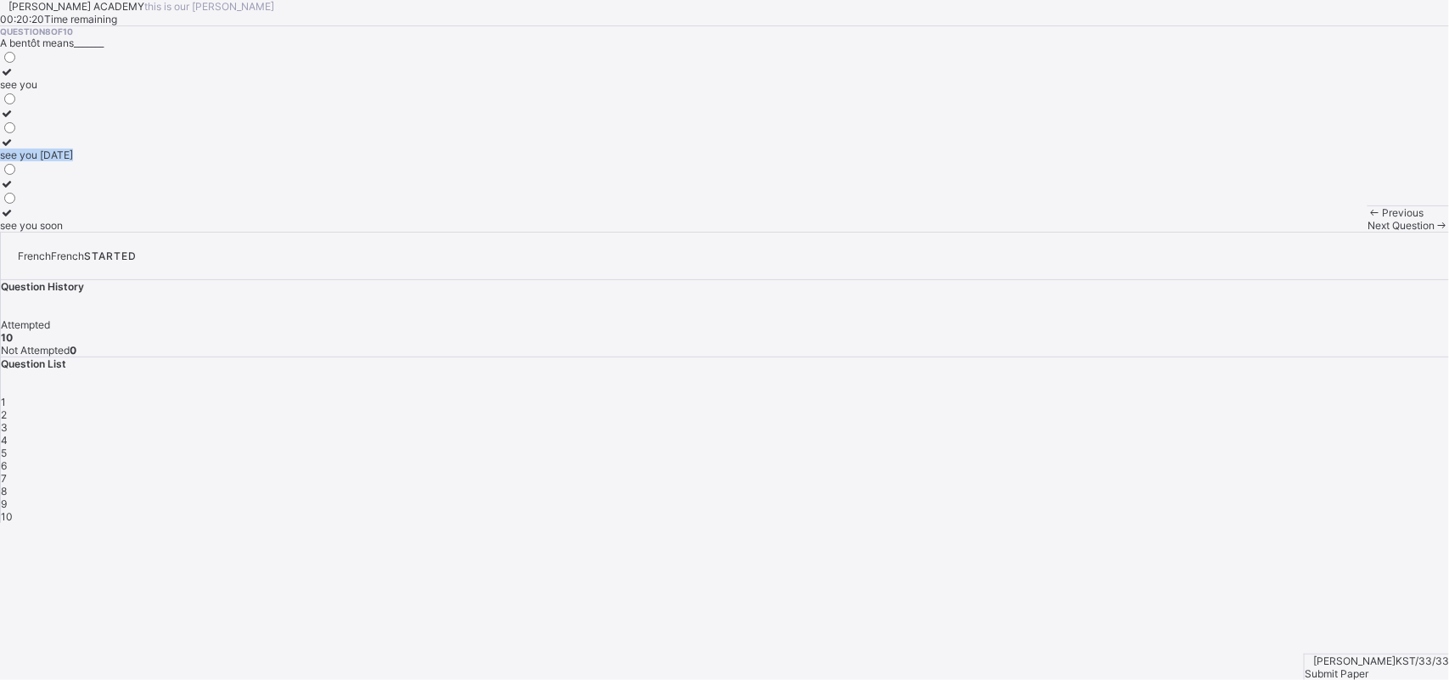
click at [726, 232] on div "Question 8 of 10 A bentôt means_______ see you see you [DATE] see you soon" at bounding box center [724, 128] width 1449 height 205
click at [7, 497] on span "9" at bounding box center [4, 503] width 6 height 13
click at [752, 232] on div "Question 9 of 10 Dѐsolee means_______ sorry see you [DATE] come" at bounding box center [724, 128] width 1449 height 205
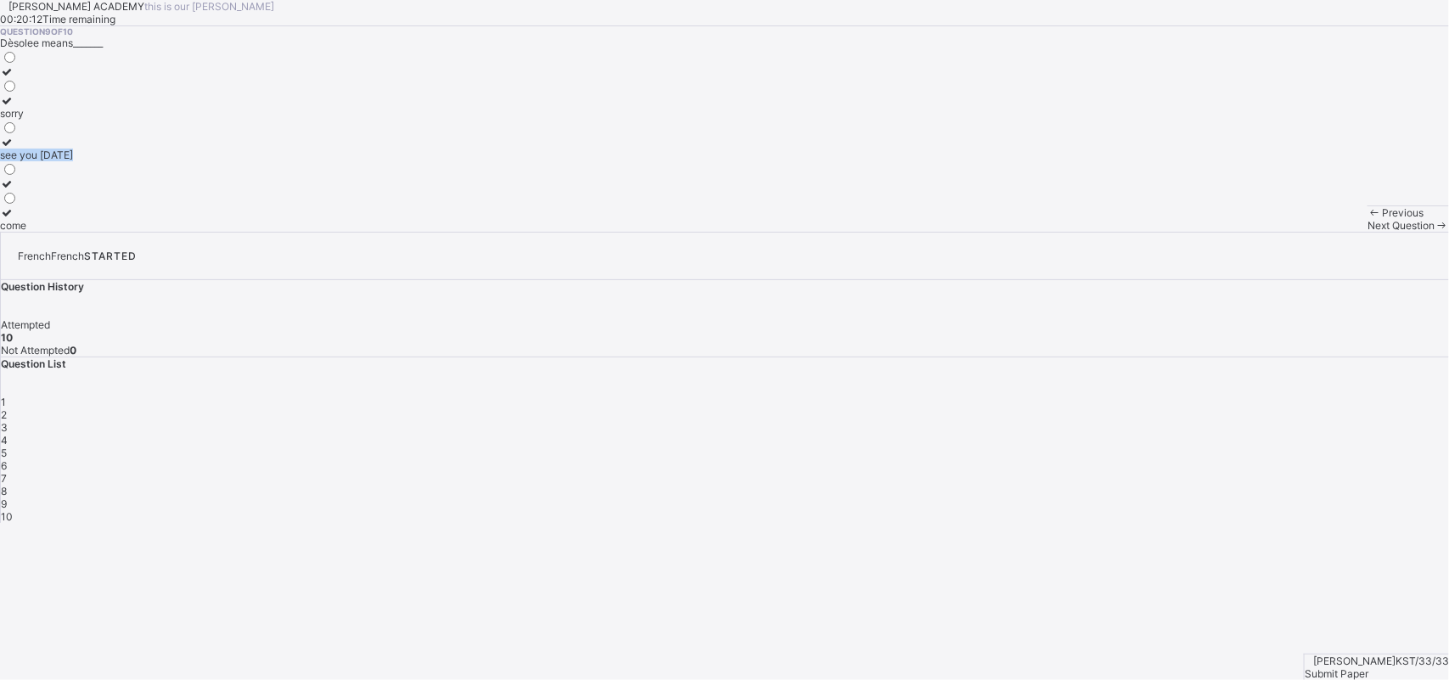
click at [752, 232] on div "Question 9 of 10 Dѐsolee means_______ sorry see you [DATE] come" at bounding box center [724, 128] width 1449 height 205
click at [13, 510] on span "10" at bounding box center [7, 516] width 12 height 13
click at [728, 232] on div "Question 10 of 10 La tete means_______ head noise mouth" at bounding box center [724, 128] width 1449 height 205
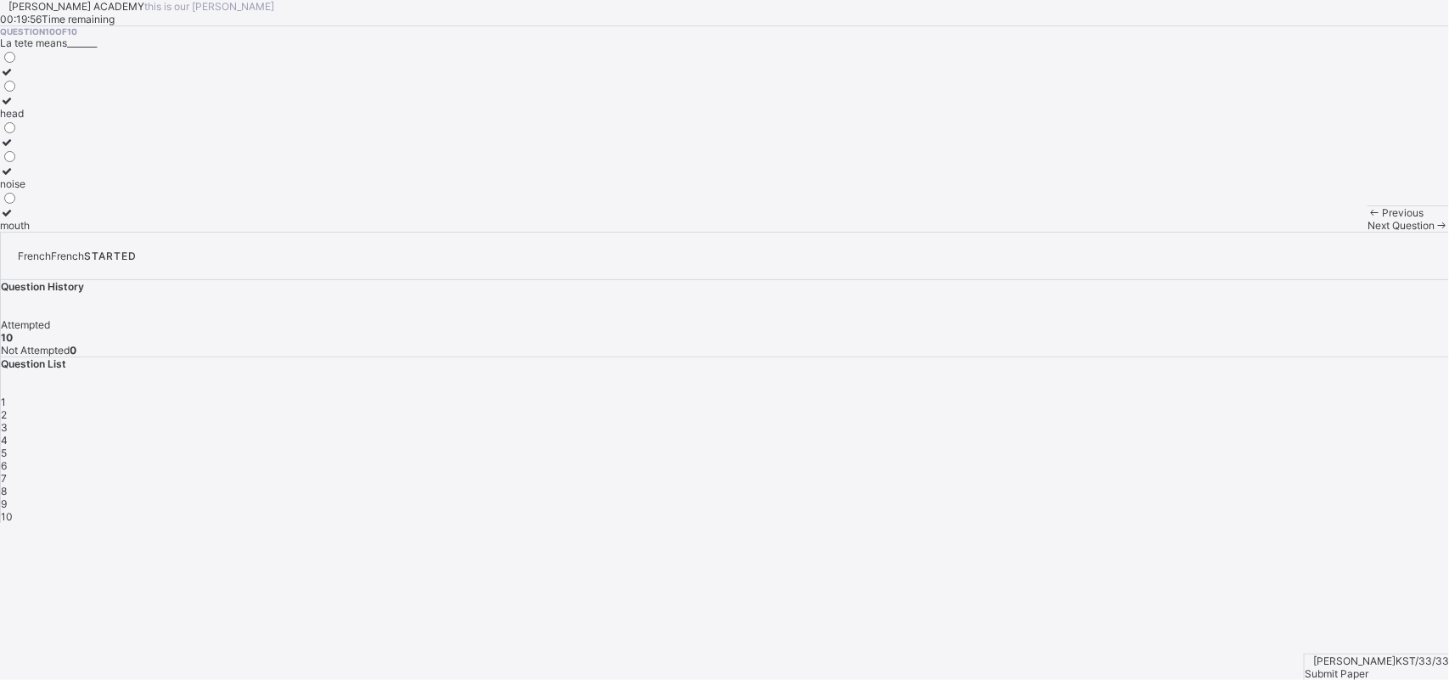
click at [728, 232] on div "Question 10 of 10 La tete means_______ head noise mouth" at bounding box center [724, 128] width 1449 height 205
click at [727, 232] on div "Question 10 of 10 La tete means_______ head noise mouth" at bounding box center [724, 128] width 1449 height 205
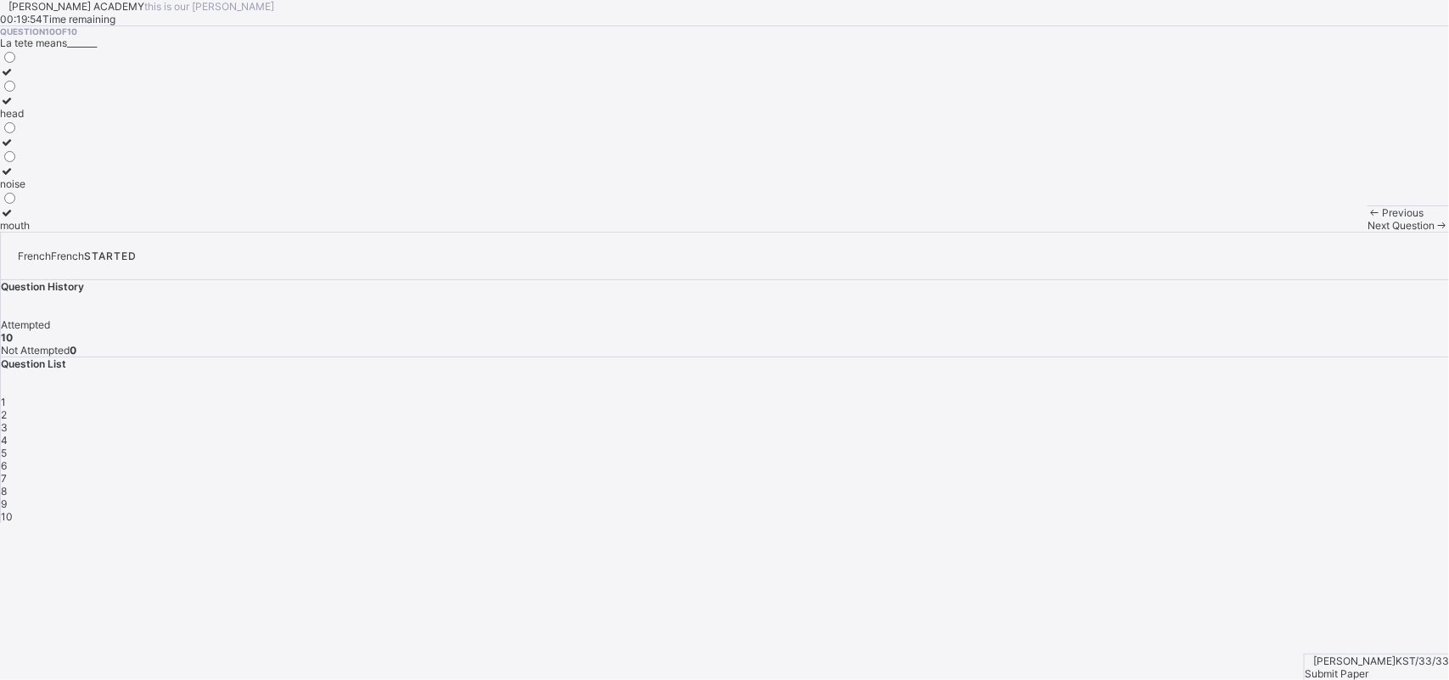
click at [727, 232] on div "Question 10 of 10 La tete means_______ head noise mouth" at bounding box center [724, 128] width 1449 height 205
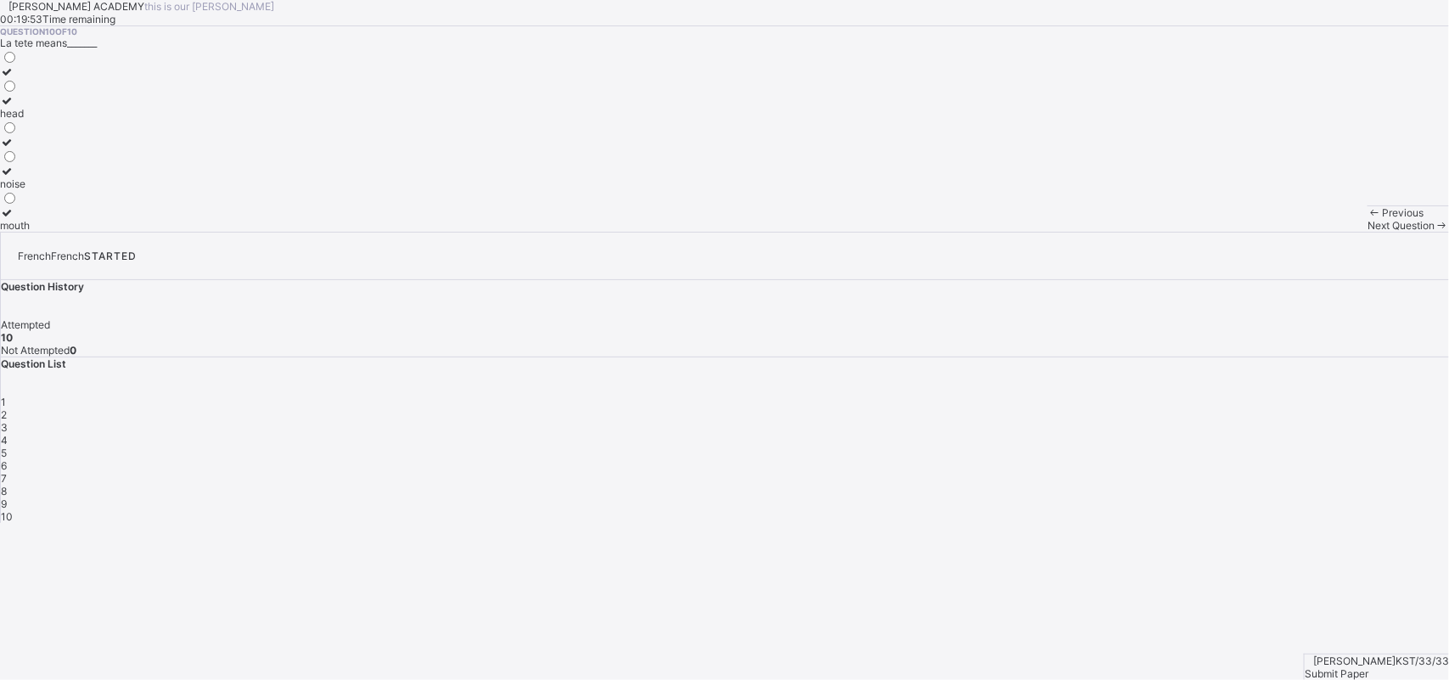
click at [727, 232] on div "Question 10 of 10 La tete means_______ head noise mouth" at bounding box center [724, 128] width 1449 height 205
click at [728, 232] on div "Question 10 of 10 La tete means_______ head noise mouth" at bounding box center [724, 128] width 1449 height 205
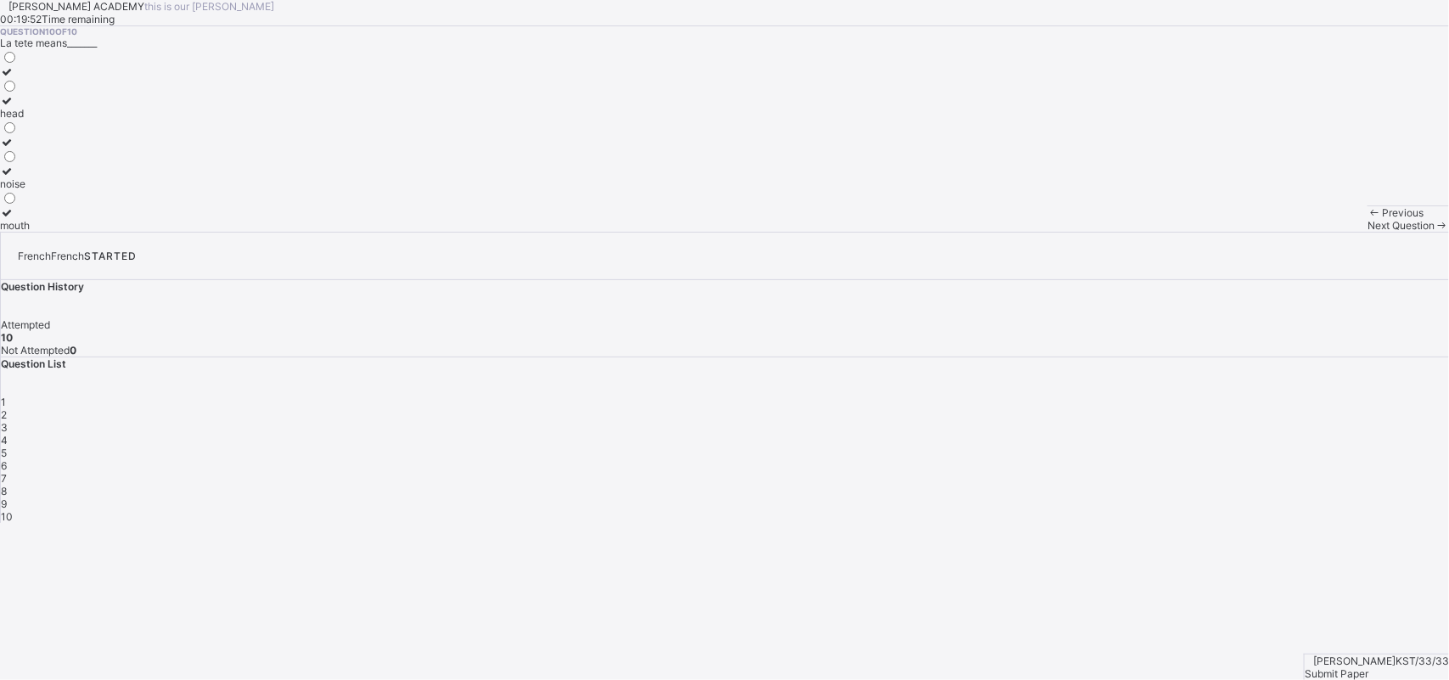
click at [728, 232] on div "Question 10 of 10 La tete means_______ head noise mouth" at bounding box center [724, 128] width 1449 height 205
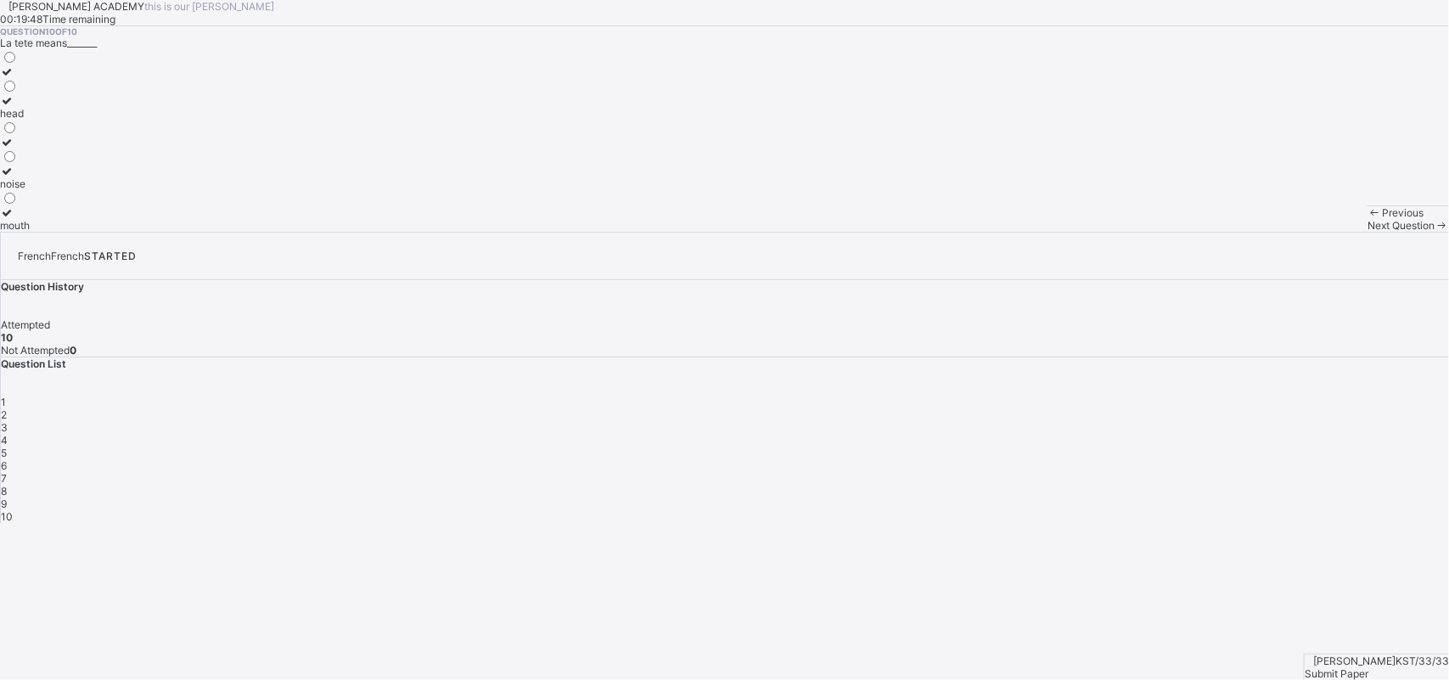
click at [727, 232] on div "Question 10 of 10 La tete means_______ head noise mouth" at bounding box center [724, 128] width 1449 height 205
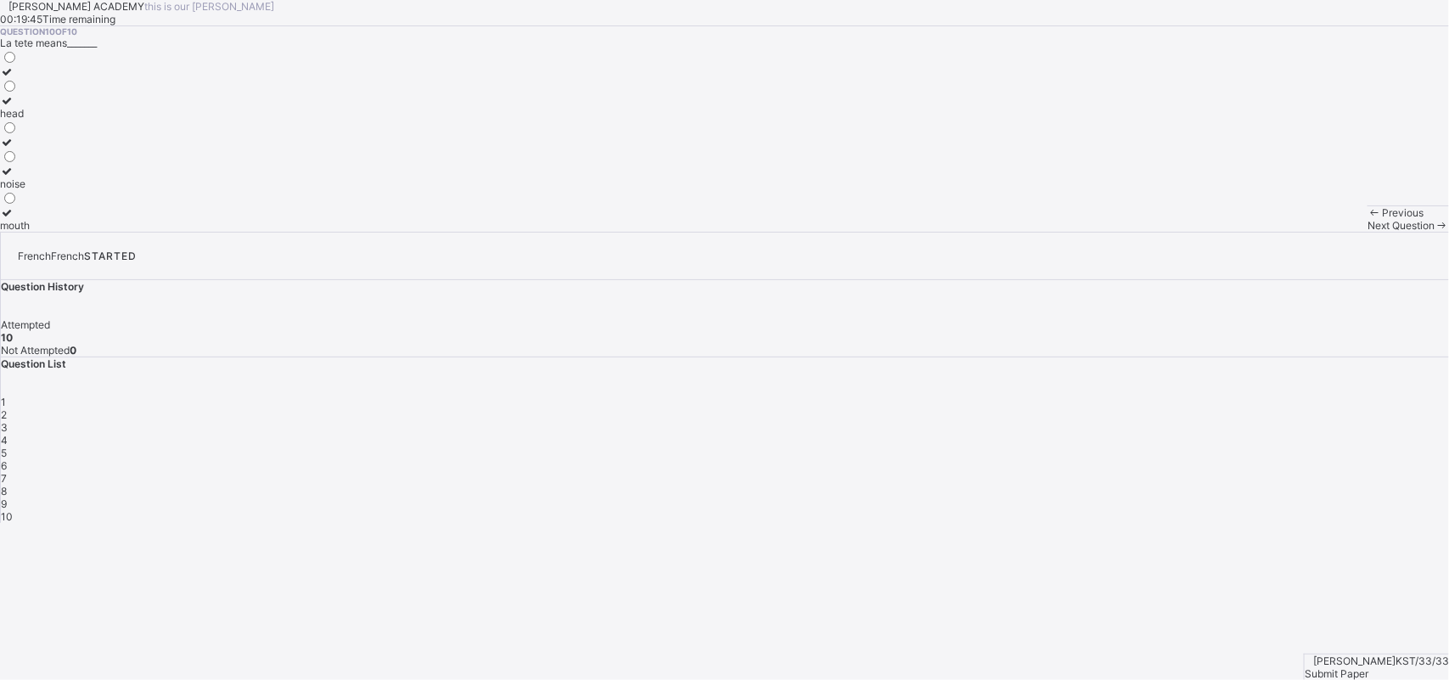
click at [727, 232] on div "Question 10 of 10 La tete means_______ head noise mouth" at bounding box center [724, 128] width 1449 height 205
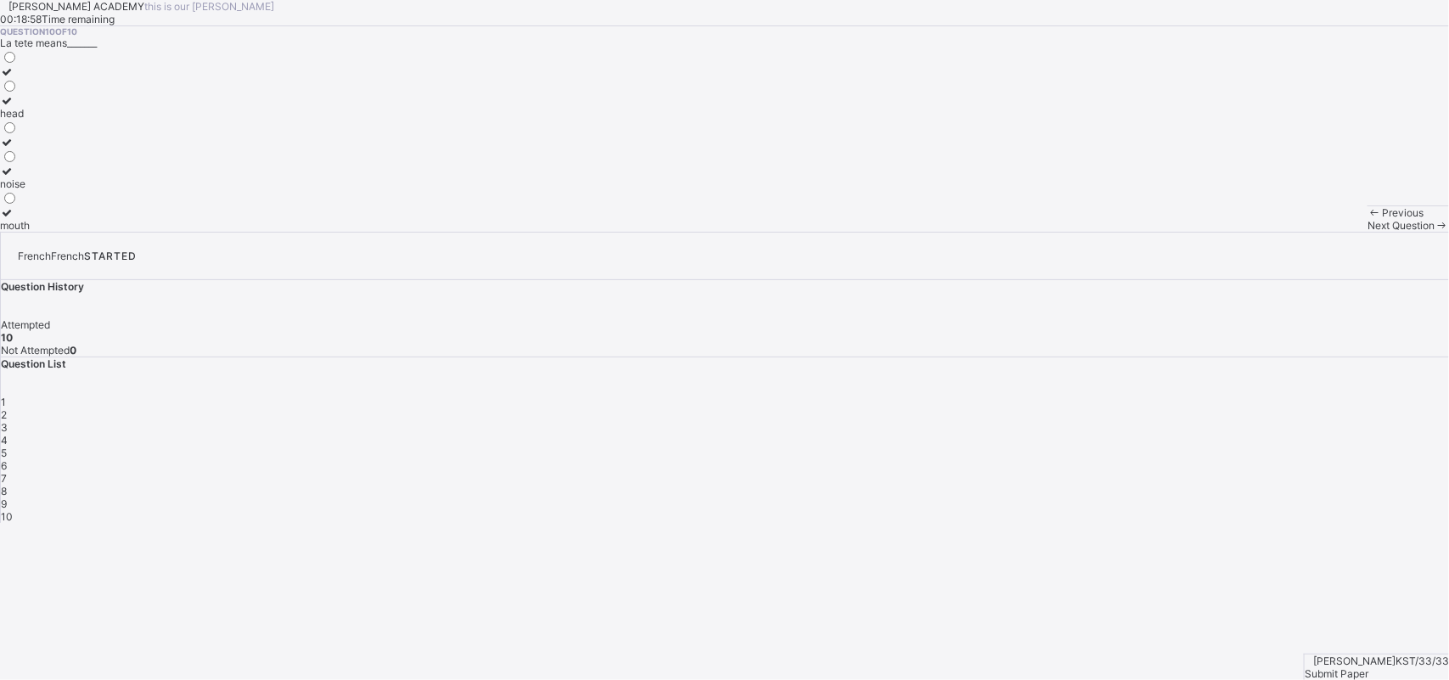
click at [1369, 667] on span "Submit Paper" at bounding box center [1337, 673] width 64 height 13
click at [1384, 644] on div "× Submitting Paper This action will submit your paper. You won't have access to…" at bounding box center [724, 618] width 1449 height 190
click at [955, 523] on div "×" at bounding box center [724, 529] width 1449 height 13
click at [1369, 667] on span "Submit Paper" at bounding box center [1337, 673] width 64 height 13
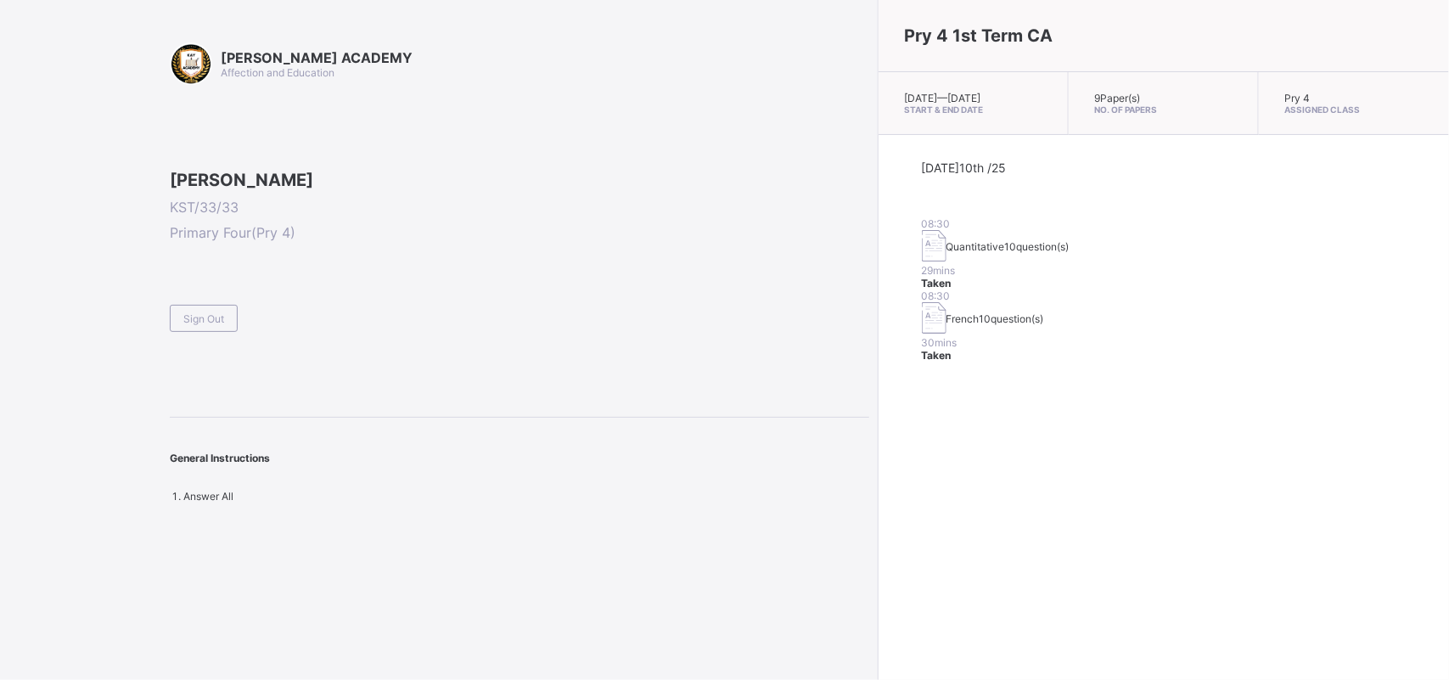
click at [357, 332] on div "[PERSON_NAME] KST/33/33 Primary Four ( Pry 4 ) Sign Out" at bounding box center [520, 251] width 700 height 162
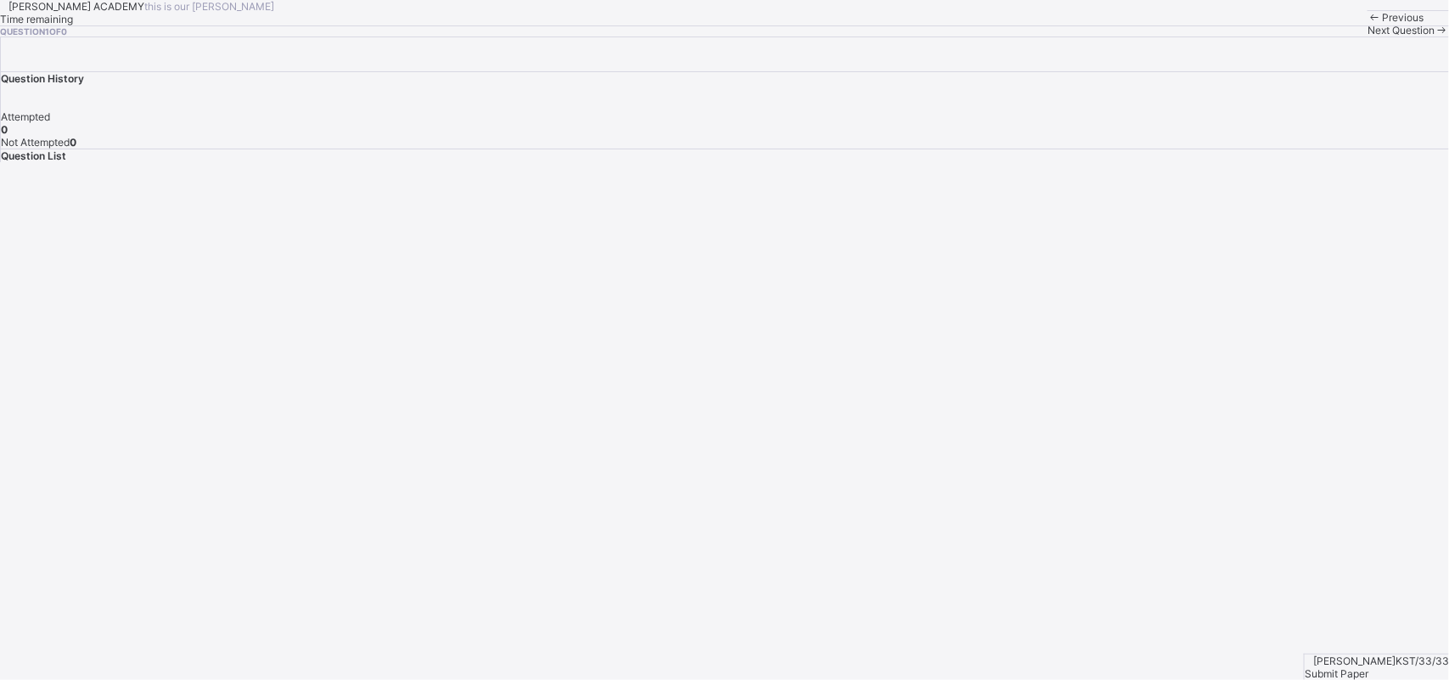
click at [1369, 667] on span "Submit Paper" at bounding box center [1337, 673] width 64 height 13
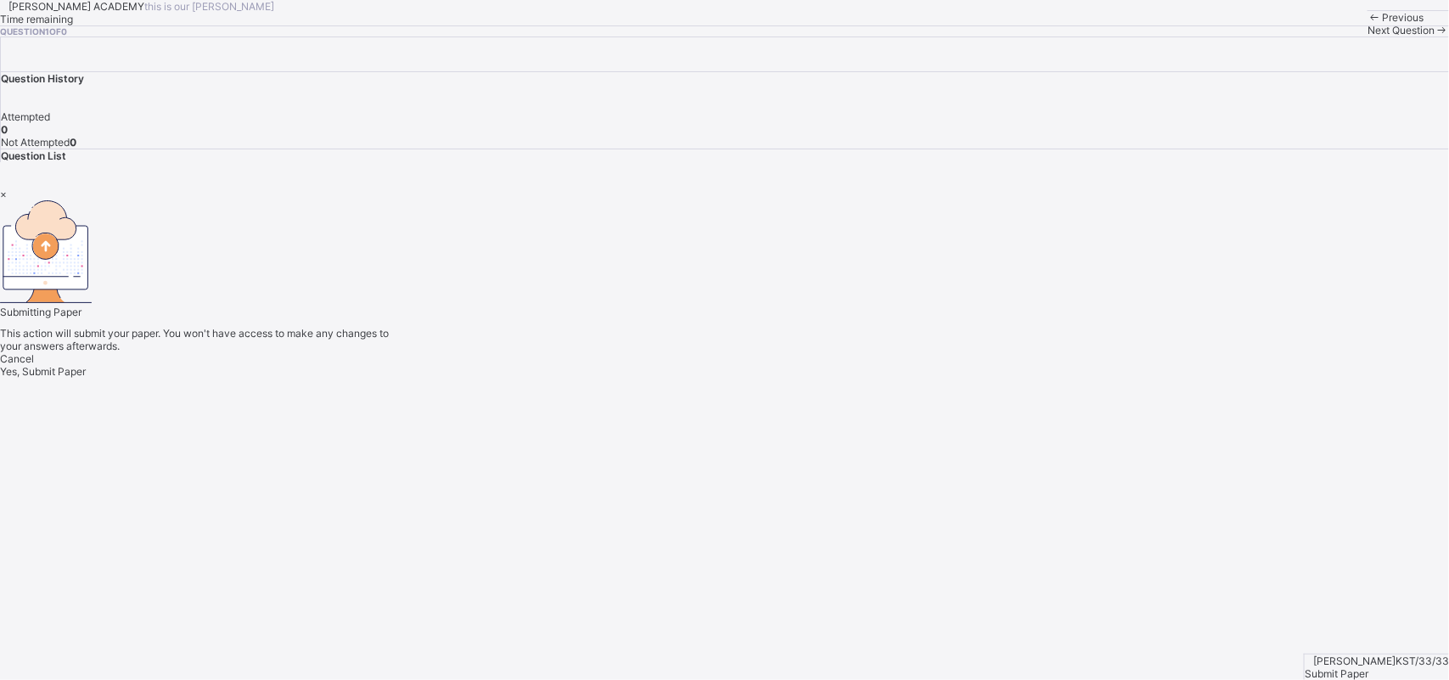
click at [86, 378] on span "Yes, Submit Paper" at bounding box center [43, 371] width 86 height 13
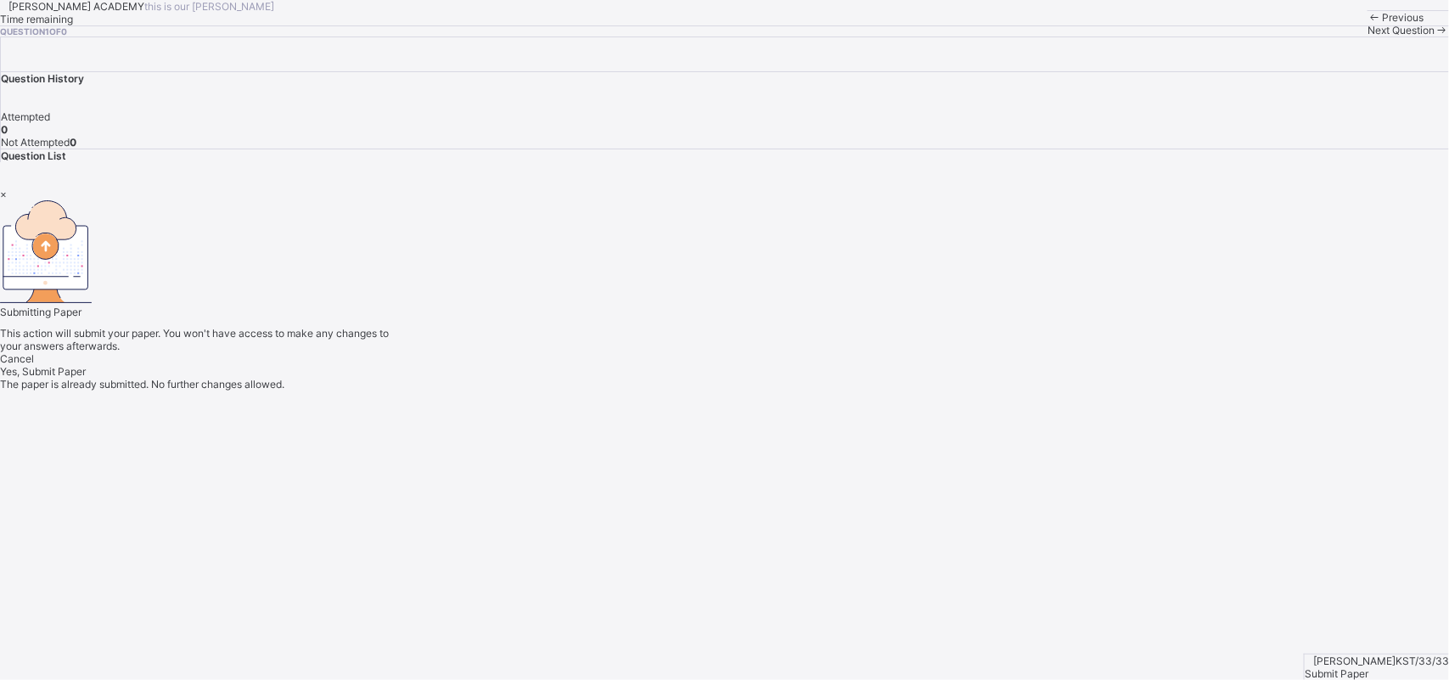
click at [952, 200] on div "×" at bounding box center [724, 194] width 1449 height 13
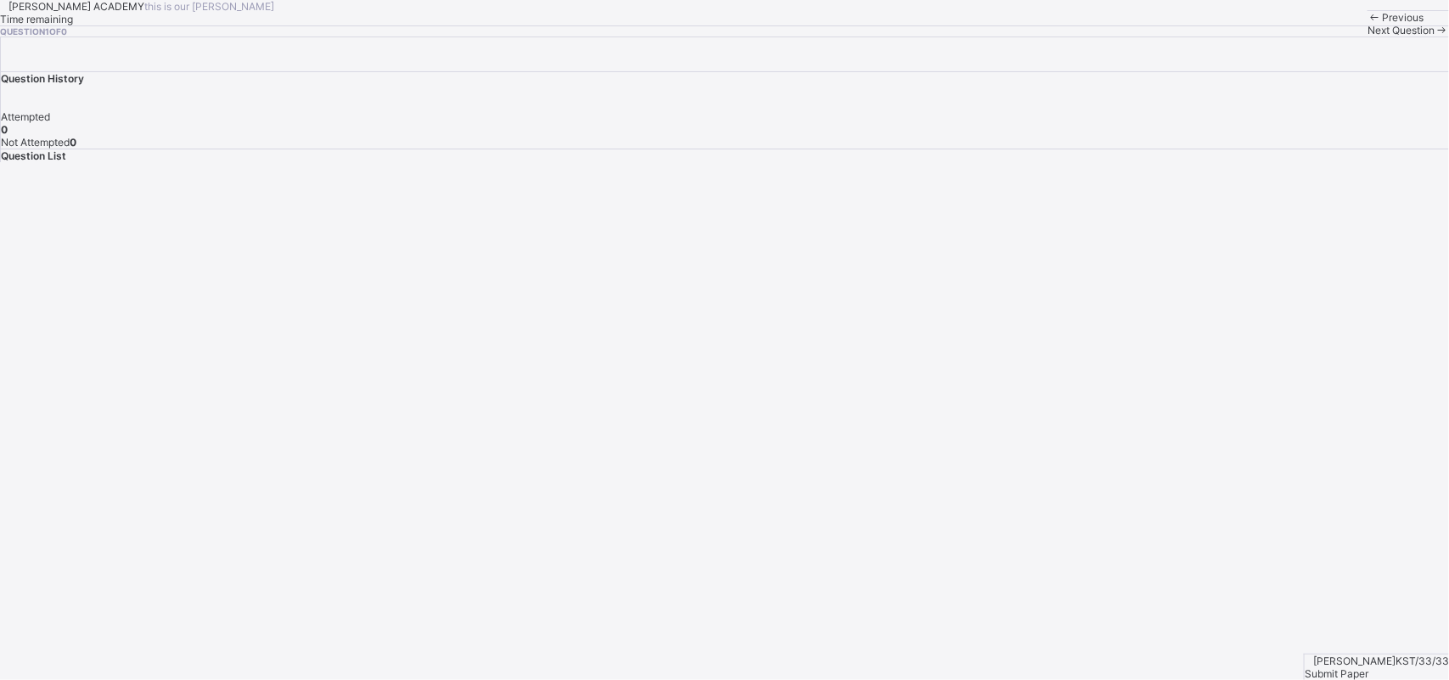
click at [1382, 667] on div "Submit Paper" at bounding box center [1377, 673] width 144 height 13
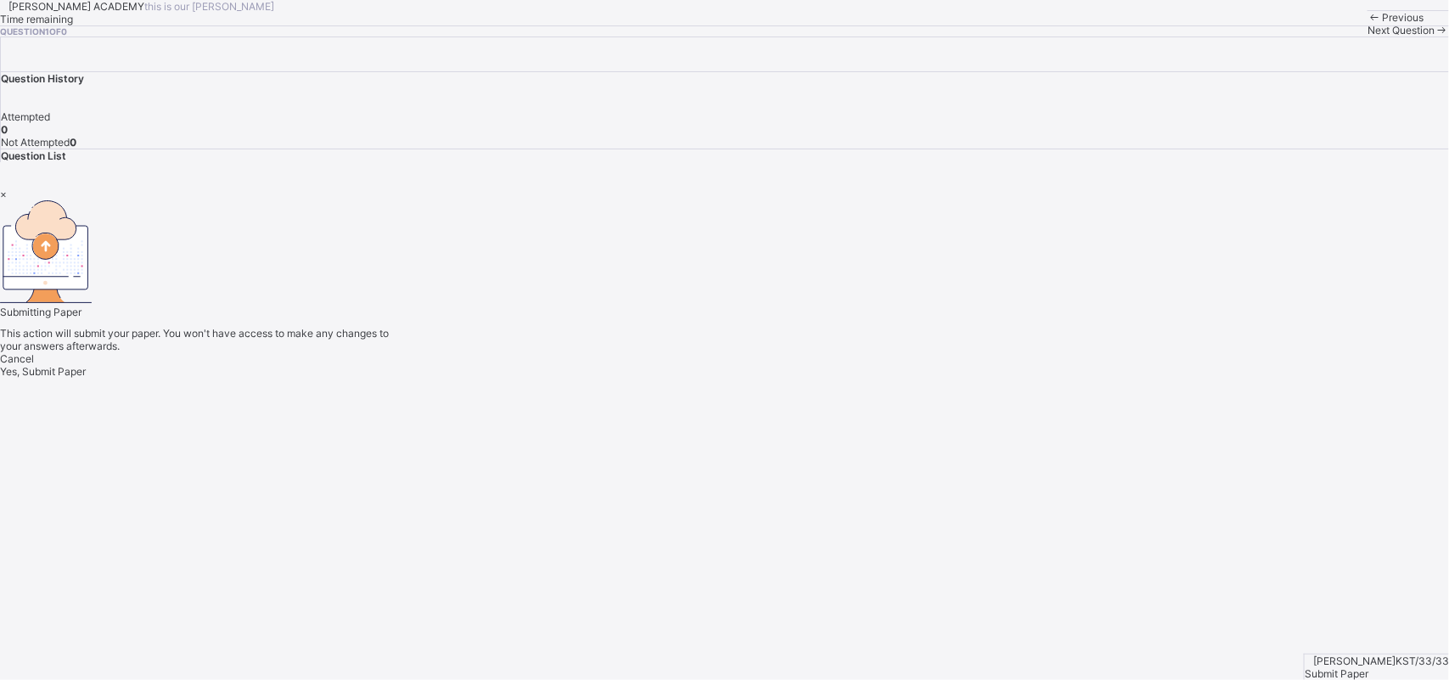
click at [86, 378] on span "Yes, Submit Paper" at bounding box center [43, 371] width 86 height 13
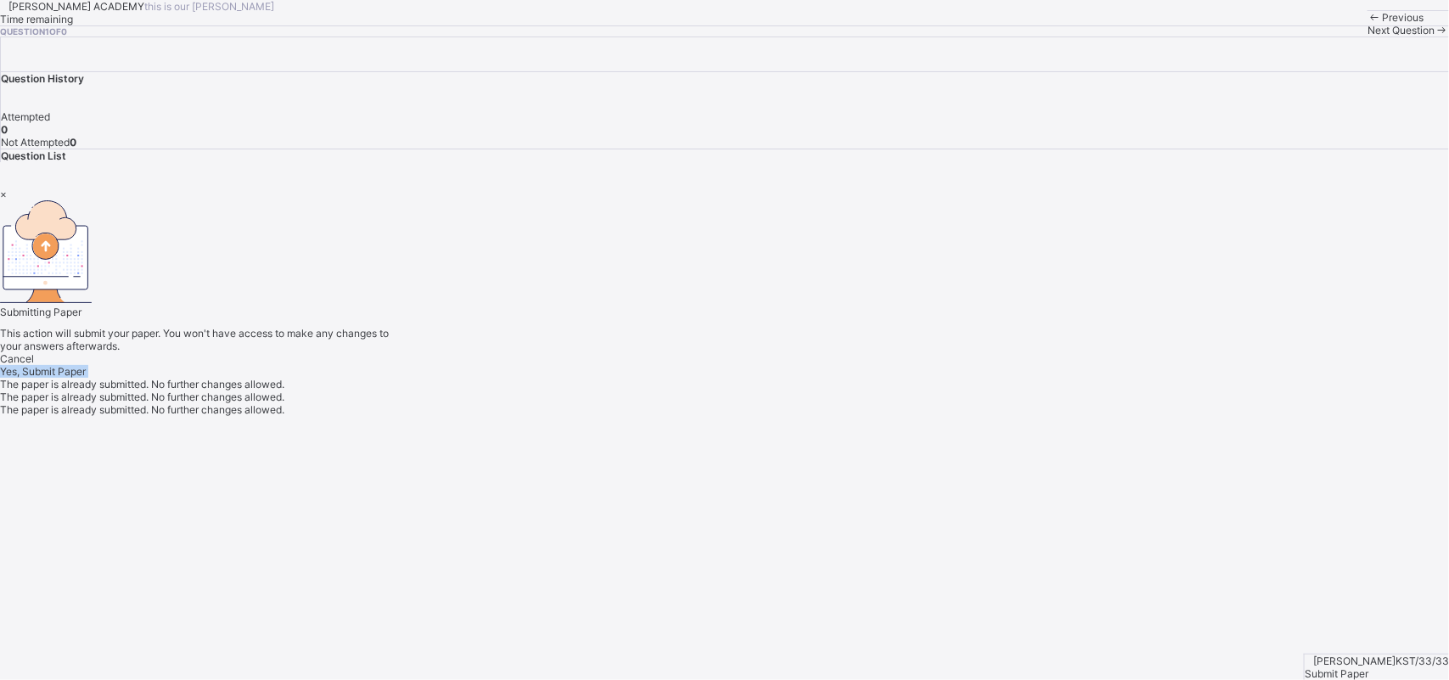
click at [86, 378] on span "Yes, Submit Paper" at bounding box center [43, 371] width 86 height 13
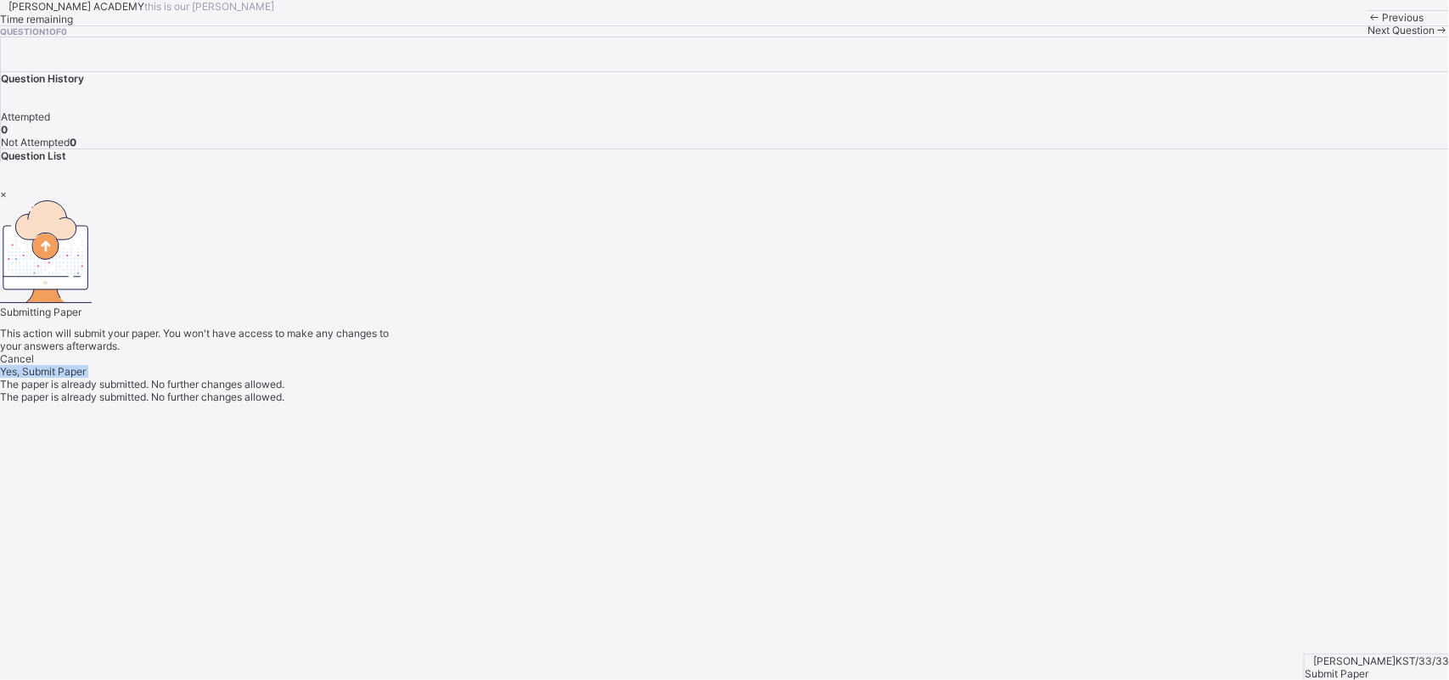
click at [86, 378] on span "Yes, Submit Paper" at bounding box center [43, 371] width 86 height 13
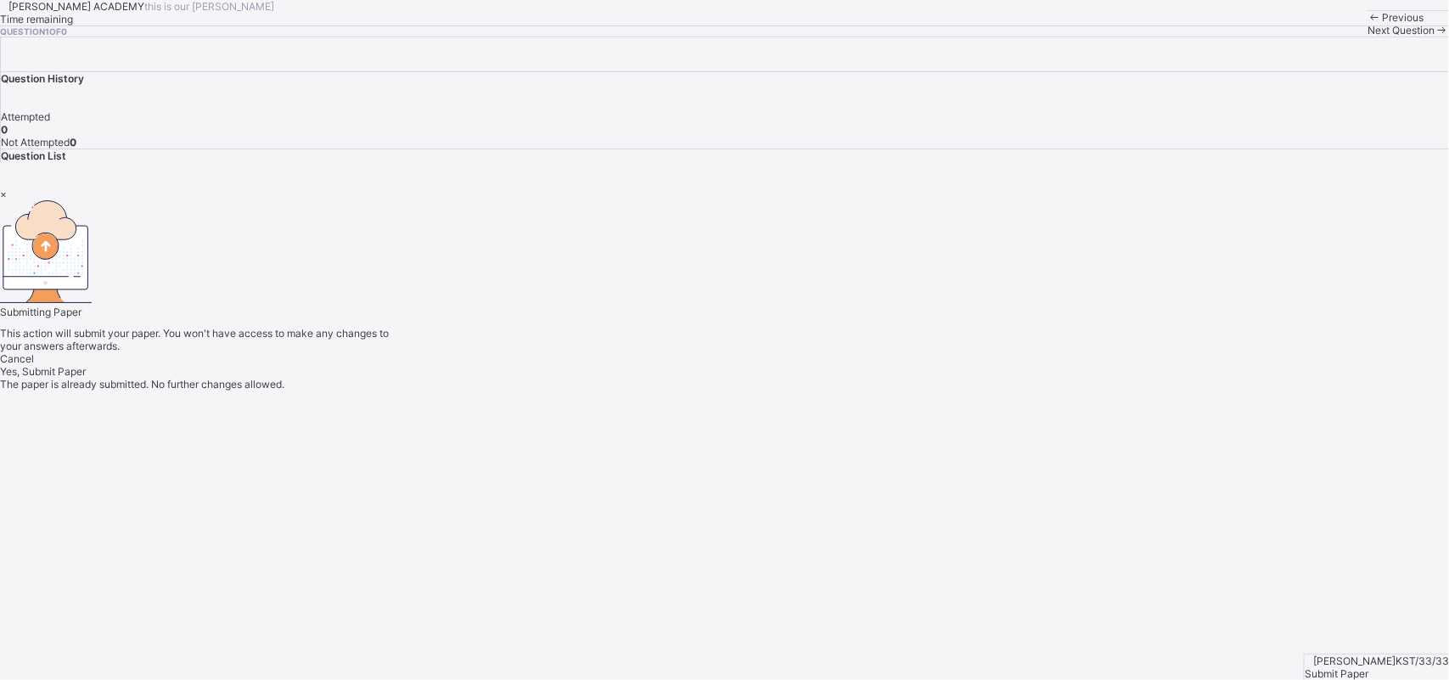
click at [86, 378] on span "Yes, Submit Paper" at bounding box center [43, 371] width 86 height 13
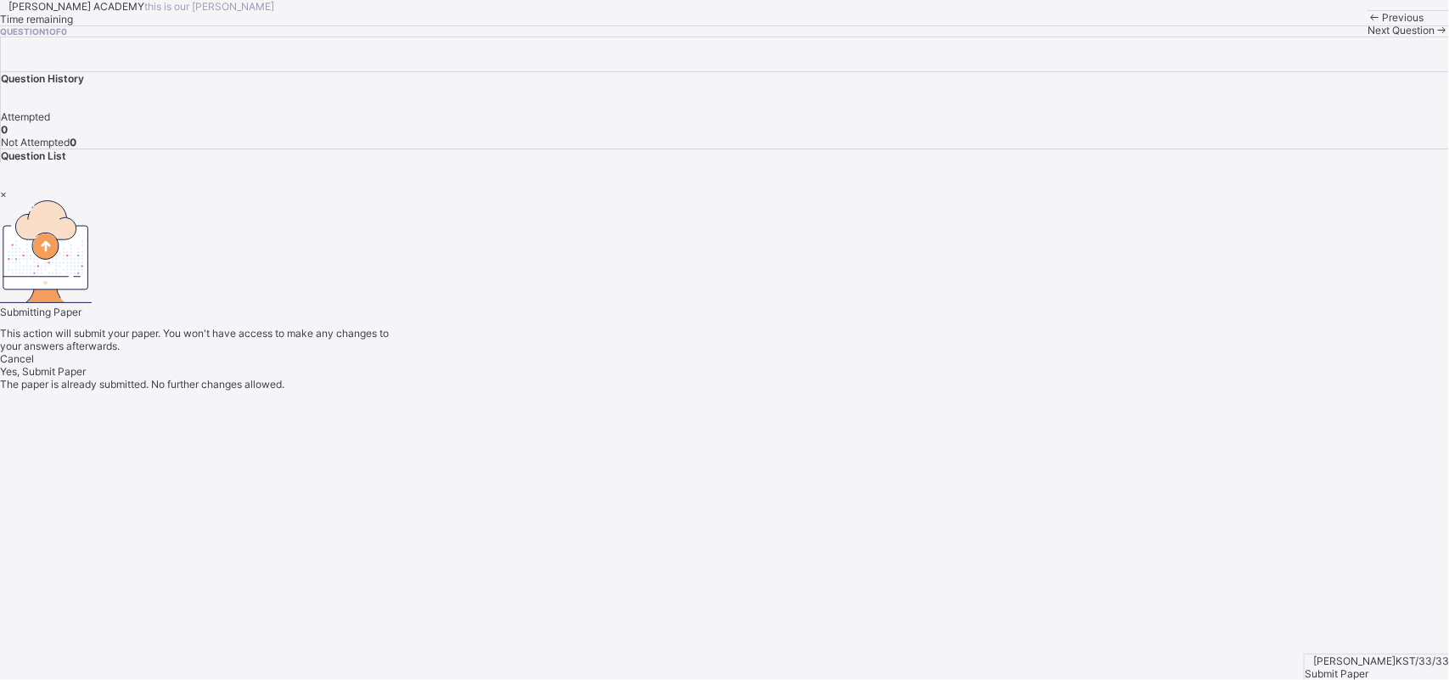
click at [756, 378] on div "Yes, Submit Paper" at bounding box center [724, 371] width 1449 height 13
click at [86, 378] on span "Yes, Submit Paper" at bounding box center [43, 371] width 86 height 13
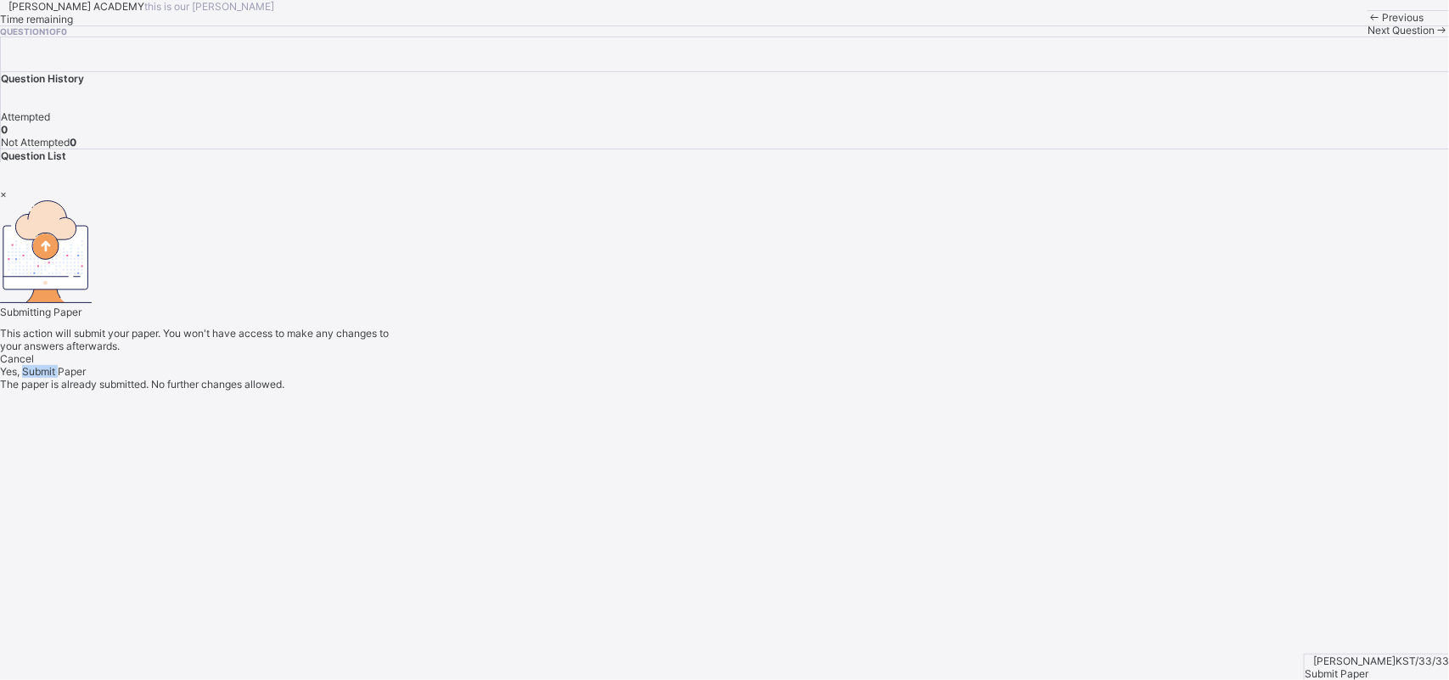
click at [86, 378] on span "Yes, Submit Paper" at bounding box center [43, 371] width 86 height 13
click at [949, 200] on div "×" at bounding box center [724, 194] width 1449 height 13
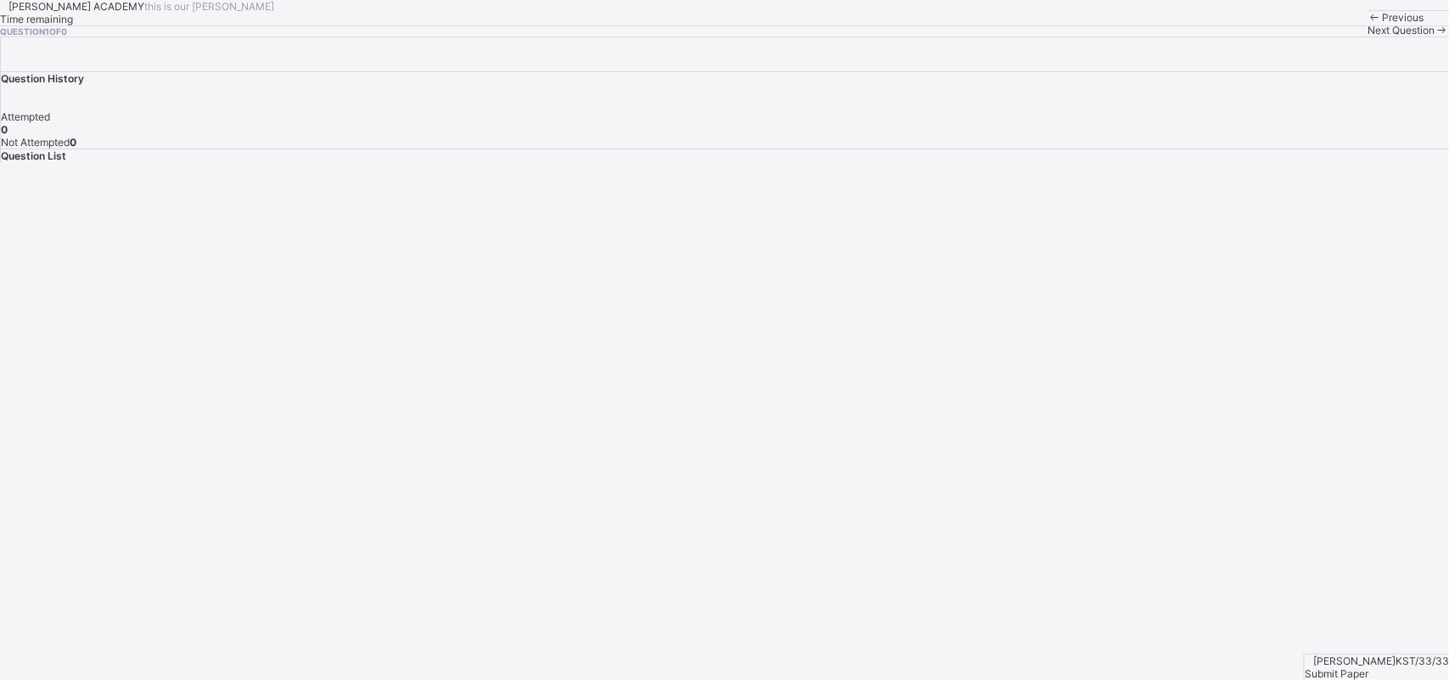
click at [1411, 667] on div "Submit Paper" at bounding box center [1377, 673] width 144 height 13
click at [0, 0] on div "× Submitting Paper This action will submit your paper. You won't have access to…" at bounding box center [0, 0] width 0 height 0
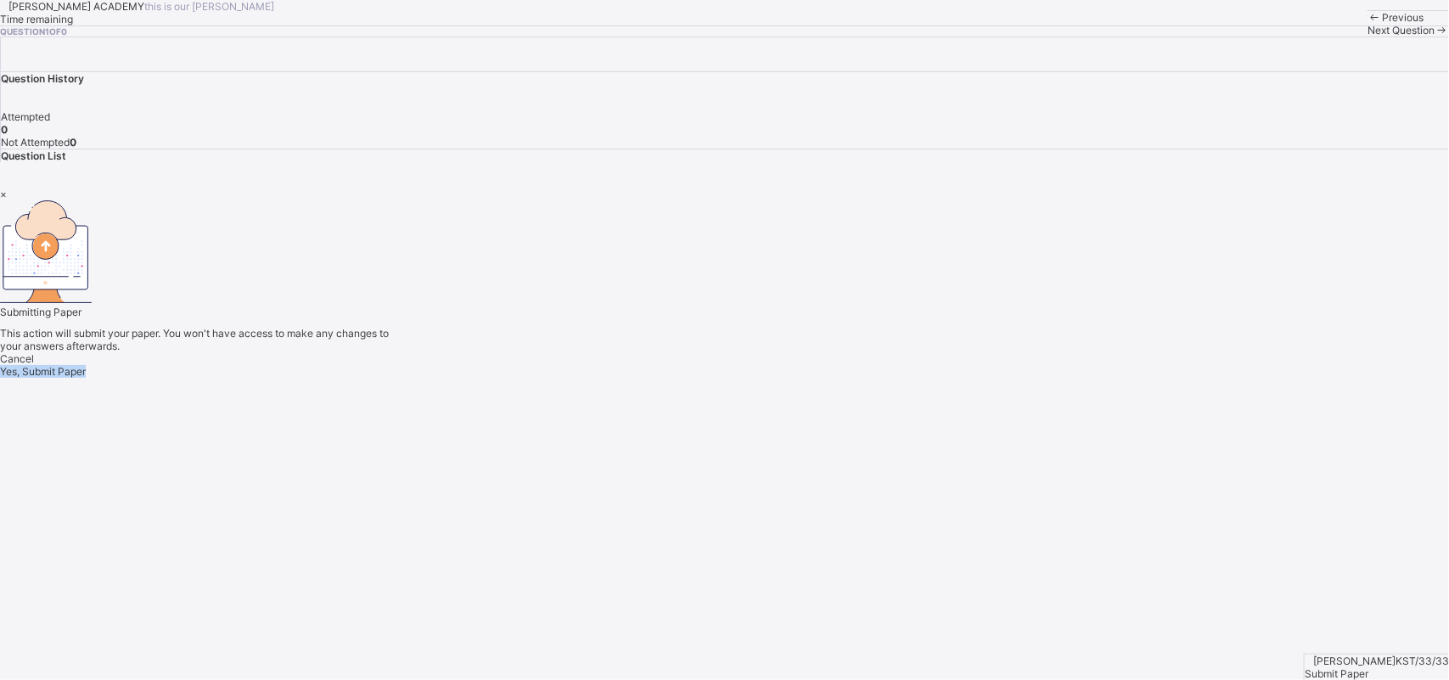
click at [1411, 378] on div "× Submitting Paper This action will submit your paper. You won't have access to…" at bounding box center [724, 283] width 1449 height 190
click at [722, 378] on div "Yes, Submit Paper" at bounding box center [724, 371] width 1449 height 13
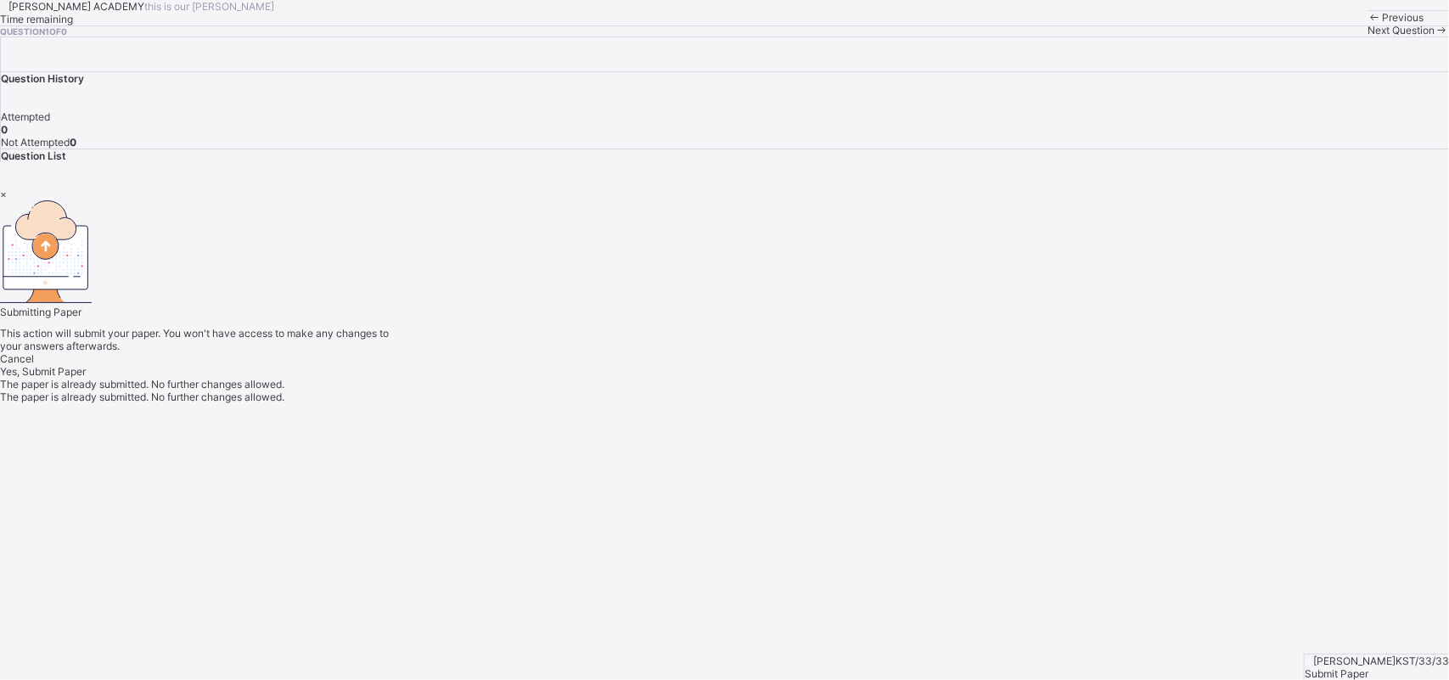
click at [722, 378] on div "Yes, Submit Paper" at bounding box center [724, 371] width 1449 height 13
click at [86, 378] on span "Yes, Submit Paper" at bounding box center [43, 371] width 86 height 13
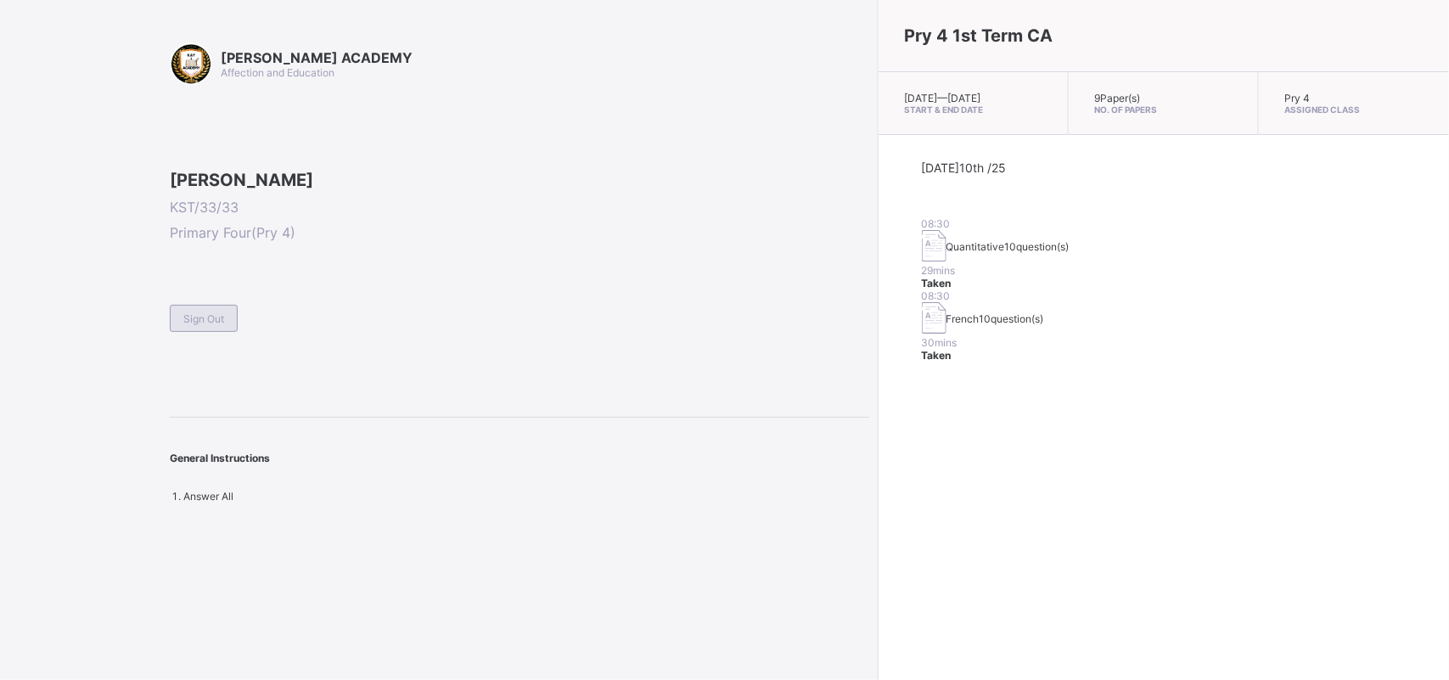
click at [206, 332] on div "Sign Out" at bounding box center [204, 318] width 68 height 27
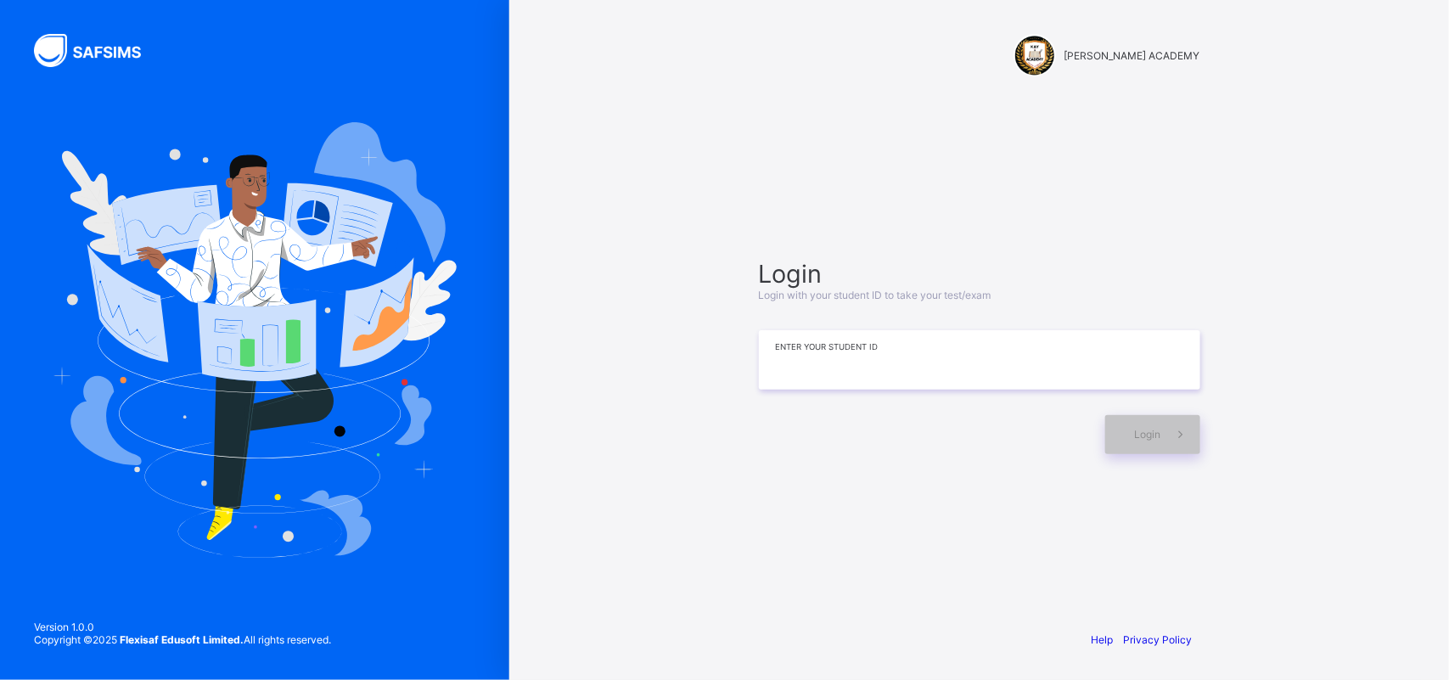
click at [790, 349] on input at bounding box center [979, 359] width 441 height 59
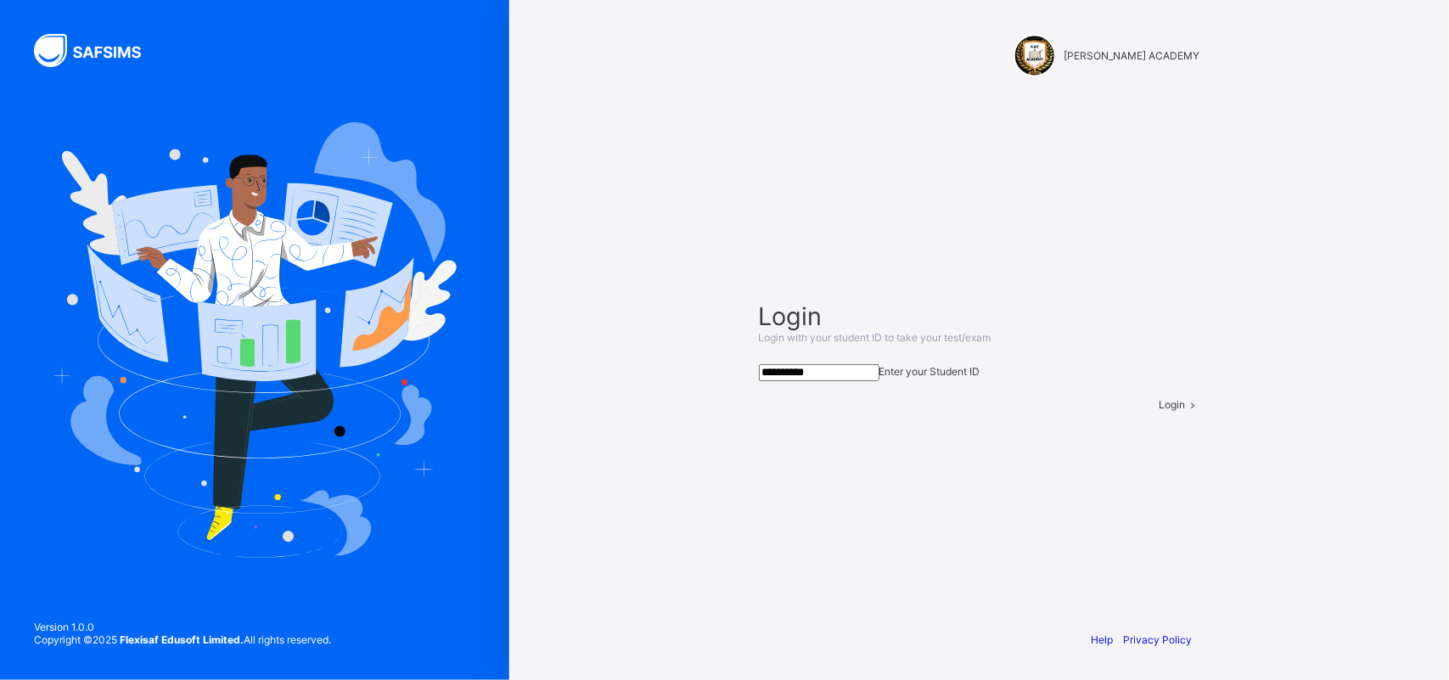
type input "**********"
click at [1160, 411] on div "Login" at bounding box center [1180, 404] width 41 height 13
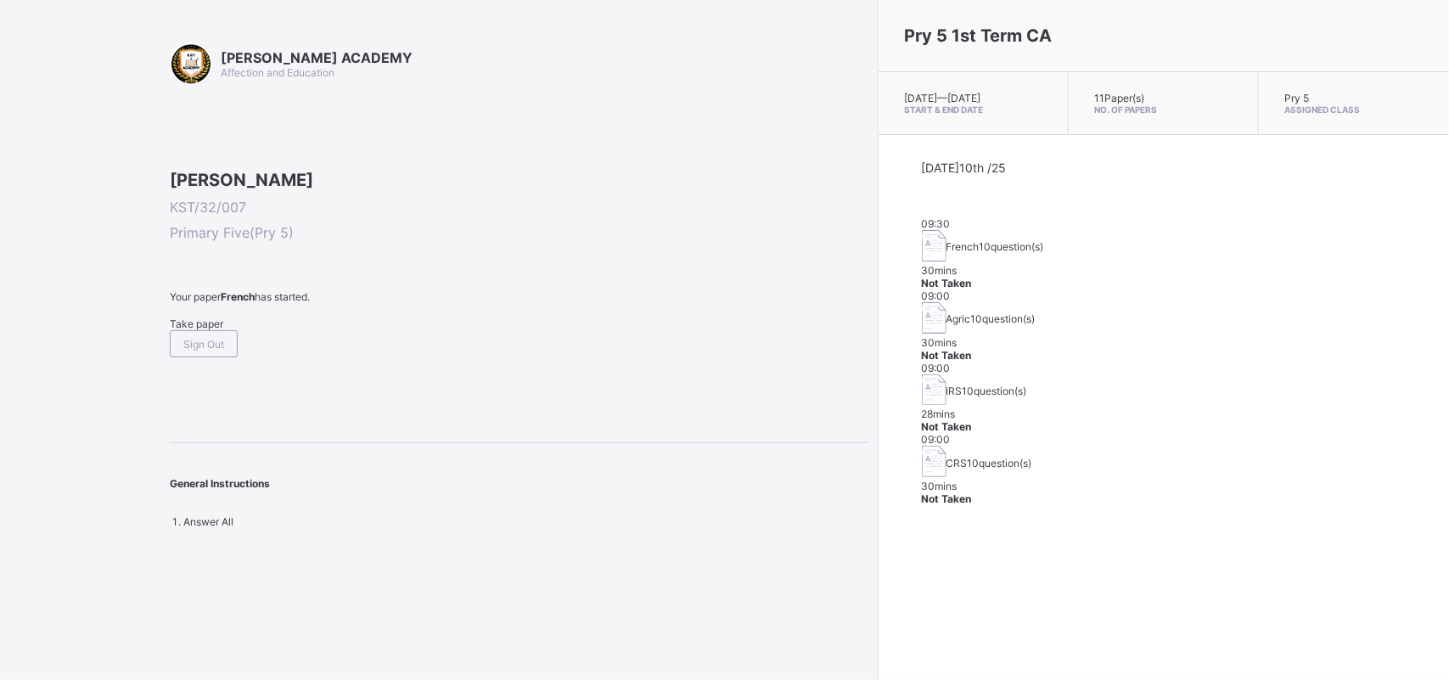
click at [963, 385] on span "10 question(s)" at bounding box center [995, 391] width 65 height 13
click at [212, 330] on span "Take paper" at bounding box center [196, 324] width 53 height 13
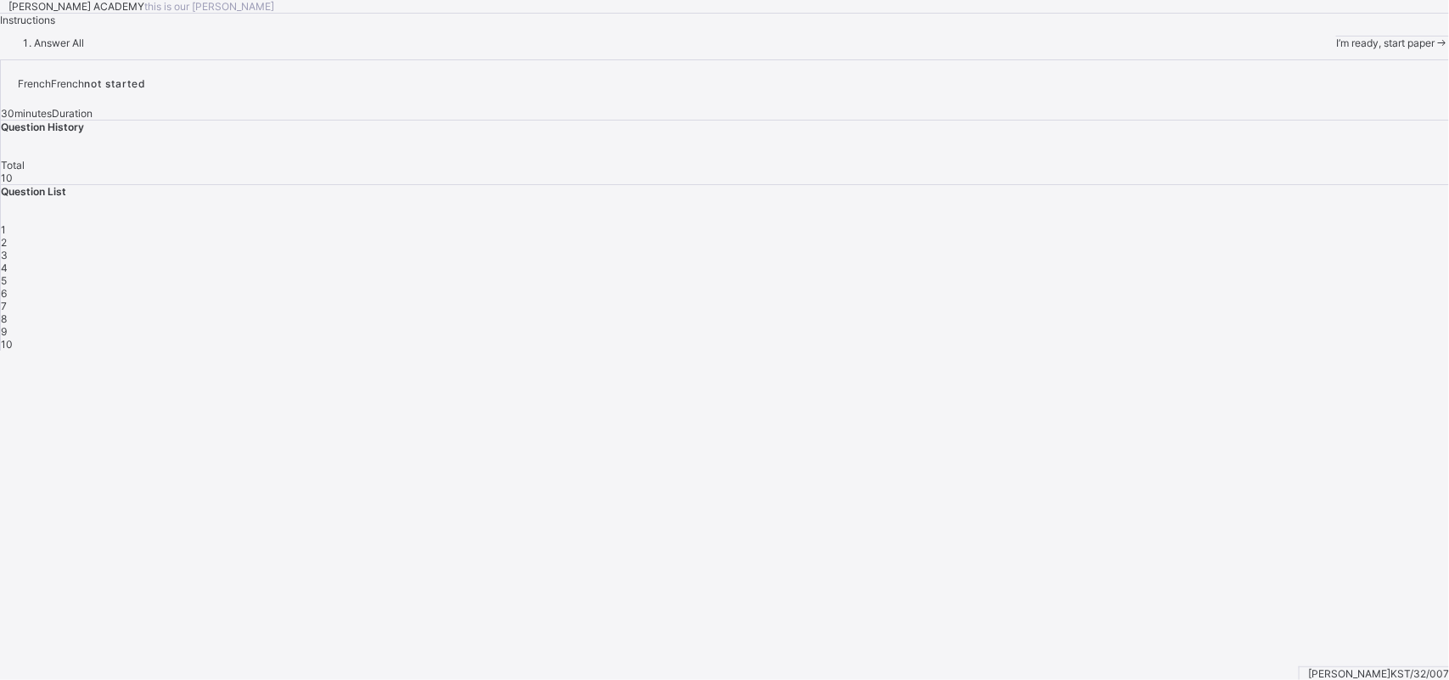
click at [1336, 49] on span "I’m ready, start paper" at bounding box center [1385, 43] width 98 height 13
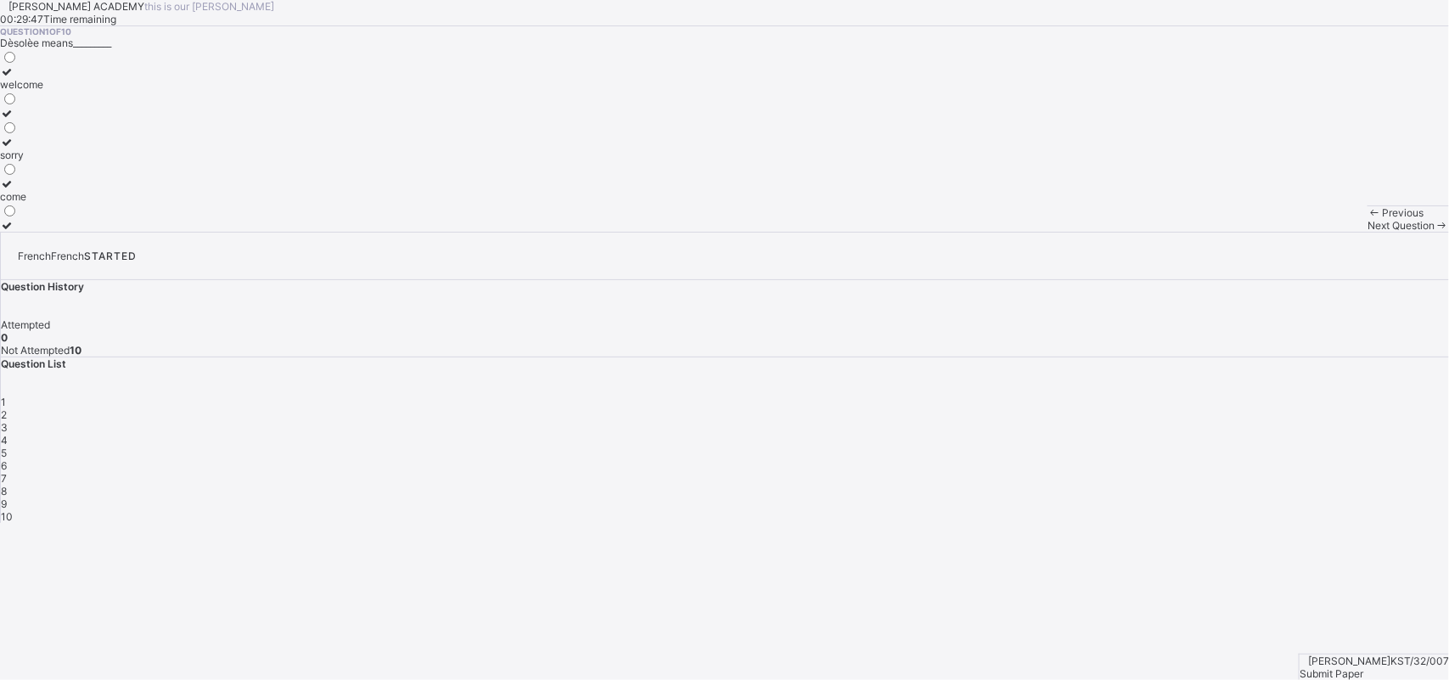
click at [43, 91] on div "welcome" at bounding box center [21, 84] width 43 height 13
click at [1368, 232] on div "Next Question" at bounding box center [1409, 225] width 82 height 13
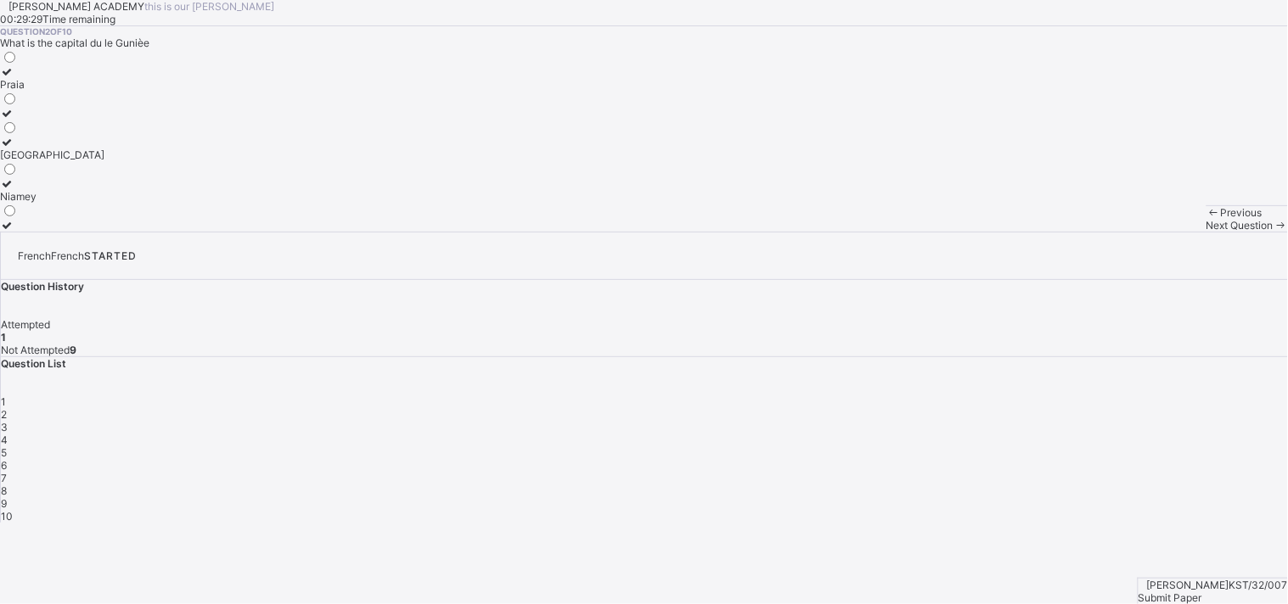
click at [104, 203] on div "Niamey" at bounding box center [52, 196] width 104 height 13
click at [1206, 232] on span "Next Question" at bounding box center [1239, 225] width 67 height 13
click at [104, 91] on div "Porto-NOVO" at bounding box center [52, 84] width 104 height 13
click at [1206, 232] on div "Previous Next Question" at bounding box center [1247, 218] width 82 height 26
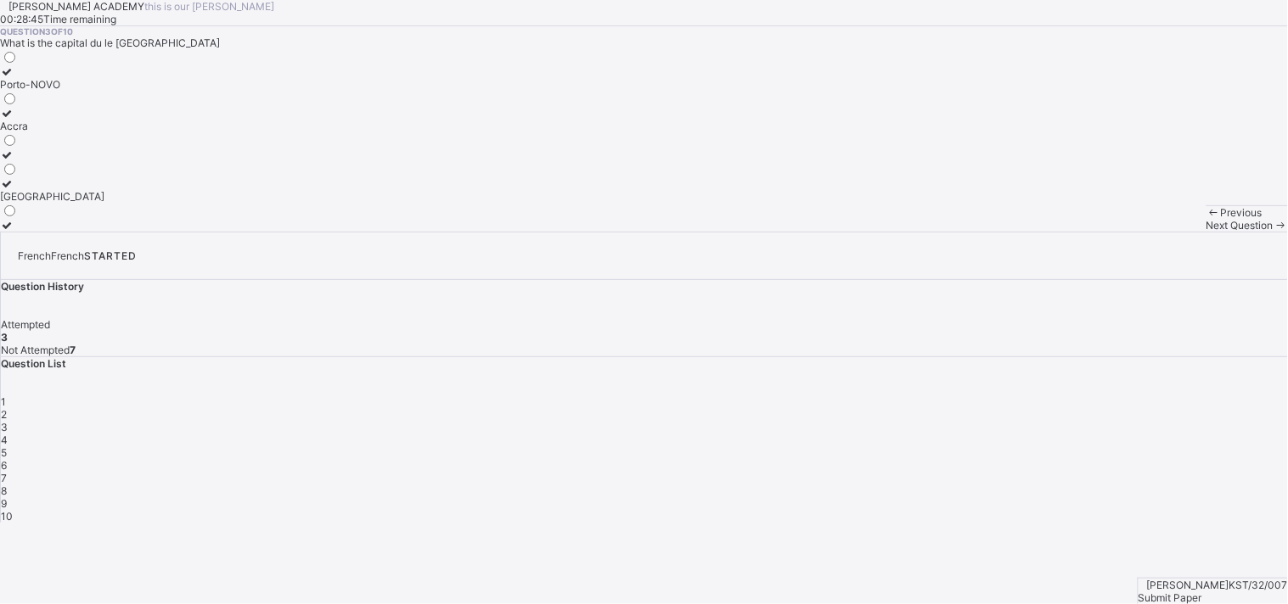
click at [1206, 232] on span "Next Question" at bounding box center [1239, 225] width 67 height 13
click at [163, 161] on div "[PERSON_NAME] is eating" at bounding box center [81, 155] width 163 height 13
click at [1206, 232] on span "Next Question" at bounding box center [1239, 225] width 67 height 13
click at [30, 161] on div "eraser" at bounding box center [15, 155] width 30 height 13
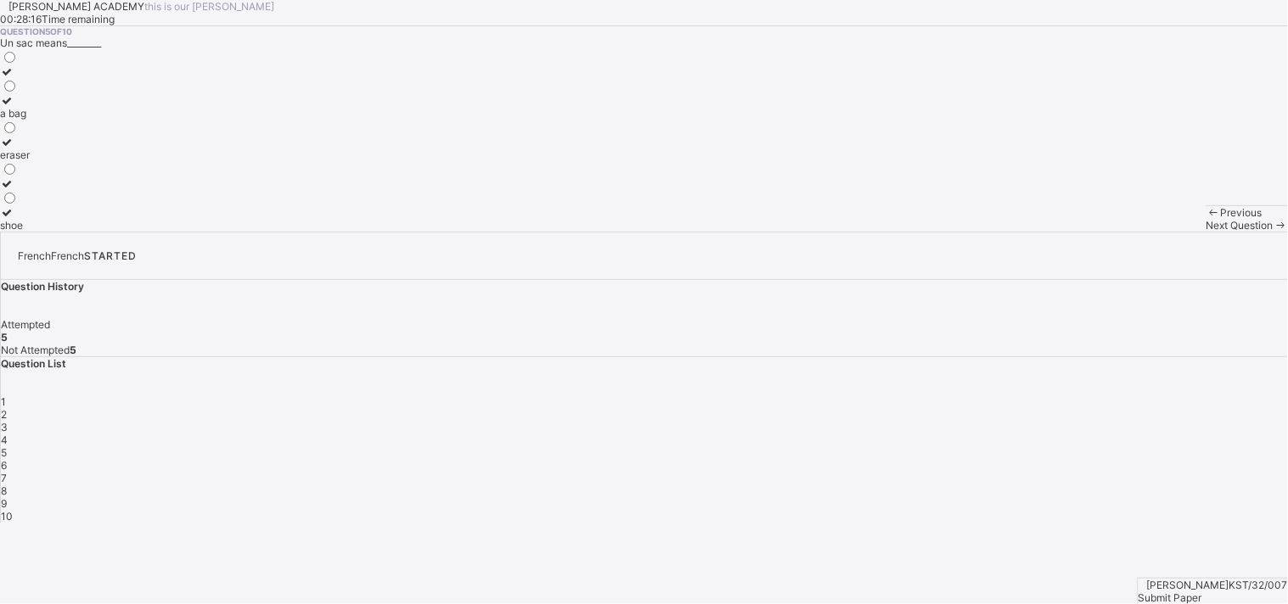
click at [1206, 232] on span "Next Question" at bounding box center [1239, 225] width 67 height 13
click at [87, 190] on label at bounding box center [43, 183] width 87 height 13
click at [87, 161] on label "what is your name" at bounding box center [43, 148] width 87 height 25
click at [1206, 232] on span "Next Question" at bounding box center [1239, 225] width 67 height 13
click at [104, 190] on div "[GEOGRAPHIC_DATA]" at bounding box center [52, 183] width 104 height 13
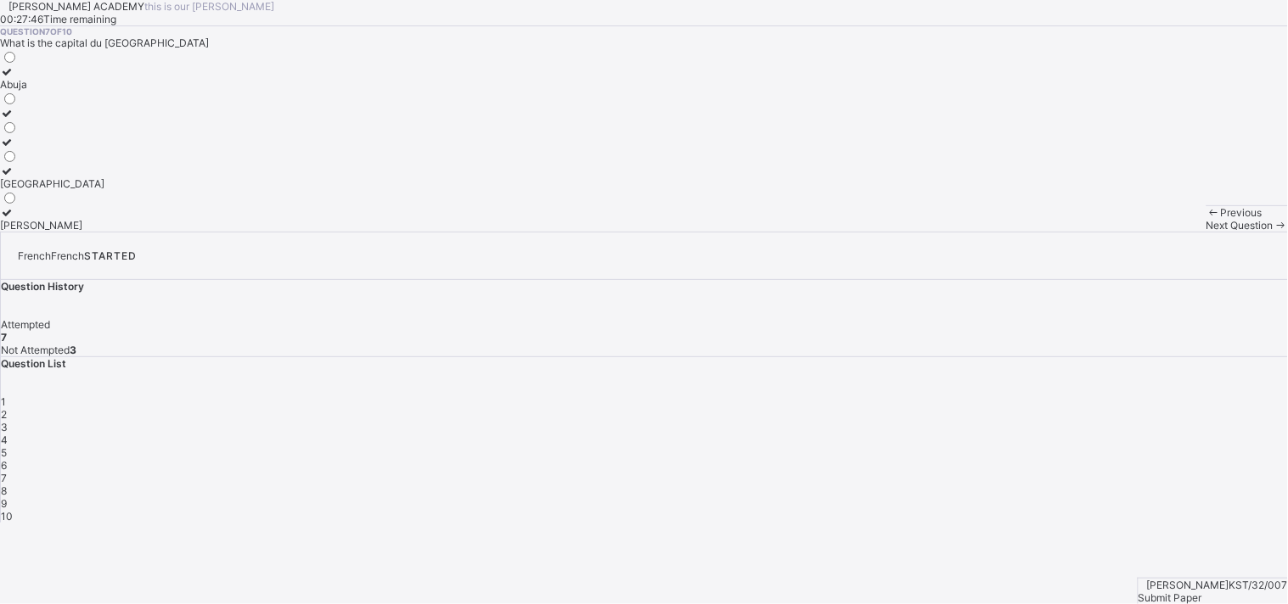
click at [1206, 232] on div "Previous Next Question" at bounding box center [1247, 218] width 82 height 26
click at [1206, 232] on span "Next Question" at bounding box center [1239, 225] width 67 height 13
click at [119, 174] on div "the baby is crawling" at bounding box center [59, 167] width 119 height 13
click at [1206, 232] on div "Next Question" at bounding box center [1247, 225] width 82 height 13
click at [76, 91] on div "Serah is praying" at bounding box center [38, 84] width 76 height 13
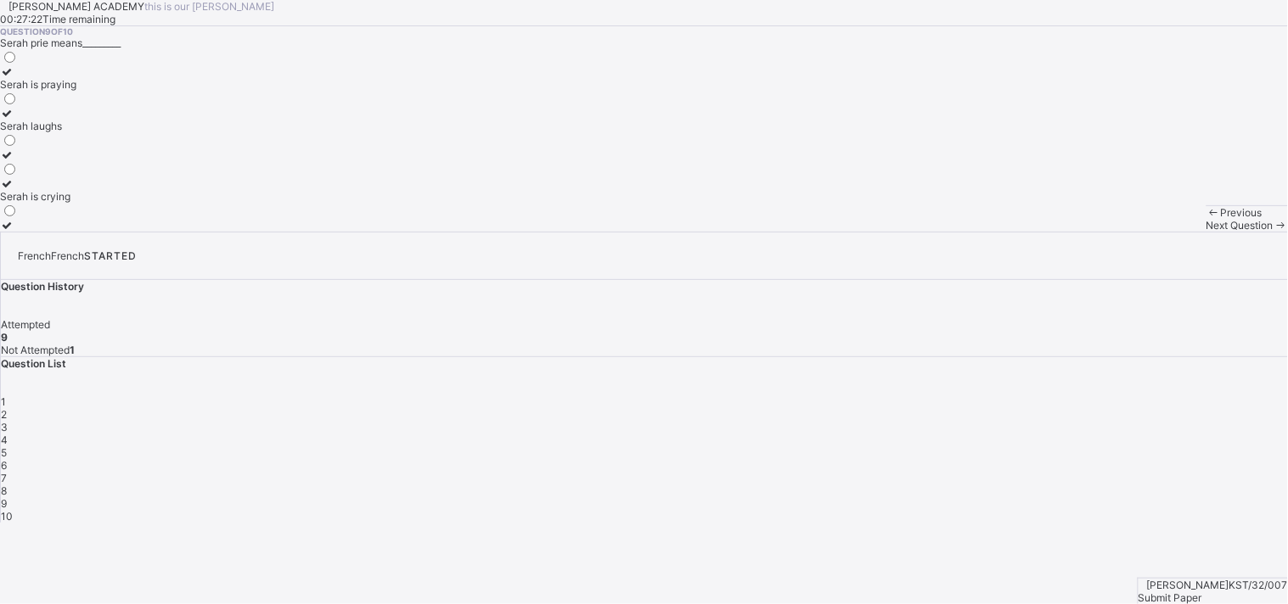
click at [1206, 232] on div "Next Question" at bounding box center [1247, 225] width 82 height 13
click at [26, 120] on div "chalk" at bounding box center [13, 113] width 26 height 13
click at [1229, 578] on div "[PERSON_NAME] KST/32/007 Submit Paper" at bounding box center [1213, 591] width 150 height 26
click at [1202, 592] on span "Submit Paper" at bounding box center [1170, 598] width 64 height 13
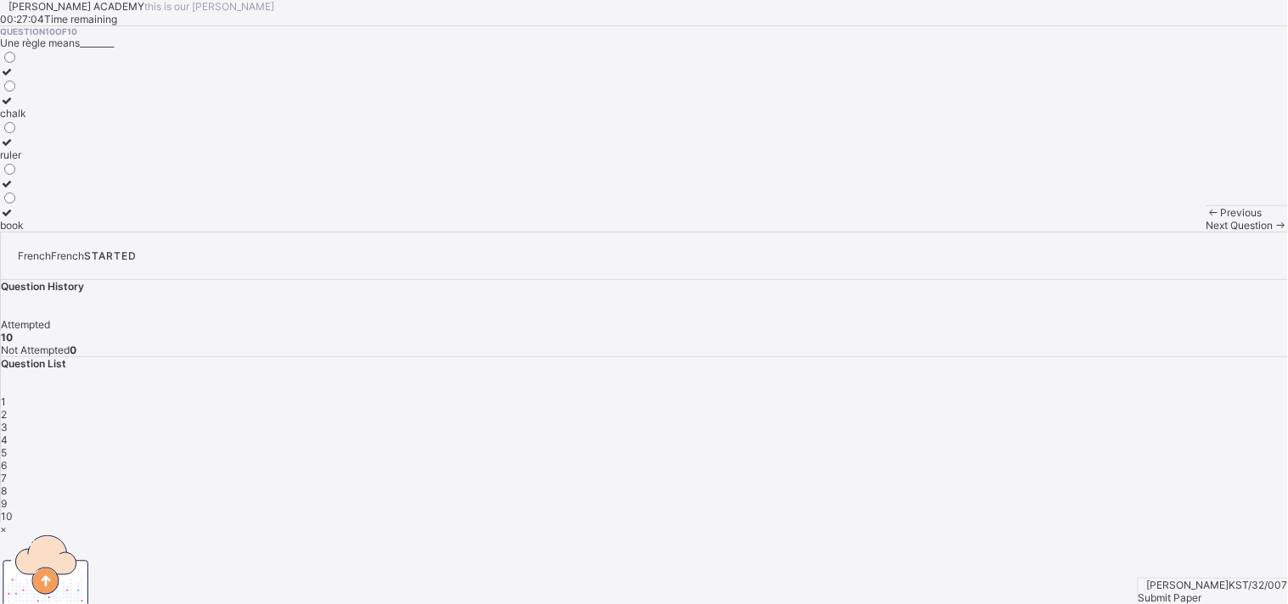
drag, startPoint x: 734, startPoint y: 515, endPoint x: 689, endPoint y: 454, distance: 75.9
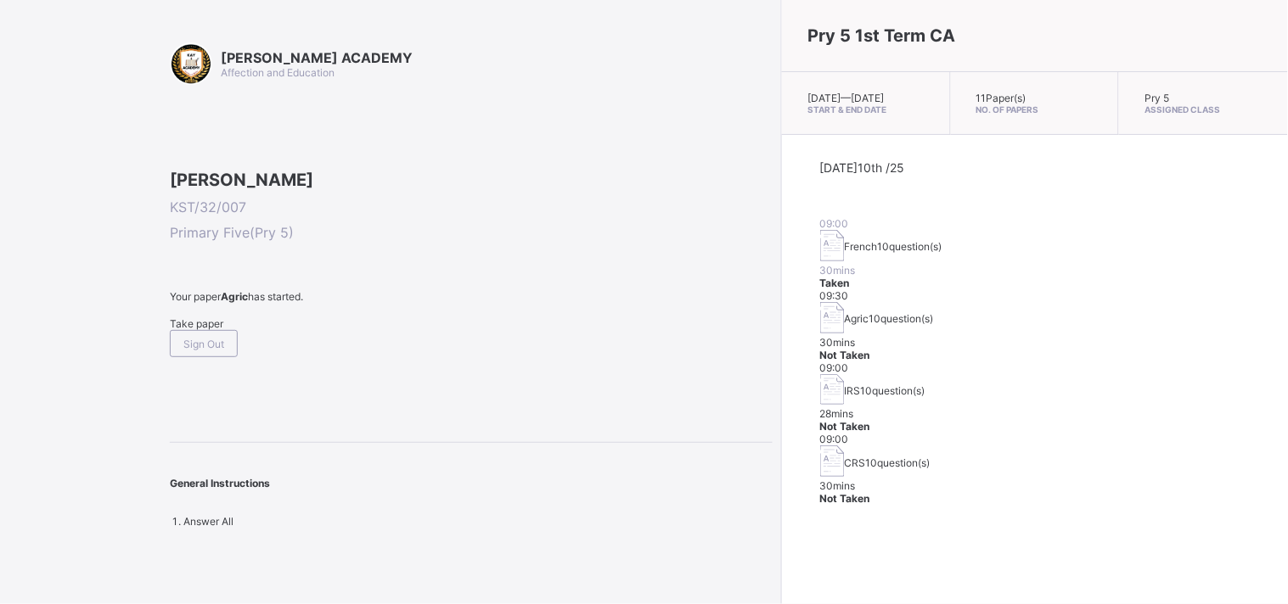
click at [170, 330] on div "Take paper" at bounding box center [471, 324] width 603 height 13
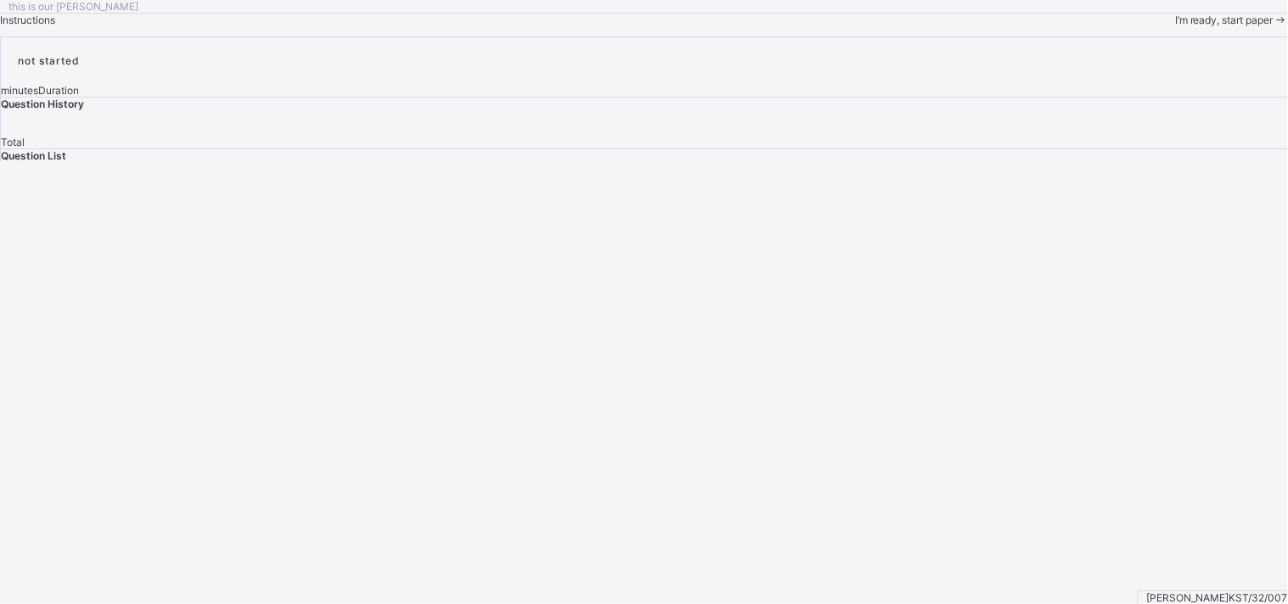
click at [170, 26] on div "this is our [PERSON_NAME] Instructions I’m ready, start paper" at bounding box center [644, 13] width 1288 height 26
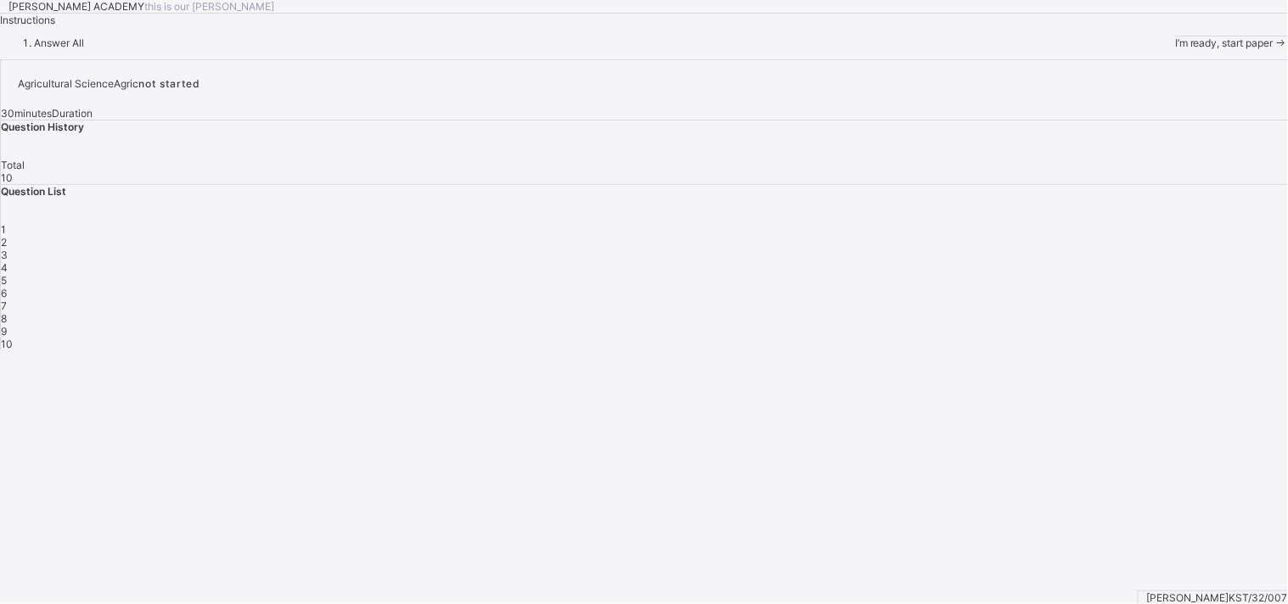
click at [1175, 49] on span "I’m ready, start paper" at bounding box center [1224, 43] width 98 height 13
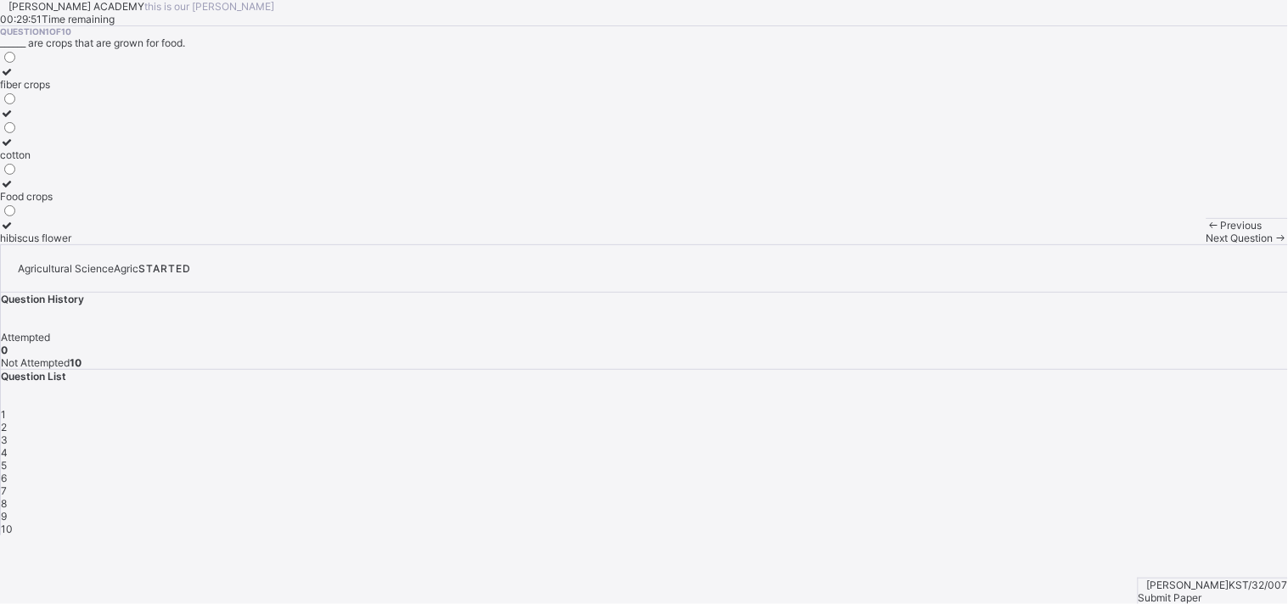
click at [522, 245] on div "[PERSON_NAME] ACADEMY this is our [PERSON_NAME] 00:29:51 Time remaining Questio…" at bounding box center [644, 122] width 1288 height 245
click at [1206, 245] on span "Next Question" at bounding box center [1239, 238] width 67 height 13
click at [25, 132] on div "four" at bounding box center [12, 126] width 25 height 13
click at [1206, 245] on div "Previous Next Question" at bounding box center [1247, 231] width 82 height 26
click at [972, 408] on div "1" at bounding box center [644, 414] width 1287 height 13
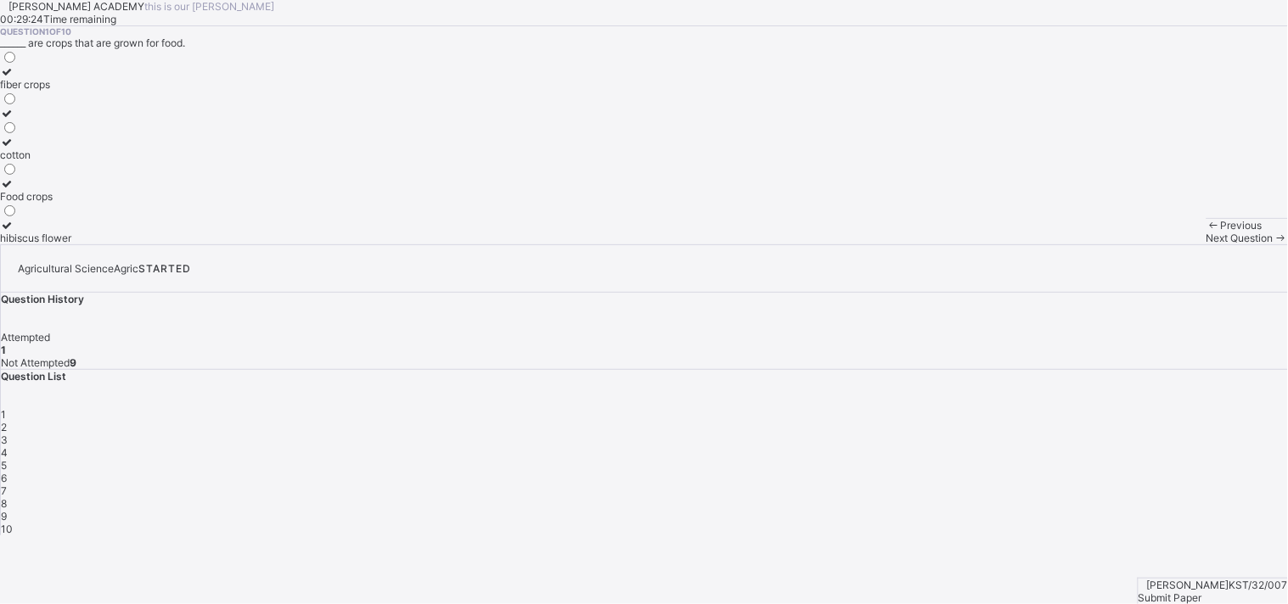
click at [71, 91] on label "fiber crops" at bounding box center [35, 77] width 71 height 25
click at [1206, 245] on span "Next Question" at bounding box center [1239, 238] width 67 height 13
click at [1206, 245] on div "Next Question" at bounding box center [1247, 238] width 82 height 13
click at [453, 245] on div "Question 3 of 10 Following O horizon. Is the A horizon. It is known as _______ …" at bounding box center [644, 135] width 1288 height 218
drag, startPoint x: 453, startPoint y: 470, endPoint x: 437, endPoint y: 468, distance: 16.3
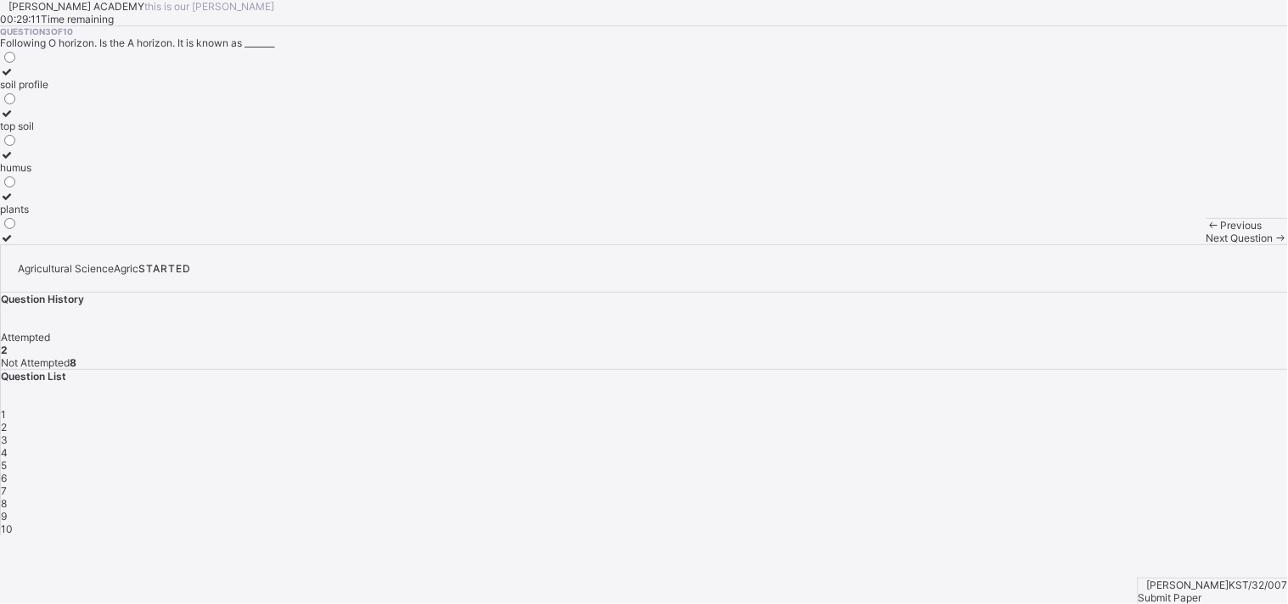
click at [453, 245] on div "Question 3 of 10 Following O horizon. Is the A horizon. It is known as _______ …" at bounding box center [644, 135] width 1288 height 218
click at [452, 245] on div "Question 3 of 10 Following O horizon. Is the A horizon. It is known as _______ …" at bounding box center [644, 135] width 1288 height 218
click at [450, 245] on div "Question 3 of 10 Following O horizon. Is the A horizon. It is known as _______ …" at bounding box center [644, 135] width 1288 height 218
click at [447, 245] on div "Question 3 of 10 Following O horizon. Is the A horizon. It is known as _______ …" at bounding box center [644, 135] width 1288 height 218
click at [48, 91] on div "soil profile" at bounding box center [24, 84] width 48 height 13
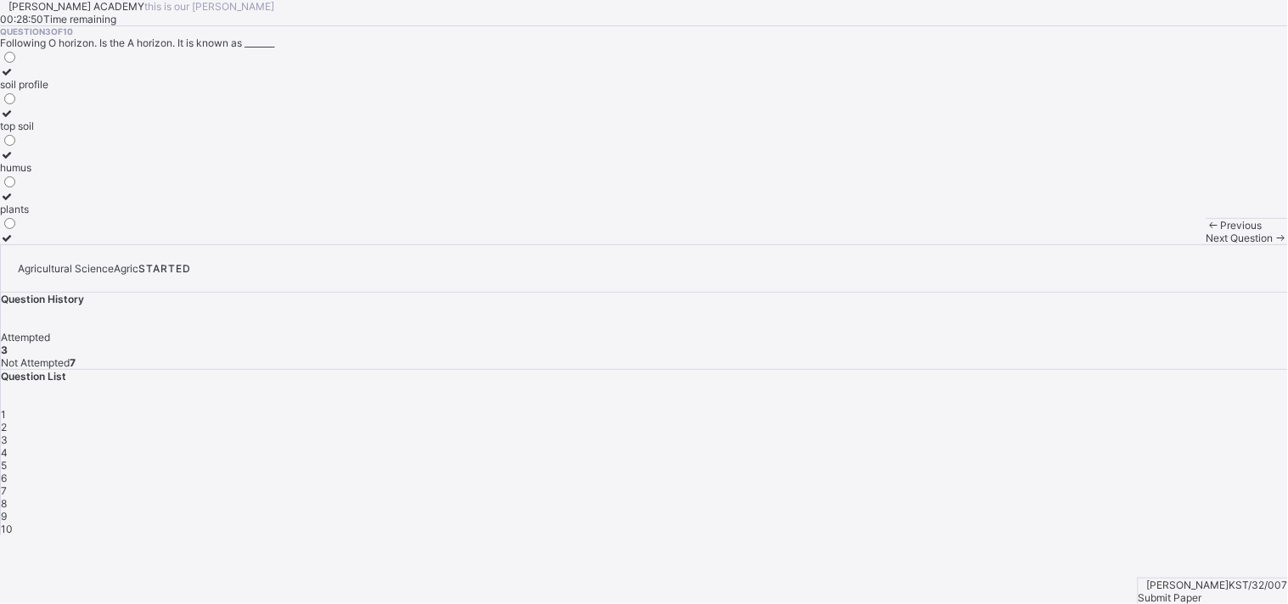
click at [1206, 245] on span "Next Question" at bounding box center [1239, 238] width 67 height 13
click at [99, 91] on div "chemical weathering" at bounding box center [49, 84] width 99 height 13
click at [1206, 245] on span "Next Question" at bounding box center [1239, 238] width 67 height 13
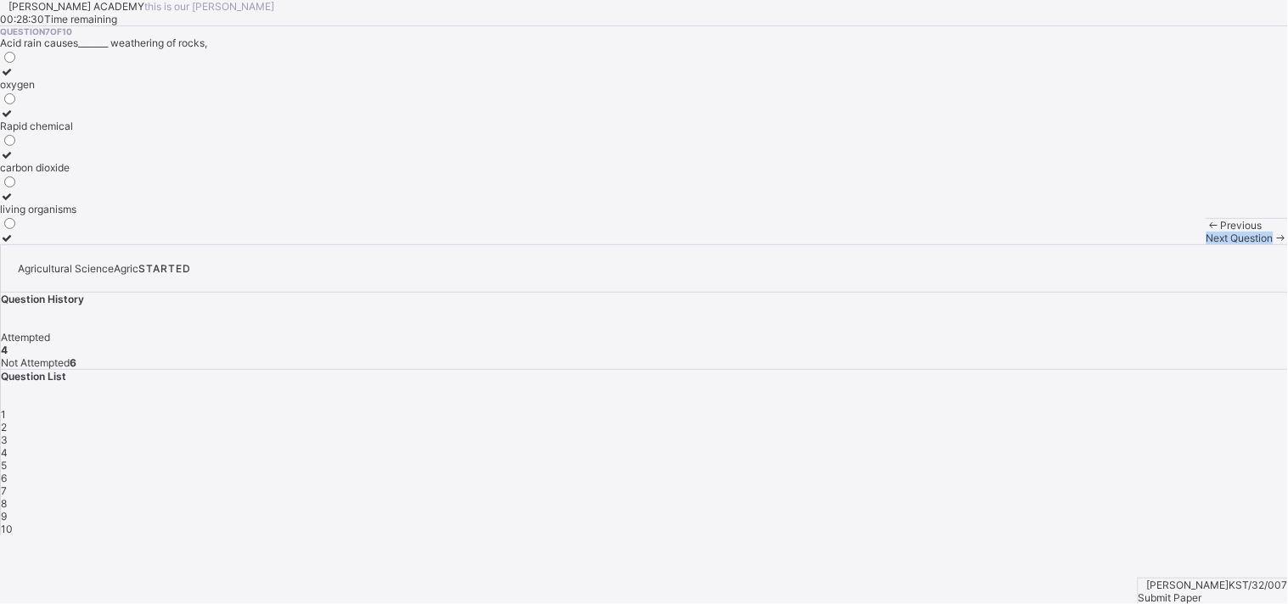
click at [1206, 245] on span "Next Question" at bounding box center [1239, 238] width 67 height 13
click at [75, 203] on label "crops" at bounding box center [37, 189] width 75 height 25
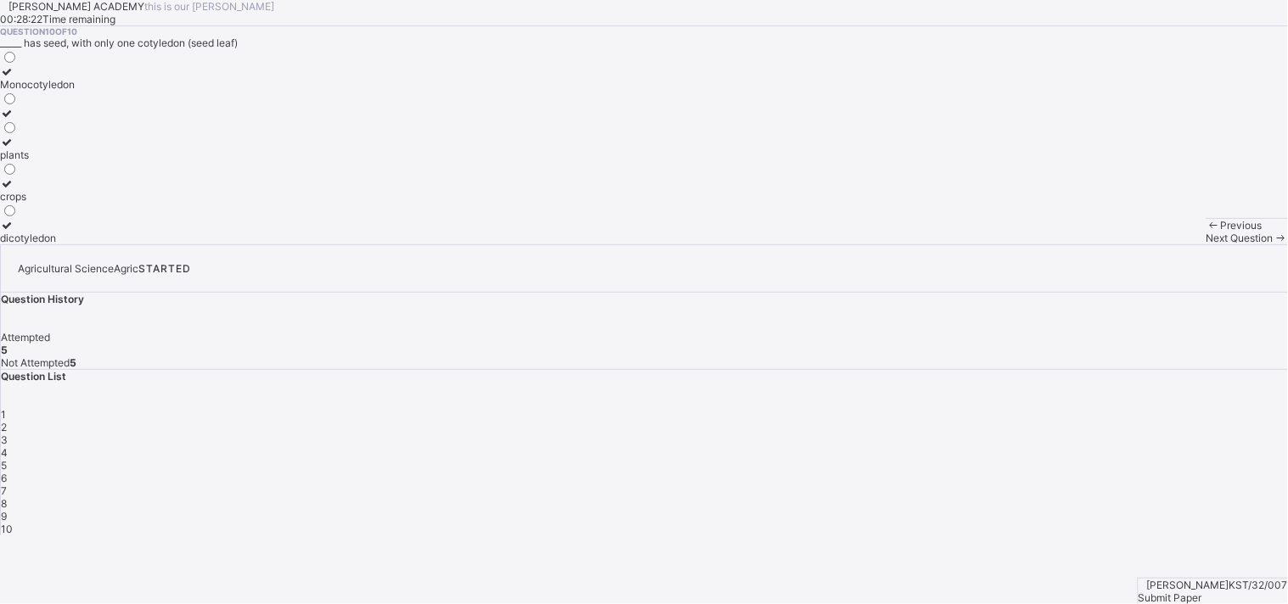
click at [75, 245] on div "dicotyledon" at bounding box center [37, 238] width 75 height 13
drag, startPoint x: 970, startPoint y: 371, endPoint x: 1116, endPoint y: 343, distance: 148.7
click at [1116, 408] on div "1 2 3 4 5 6 7 8 9 10" at bounding box center [644, 471] width 1287 height 127
click at [7, 459] on span "5" at bounding box center [4, 465] width 6 height 13
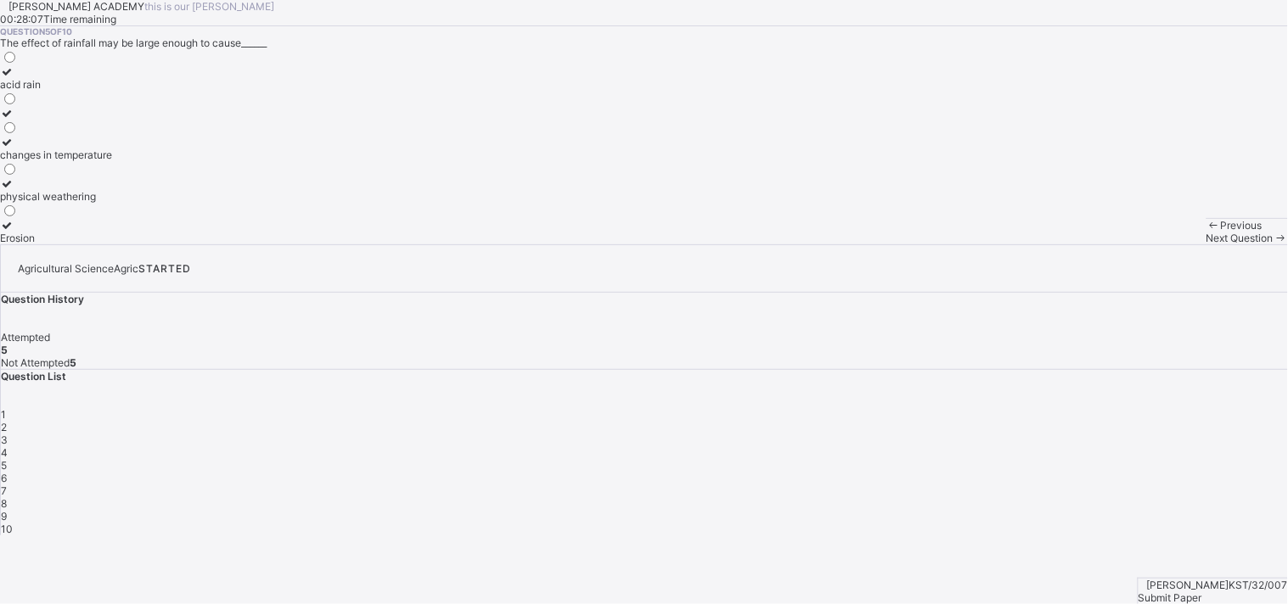
click at [112, 203] on label "physical weathering" at bounding box center [56, 189] width 112 height 25
click at [1206, 245] on div "Next Question" at bounding box center [1247, 238] width 82 height 13
click at [1202, 472] on div "6" at bounding box center [644, 478] width 1287 height 13
click at [1245, 485] on div "7" at bounding box center [644, 491] width 1287 height 13
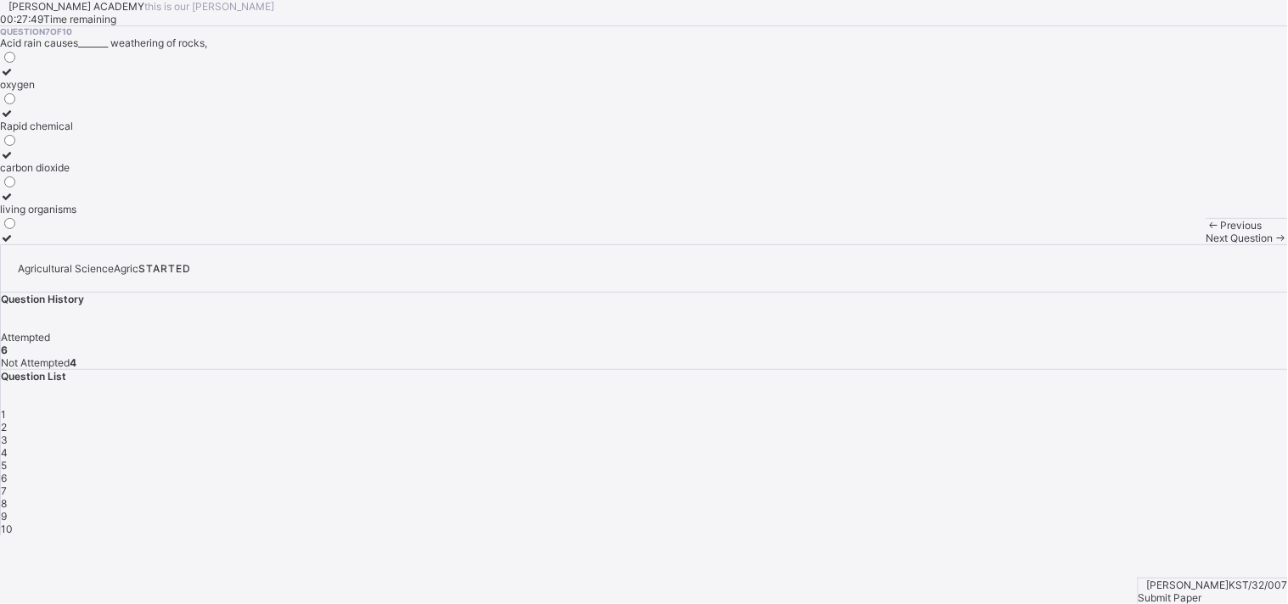
click at [76, 174] on div "carbon dioxide" at bounding box center [38, 167] width 76 height 13
click at [1189, 408] on div "1 2 3 4 5 6 7 8 9 10" at bounding box center [644, 471] width 1287 height 127
click at [7, 472] on span "6" at bounding box center [4, 478] width 6 height 13
click at [112, 161] on div "chemical weathering" at bounding box center [56, 155] width 112 height 13
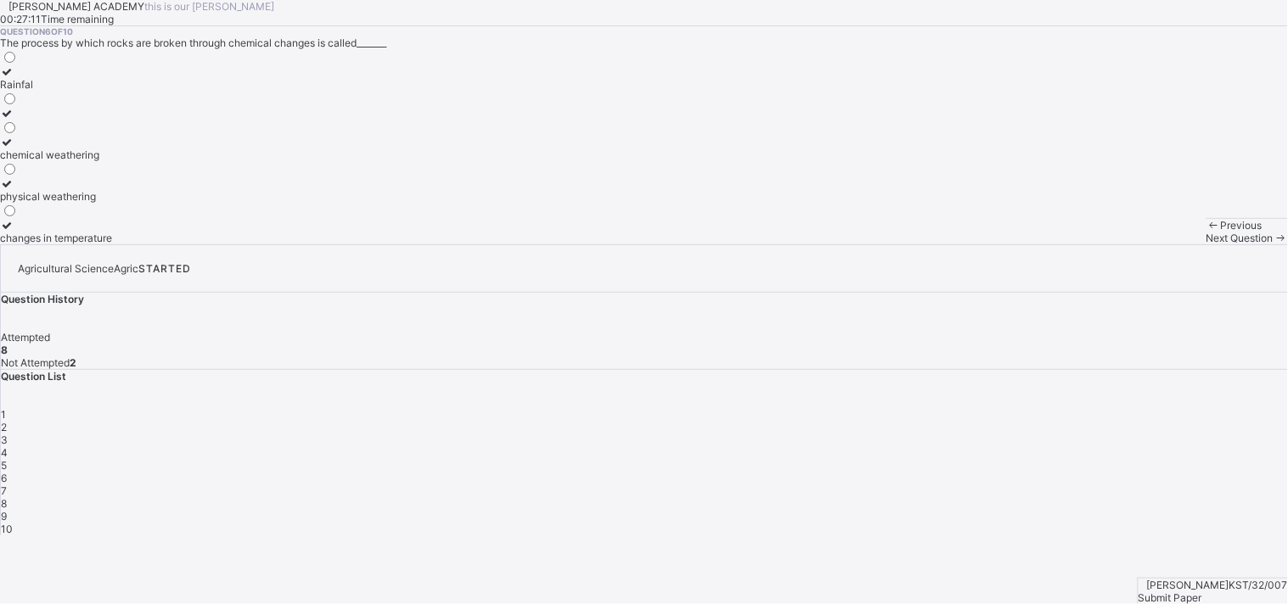
click at [1273, 245] on icon at bounding box center [1280, 238] width 14 height 13
click at [1206, 245] on span "Next Question" at bounding box center [1239, 238] width 67 height 13
click at [50, 245] on div "horizon" at bounding box center [25, 238] width 50 height 13
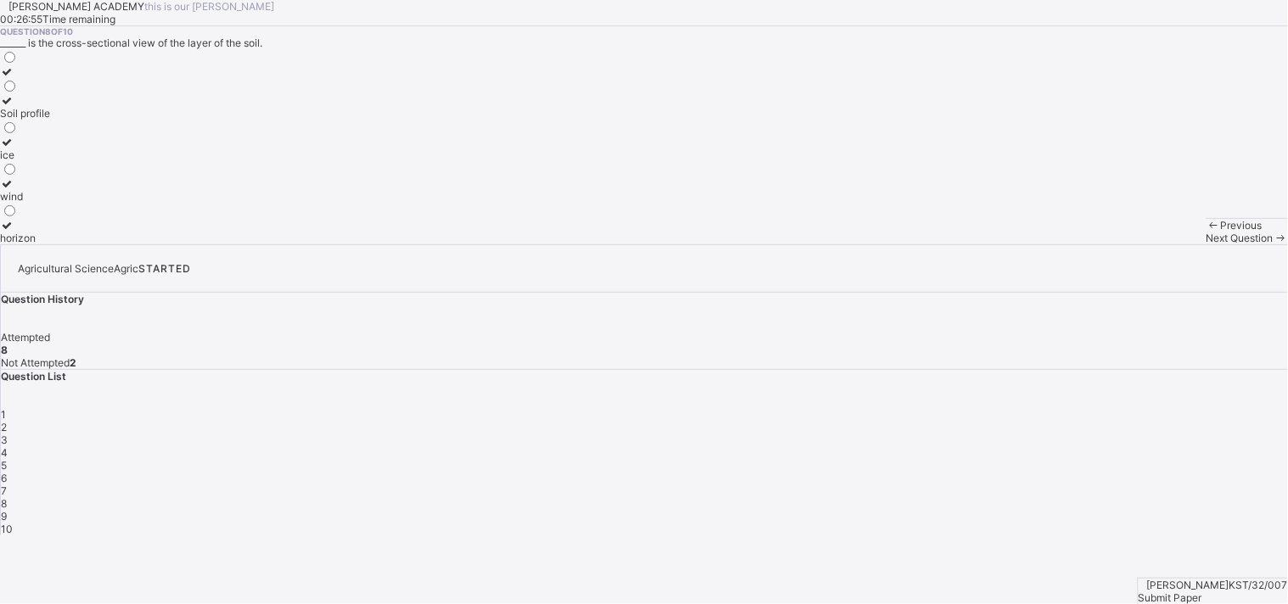
click at [50, 245] on div "horizon" at bounding box center [25, 238] width 50 height 13
click at [1273, 245] on icon at bounding box center [1280, 238] width 14 height 13
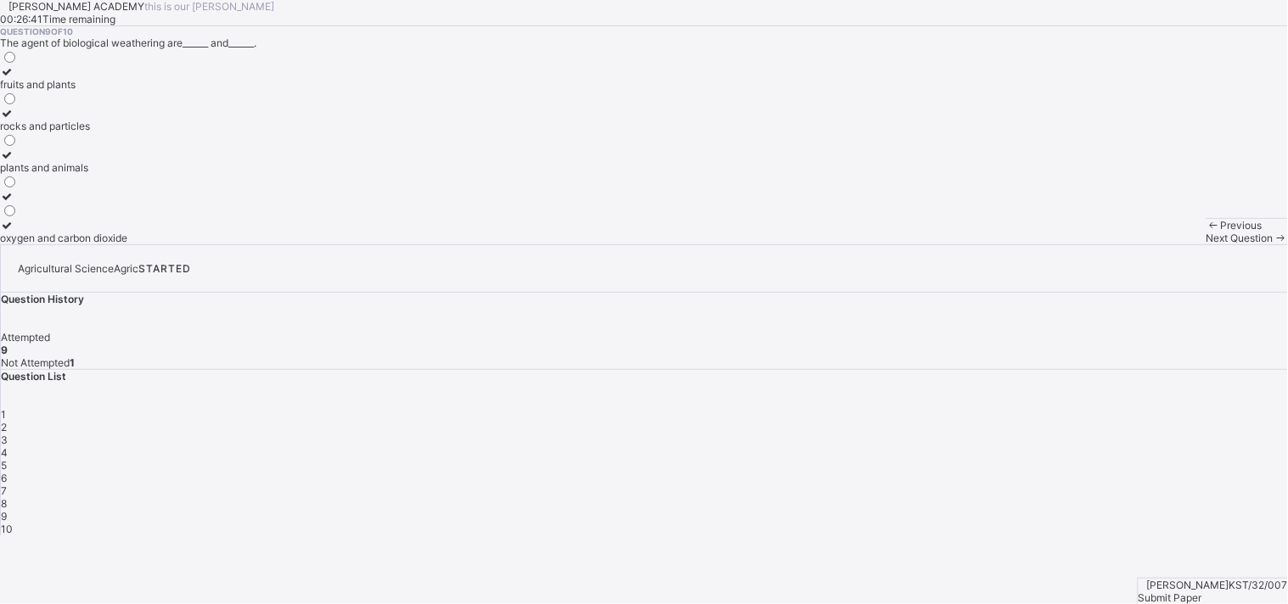
click at [127, 91] on div "fruits and plants" at bounding box center [63, 84] width 127 height 13
click at [1202, 592] on span "Submit Paper" at bounding box center [1170, 598] width 64 height 13
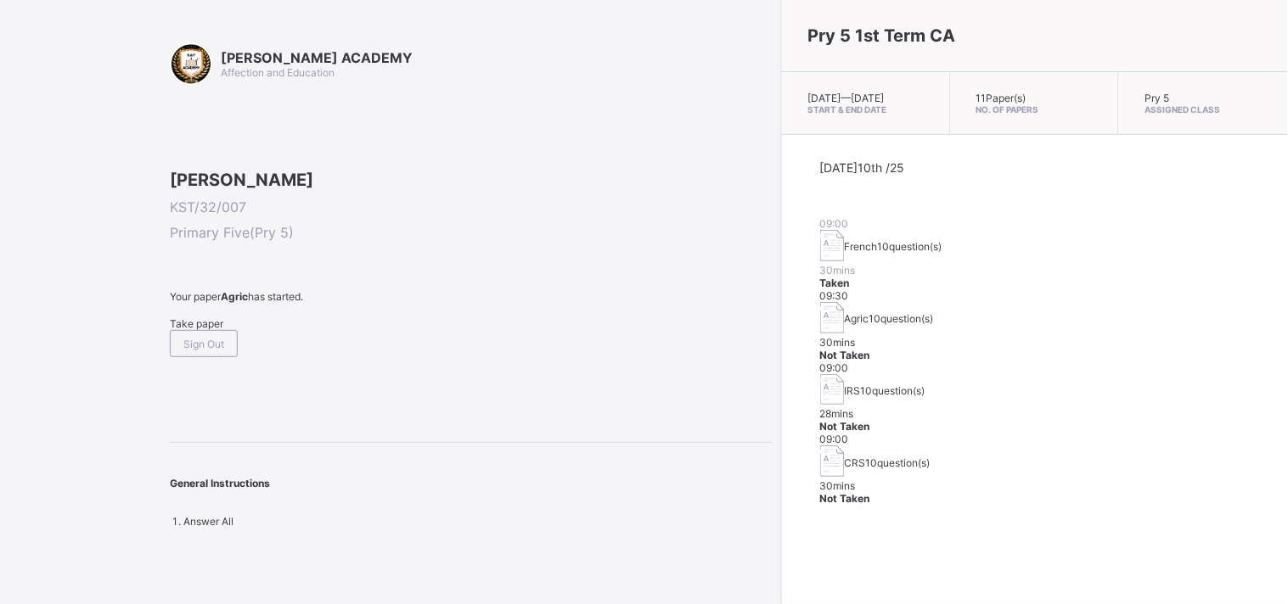
click at [820, 433] on span "09:00" at bounding box center [834, 439] width 29 height 13
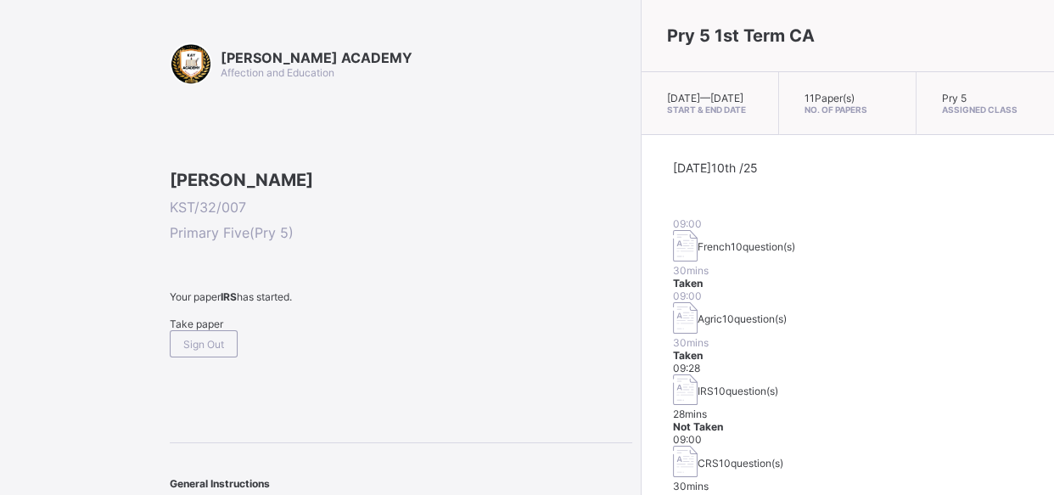
click at [205, 330] on span "Take paper" at bounding box center [196, 324] width 53 height 13
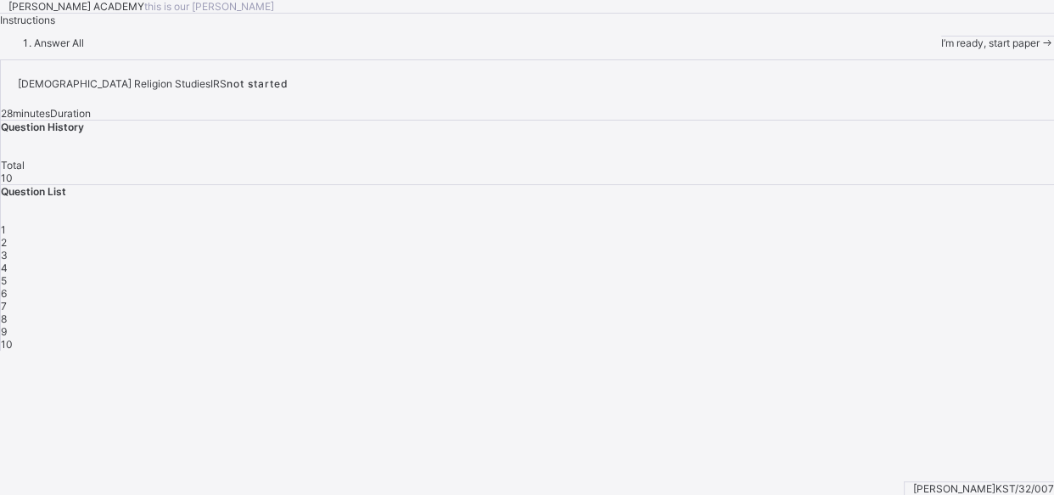
click at [84, 49] on span "Answer All" at bounding box center [59, 43] width 50 height 13
click at [941, 49] on span "I’m ready, start paper" at bounding box center [990, 43] width 98 height 13
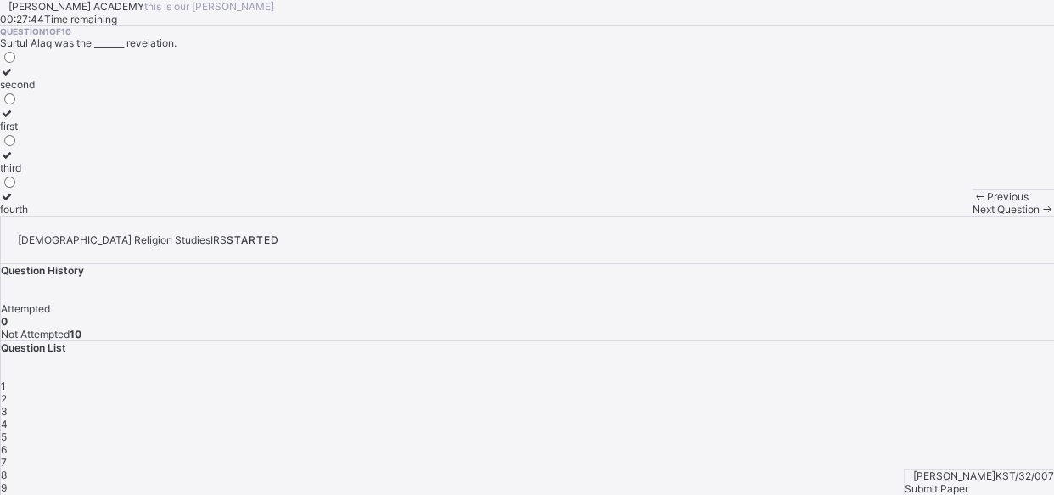
click at [35, 91] on label "second" at bounding box center [17, 77] width 35 height 25
click at [973, 216] on div "Next Question" at bounding box center [1014, 209] width 82 height 13
click at [111, 174] on div "reading and knowledge" at bounding box center [55, 167] width 111 height 13
click at [973, 216] on div "Next Question" at bounding box center [1014, 209] width 82 height 13
drag, startPoint x: 161, startPoint y: 331, endPoint x: 160, endPoint y: 318, distance: 12.8
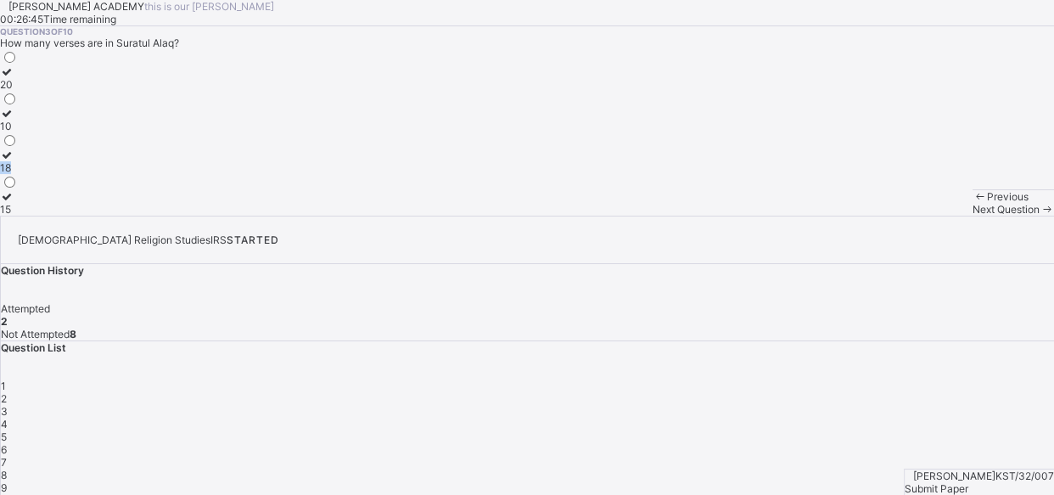
click at [18, 216] on div "20 10 18 15" at bounding box center [9, 132] width 18 height 166
click at [18, 91] on div "20" at bounding box center [9, 84] width 18 height 13
click at [973, 216] on span "Next Question" at bounding box center [1006, 209] width 67 height 13
click at [114, 91] on div "[PERSON_NAME]" at bounding box center [57, 84] width 114 height 13
click at [973, 216] on span "Next Question" at bounding box center [1006, 209] width 67 height 13
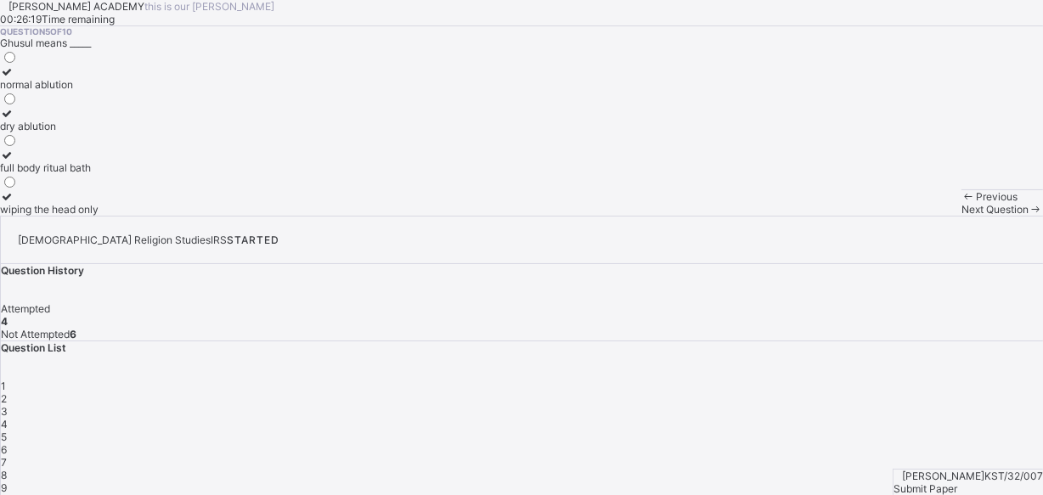
click at [92, 213] on div "Question 5 of 10 Ghusul means _____ normal ablution dry ablution full body ritu…" at bounding box center [521, 120] width 1043 height 189
click at [98, 91] on label "normal ablution" at bounding box center [49, 77] width 98 height 25
click at [621, 216] on div "Question 5 of 10 Ghusul means _____ normal ablution dry ablution full body ritu…" at bounding box center [521, 120] width 1043 height 189
click at [98, 91] on div "normal ablution" at bounding box center [49, 84] width 98 height 13
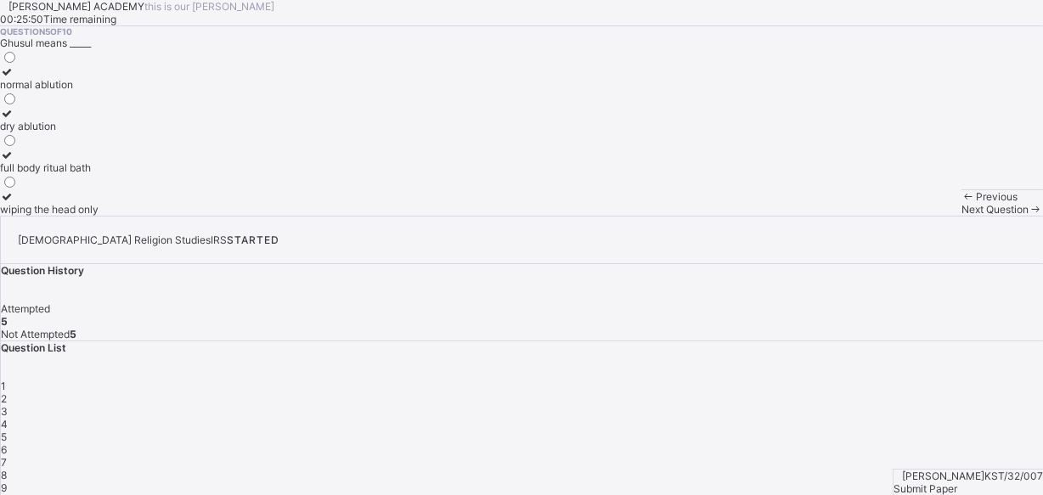
click at [7, 443] on span "6" at bounding box center [4, 449] width 6 height 13
click at [104, 91] on div "ater Janaba (impurity)" at bounding box center [52, 84] width 104 height 13
click at [961, 216] on span "Next Question" at bounding box center [994, 209] width 67 height 13
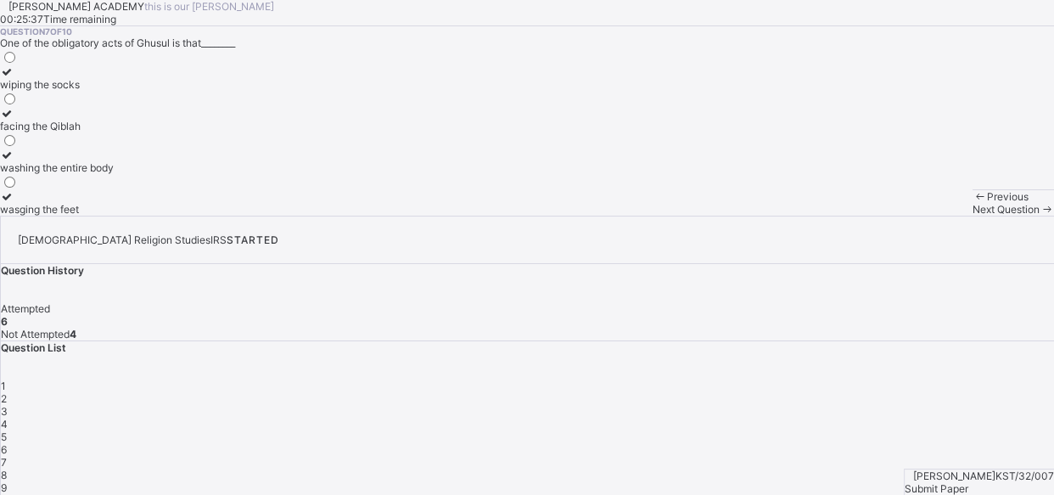
click at [973, 216] on div "Next Question" at bounding box center [1014, 209] width 82 height 13
click at [62, 91] on div "passing wind" at bounding box center [31, 84] width 62 height 13
click at [7, 456] on span "7" at bounding box center [4, 462] width 6 height 13
click at [114, 91] on div "wiping the socks" at bounding box center [57, 84] width 114 height 13
click at [973, 216] on div "Previous Next Question" at bounding box center [1014, 202] width 82 height 26
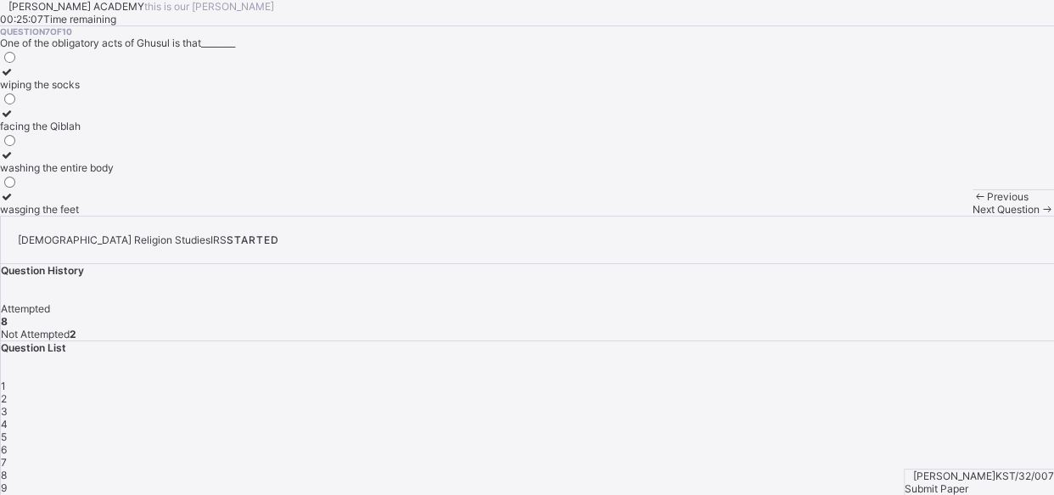
click at [973, 216] on span "Next Question" at bounding box center [1006, 209] width 67 height 13
click at [788, 481] on div "9" at bounding box center [528, 487] width 1054 height 13
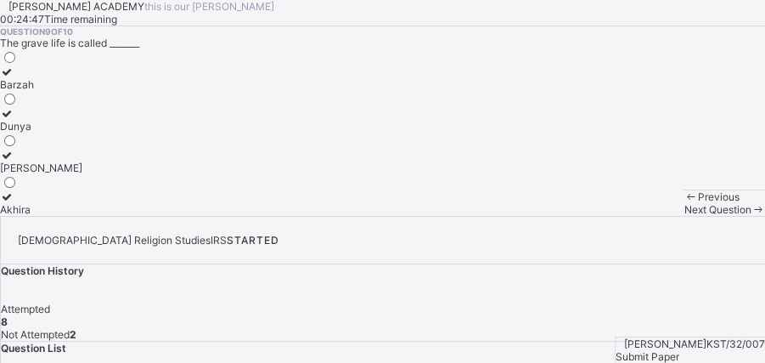
click at [82, 91] on div "Barzah" at bounding box center [41, 84] width 82 height 13
click at [679, 350] on span "Submit Paper" at bounding box center [647, 356] width 64 height 13
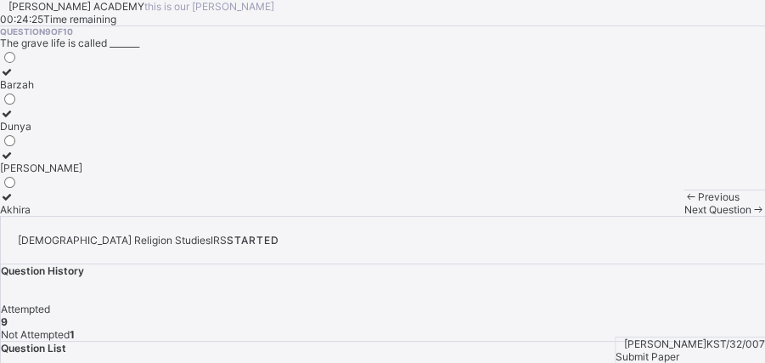
click at [279, 233] on div "STARTED" at bounding box center [253, 239] width 53 height 13
click at [279, 233] on span "STARTED" at bounding box center [253, 239] width 53 height 13
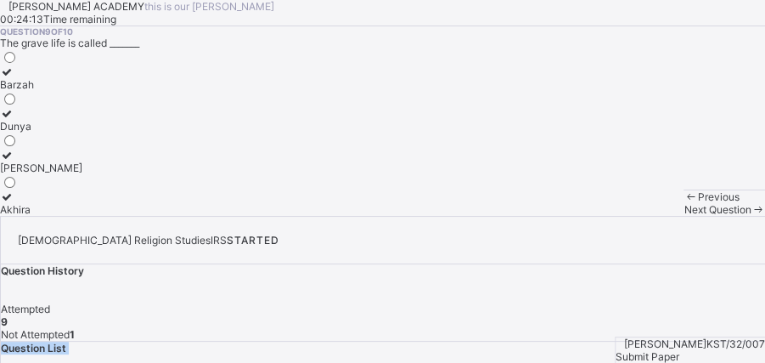
click at [82, 132] on label "Dunya" at bounding box center [41, 119] width 82 height 25
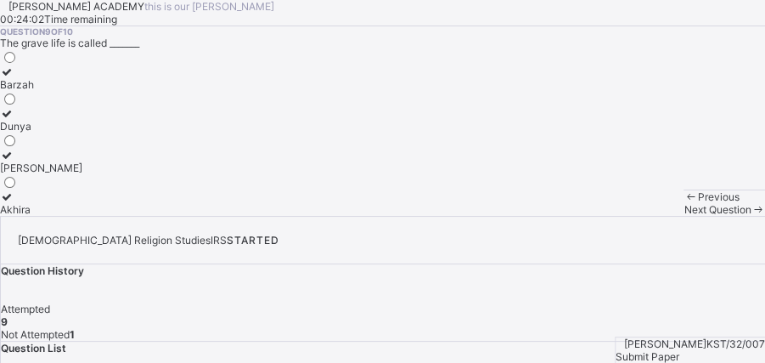
click at [615, 348] on div "[PERSON_NAME] KST/32/007 Submit Paper" at bounding box center [690, 349] width 150 height 26
click at [624, 337] on span "[PERSON_NAME]" at bounding box center [665, 343] width 82 height 13
click at [603, 264] on div "Question History Attempted 9 Not Attempted 1" at bounding box center [383, 302] width 764 height 76
click at [604, 264] on div "Question History Attempted 9 Not Attempted 1" at bounding box center [383, 302] width 764 height 76
click at [560, 264] on div "Question History Attempted 9 Not Attempted 1" at bounding box center [383, 302] width 764 height 76
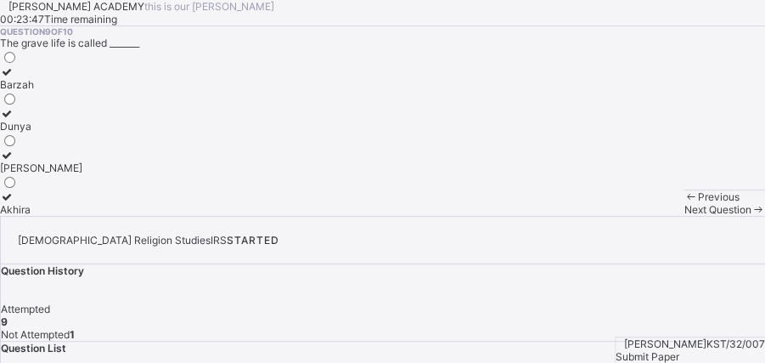
click at [560, 264] on div "Question History Attempted 9 Not Attempted 1" at bounding box center [383, 302] width 764 height 76
click at [688, 350] on div "Submit Paper" at bounding box center [689, 356] width 149 height 13
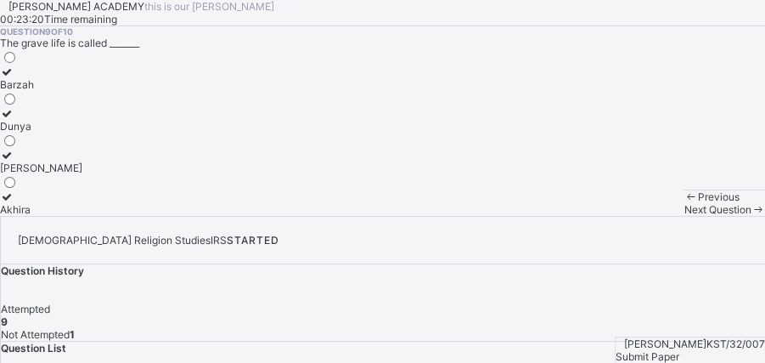
click at [297, 216] on div "[DEMOGRAPHIC_DATA] Religion Studies IRS STARTED" at bounding box center [383, 239] width 764 height 47
click at [211, 233] on span "[DEMOGRAPHIC_DATA] Religion Studies" at bounding box center [114, 239] width 193 height 13
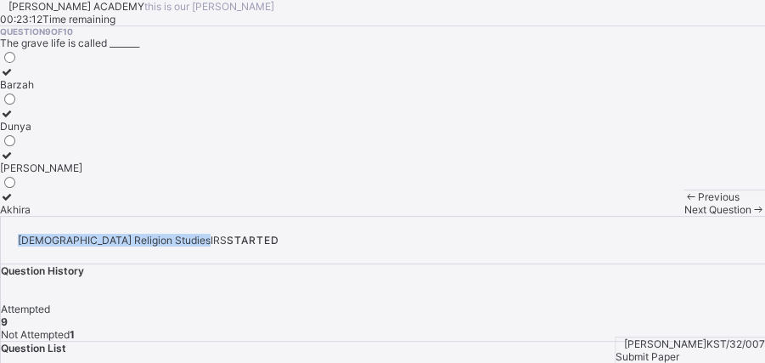
click at [211, 233] on span "[DEMOGRAPHIC_DATA] Religion Studies" at bounding box center [114, 239] width 193 height 13
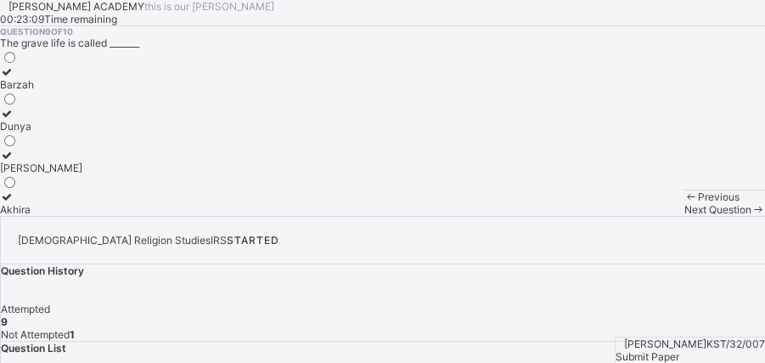
click at [279, 233] on div "STARTED" at bounding box center [253, 239] width 53 height 13
click at [567, 302] on div "Attempted 9 Not Attempted 1" at bounding box center [383, 321] width 764 height 38
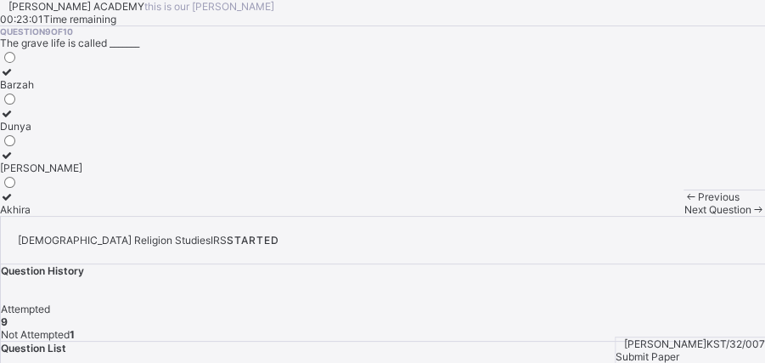
click at [567, 302] on div "Attempted 9 Not Attempted 1" at bounding box center [383, 321] width 764 height 38
click at [70, 328] on span "Not Attempted" at bounding box center [35, 334] width 69 height 13
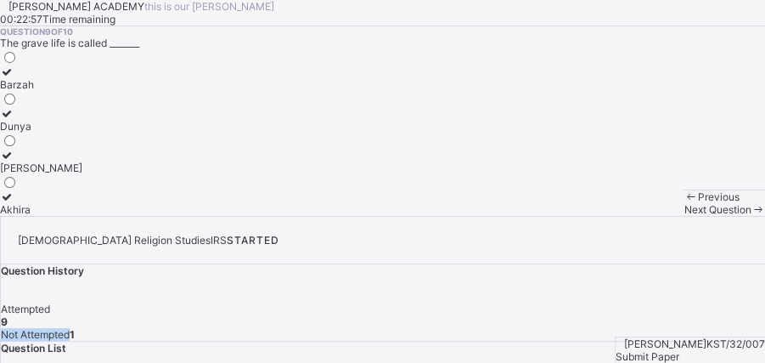
click at [70, 328] on span "Not Attempted" at bounding box center [35, 334] width 69 height 13
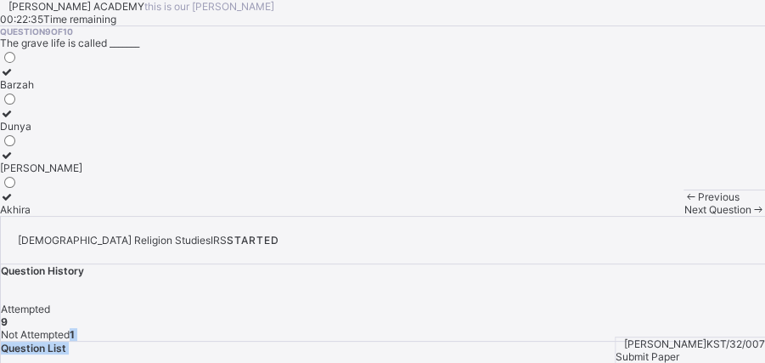
drag, startPoint x: 370, startPoint y: 334, endPoint x: 551, endPoint y: 256, distance: 197.0
click at [551, 256] on div "[DEMOGRAPHIC_DATA] Religion Studies IRS STARTED Question History Attempted 9 No…" at bounding box center [383, 361] width 764 height 290
click at [14, 78] on icon at bounding box center [7, 71] width 14 height 13
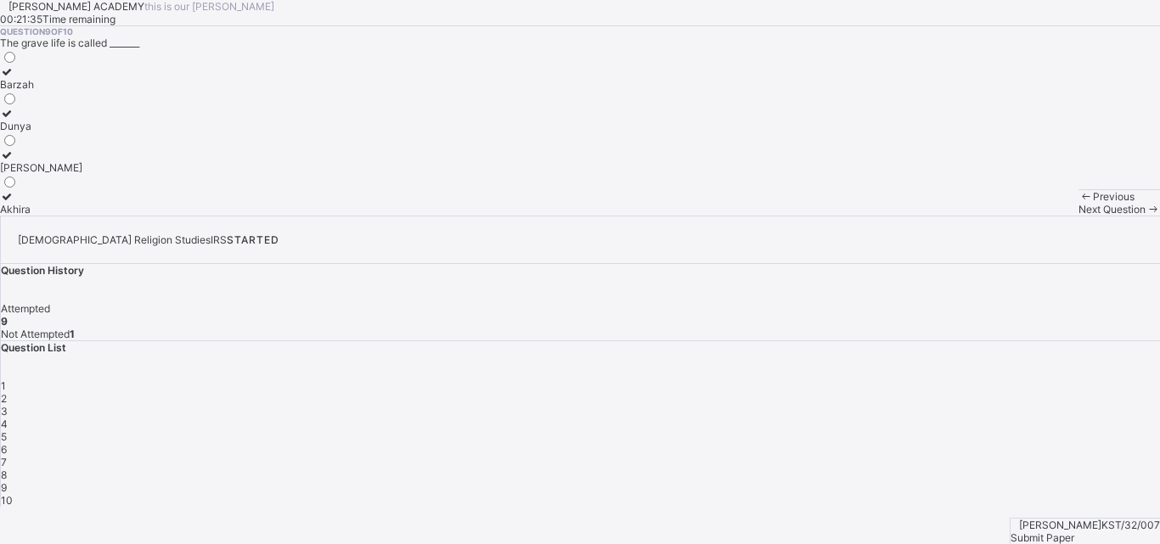
click at [701, 216] on div "Question 9 of 10 The grave life is called _______ [PERSON_NAME]" at bounding box center [580, 120] width 1160 height 189
click at [13, 494] on span "10" at bounding box center [7, 500] width 12 height 13
drag, startPoint x: 0, startPoint y: 370, endPoint x: 0, endPoint y: 347, distance: 22.9
drag, startPoint x: 0, startPoint y: 347, endPoint x: 667, endPoint y: 506, distance: 685.9
click at [1078, 216] on div "Next Question" at bounding box center [1119, 209] width 82 height 13
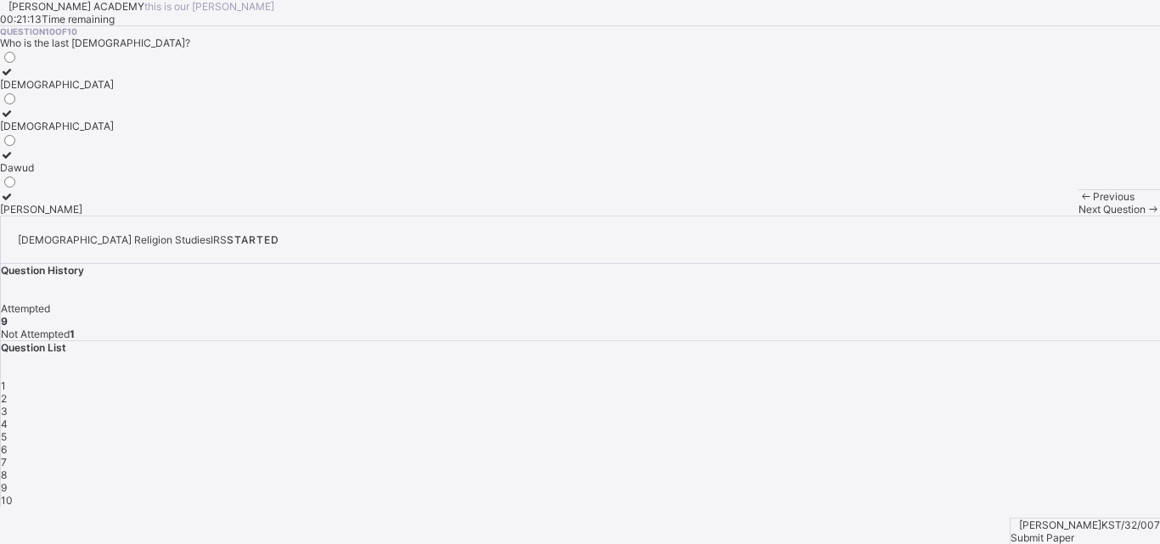
click at [114, 132] on div "[DEMOGRAPHIC_DATA]" at bounding box center [57, 126] width 114 height 13
click at [1074, 531] on span "Submit Paper" at bounding box center [1042, 537] width 64 height 13
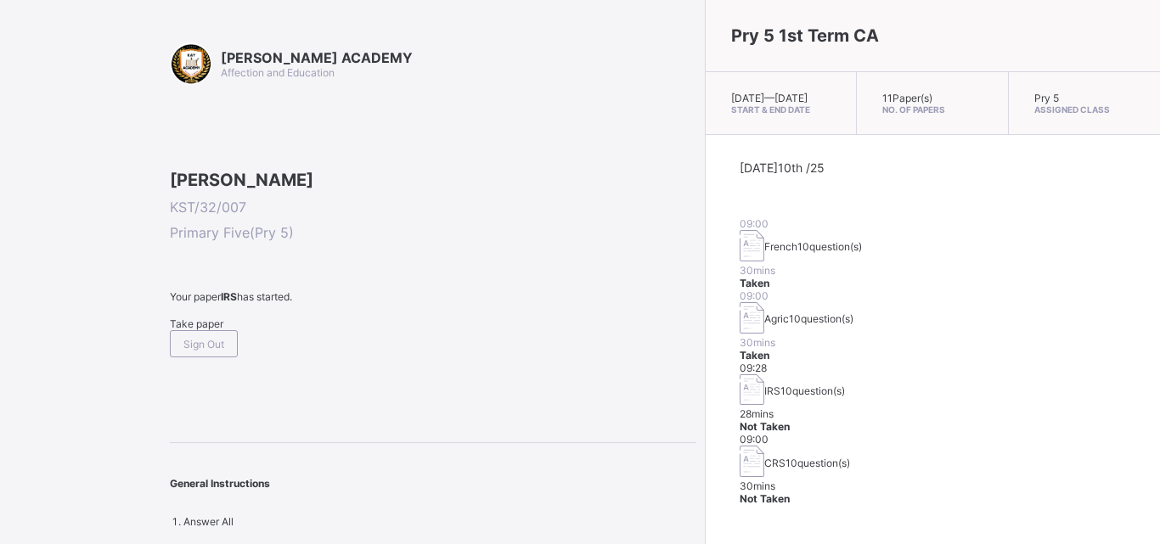
click at [739, 391] on div "[DATE] 10th /25 09:00 French 10 question(s) 30 mins Taken 09:00 Agric 10 questi…" at bounding box center [932, 332] width 386 height 345
click at [222, 330] on div "Take paper" at bounding box center [433, 324] width 526 height 13
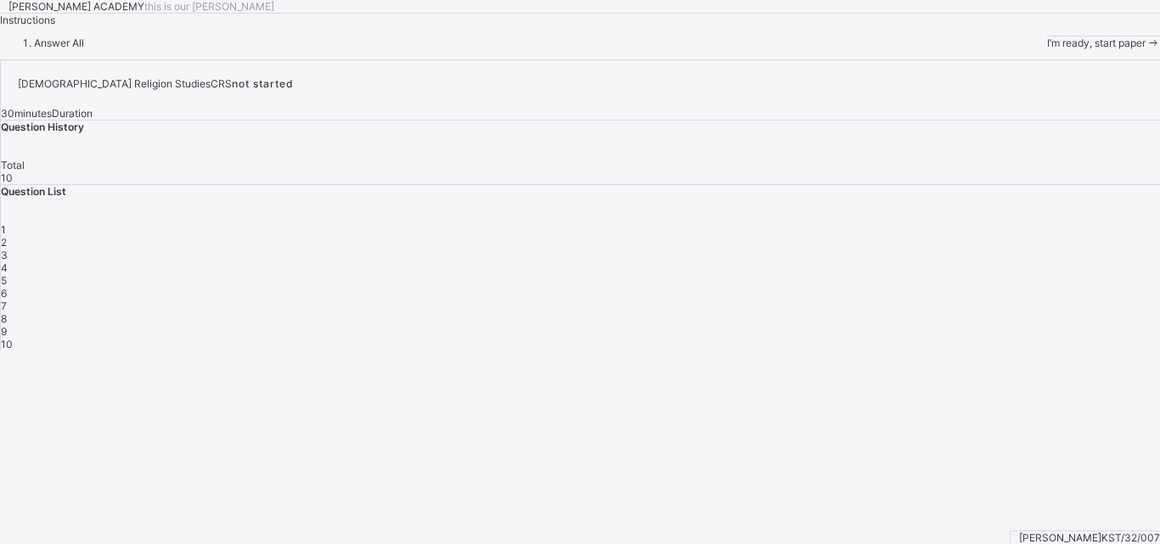
click at [1047, 49] on div "I’m ready, start paper" at bounding box center [1103, 43] width 113 height 13
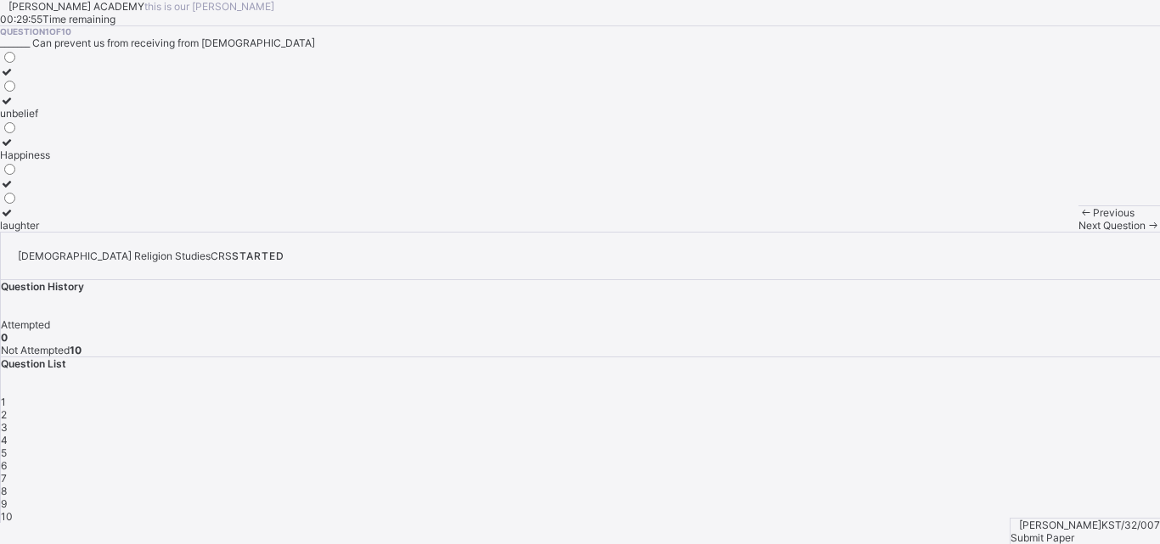
click at [1074, 531] on span "Submit Paper" at bounding box center [1042, 537] width 64 height 13
